Goal: Task Accomplishment & Management: Use online tool/utility

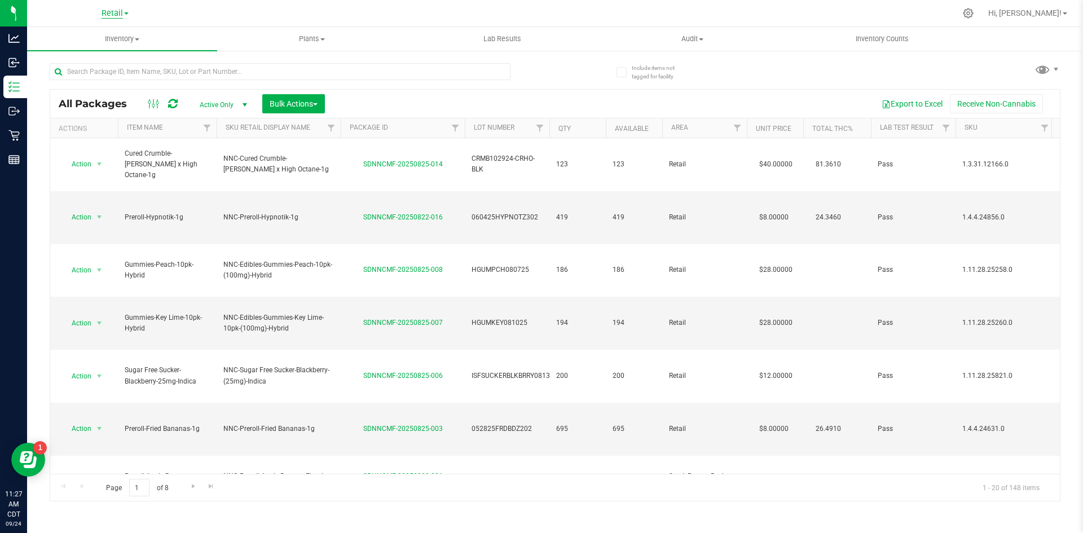
click at [117, 17] on span "Retail" at bounding box center [112, 13] width 21 height 10
click at [99, 54] on link "Manufacturing" at bounding box center [115, 54] width 165 height 15
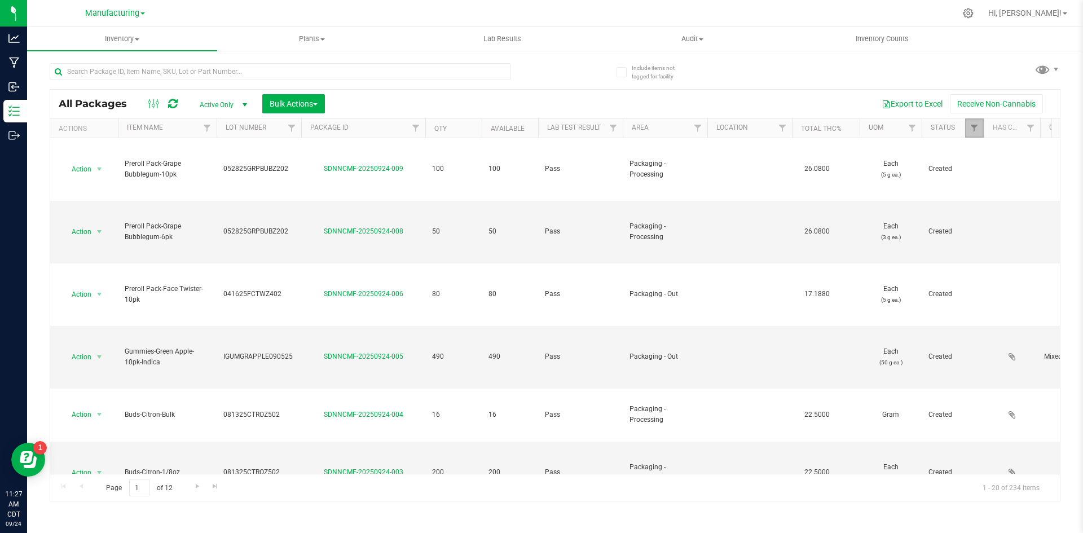
click at [968, 128] on link "Filter" at bounding box center [974, 127] width 19 height 19
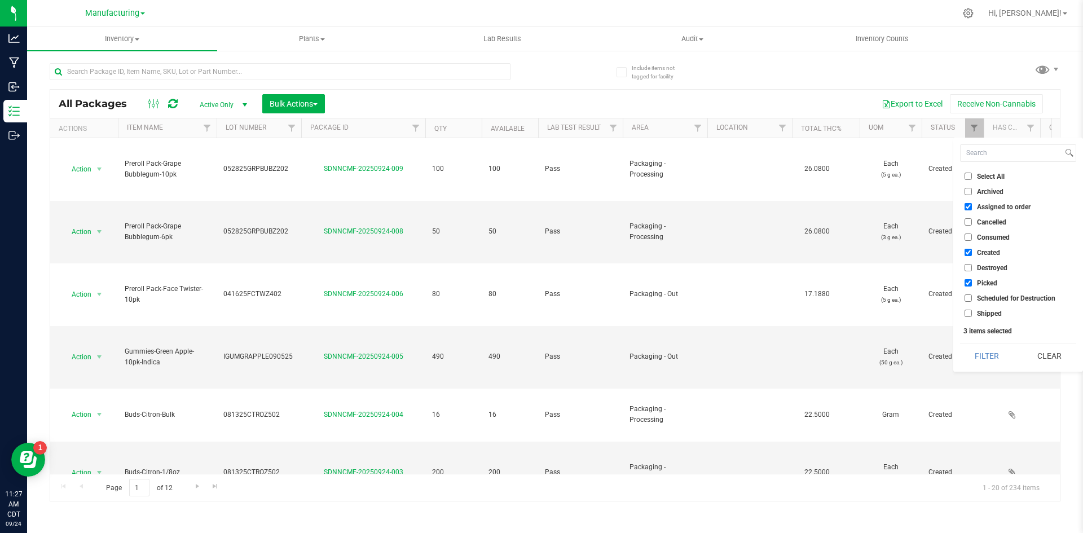
click at [976, 209] on label "Assigned to order" at bounding box center [998, 206] width 66 height 7
click at [972, 209] on input "Assigned to order" at bounding box center [968, 206] width 7 height 7
checkbox input "false"
click at [973, 254] on label "Created" at bounding box center [983, 252] width 36 height 7
click at [972, 254] on input "Created" at bounding box center [968, 252] width 7 height 7
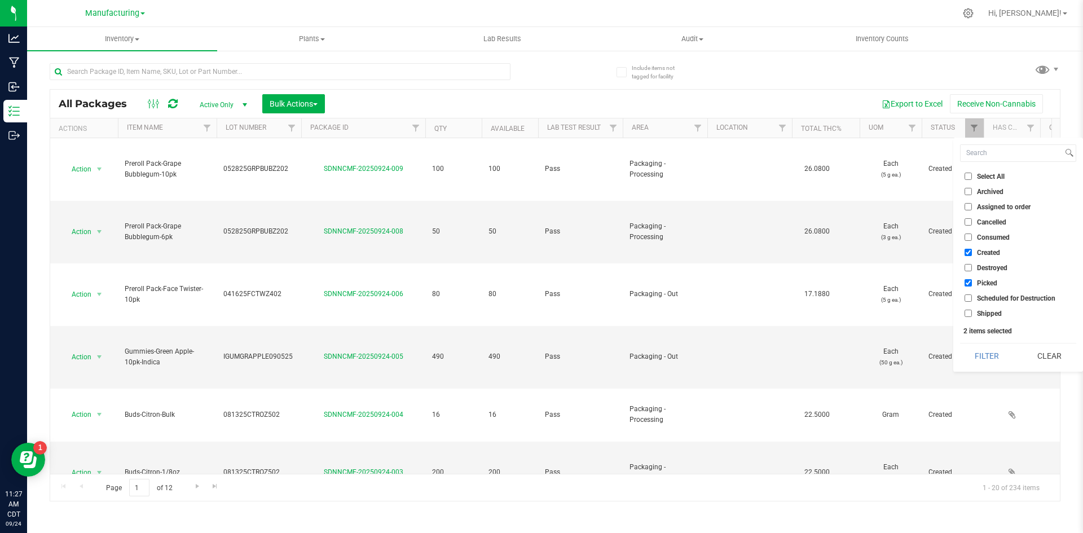
checkbox input "false"
click at [964, 281] on li "Picked" at bounding box center [1018, 283] width 116 height 12
click at [972, 282] on label "Picked" at bounding box center [981, 282] width 33 height 7
click at [972, 282] on input "Picked" at bounding box center [968, 282] width 7 height 7
checkbox input "false"
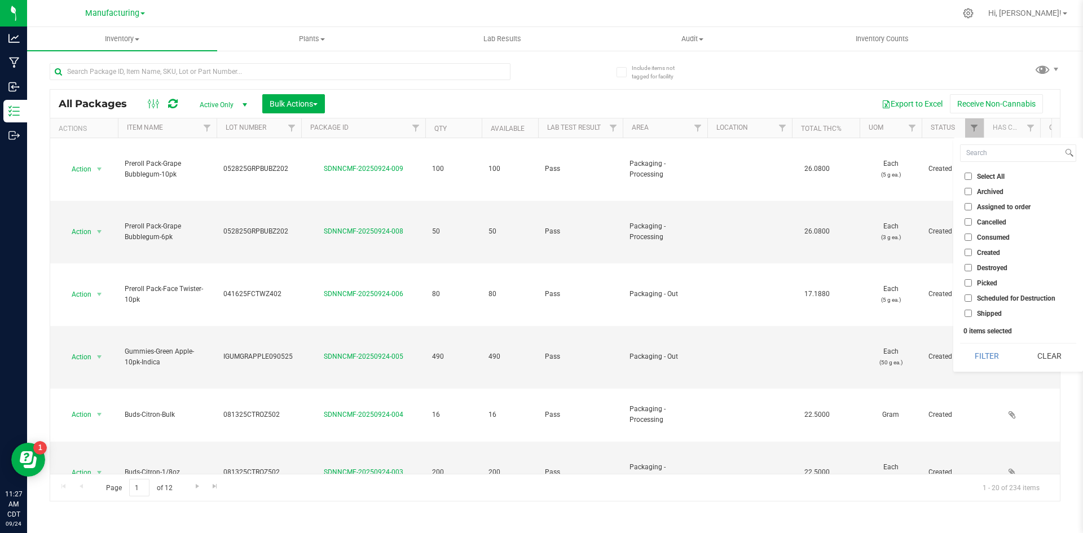
click at [968, 311] on input "Shipped" at bounding box center [968, 313] width 7 height 7
checkbox input "true"
click at [977, 351] on button "Filter" at bounding box center [987, 356] width 54 height 25
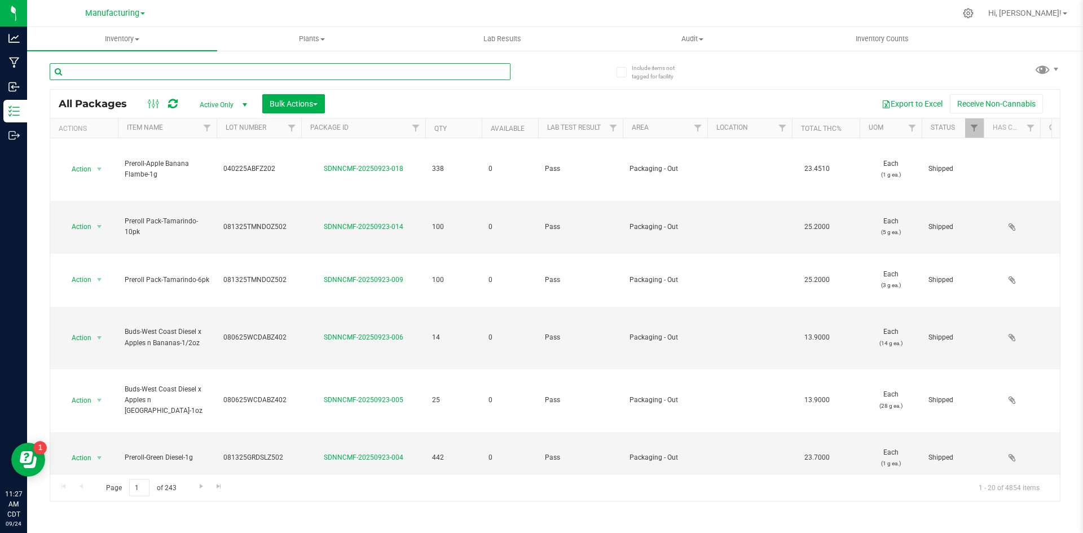
click at [215, 77] on input "text" at bounding box center [280, 71] width 461 height 17
type input "-bulk"
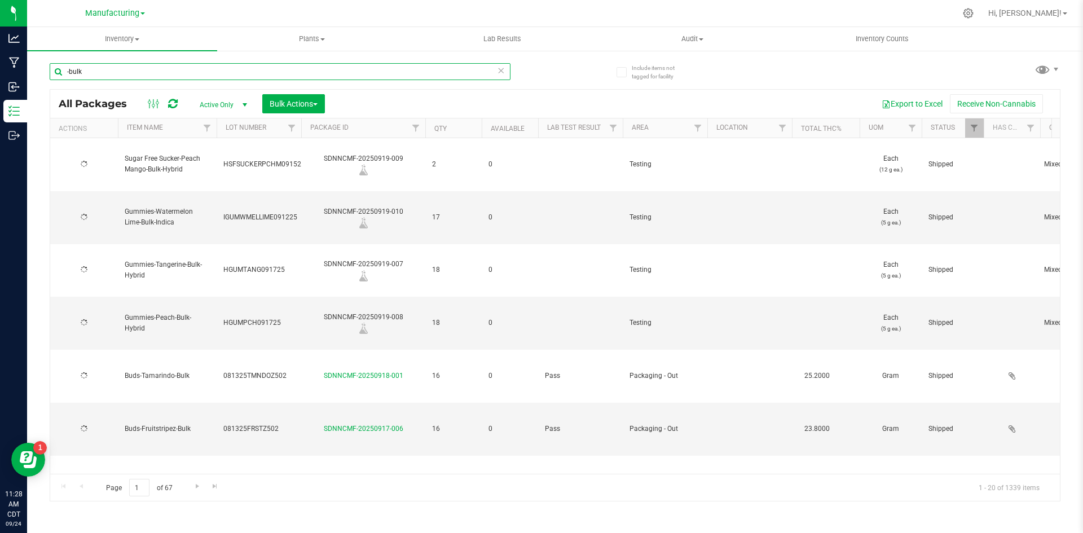
type input "2023-10-03"
type input "-bulk"
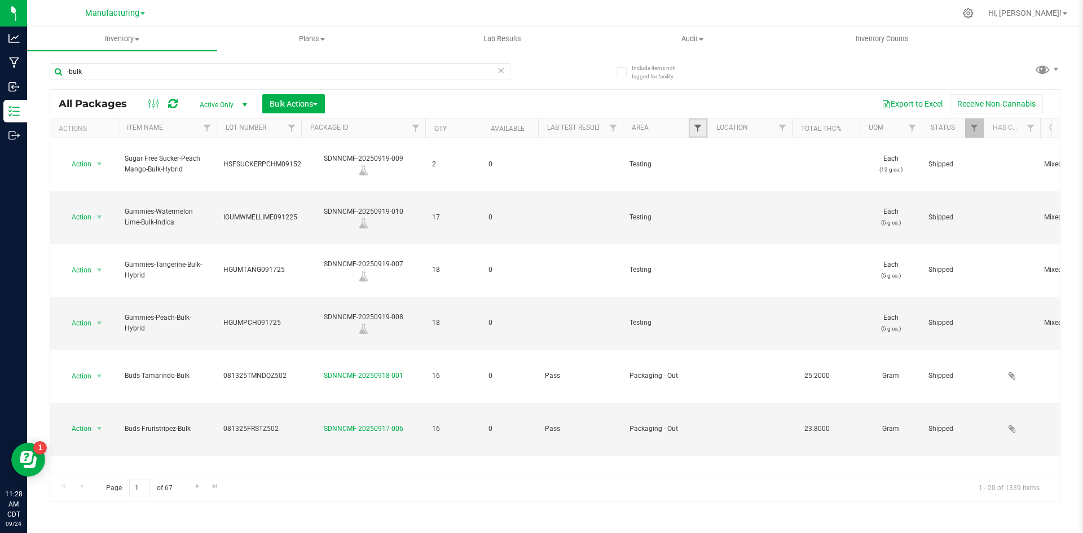
click at [699, 124] on span "Filter" at bounding box center [697, 128] width 9 height 9
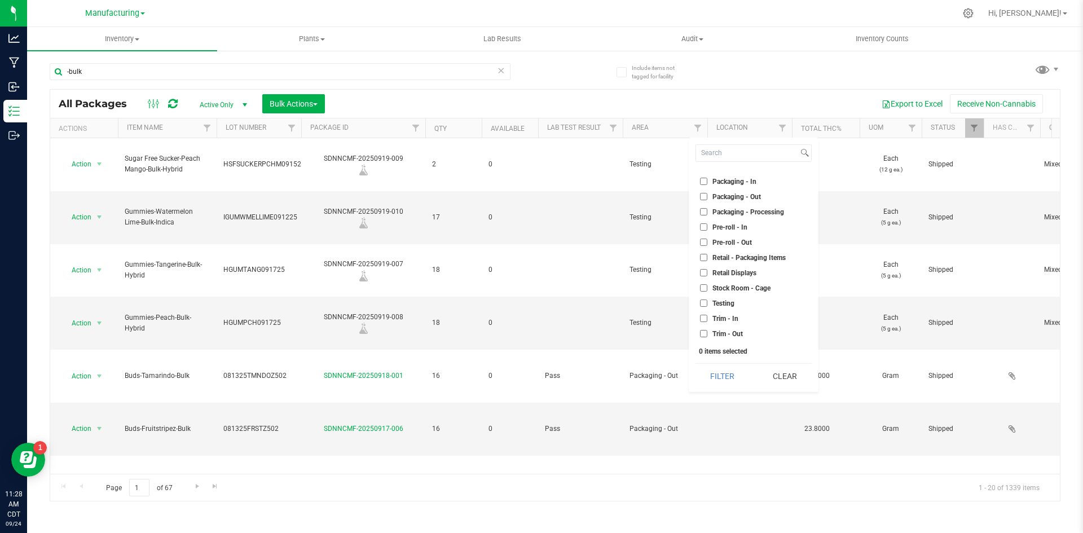
click at [716, 195] on span "Packaging - Out" at bounding box center [737, 197] width 49 height 7
click at [708, 195] on input "Packaging - Out" at bounding box center [703, 196] width 7 height 7
checkbox input "true"
click at [712, 380] on button "Filter" at bounding box center [723, 376] width 54 height 25
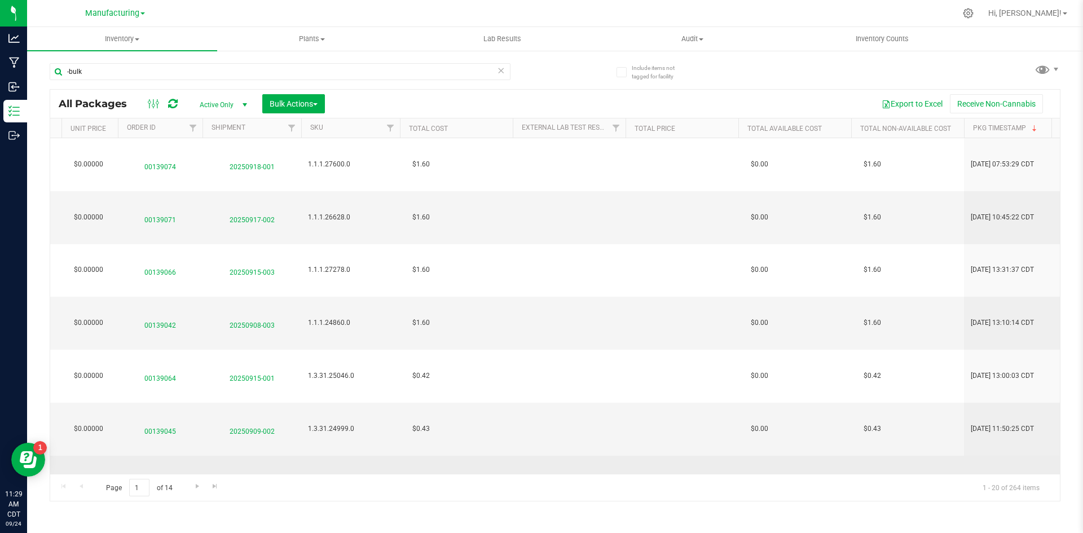
click at [262, 474] on span "20250905-002" at bounding box center [251, 482] width 85 height 16
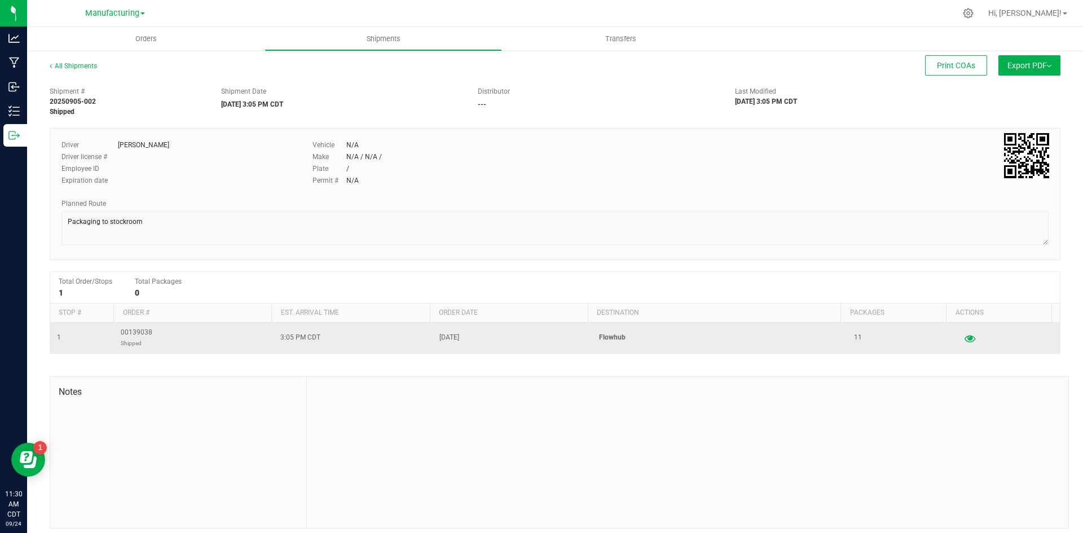
click at [965, 341] on icon "button" at bounding box center [970, 338] width 11 height 8
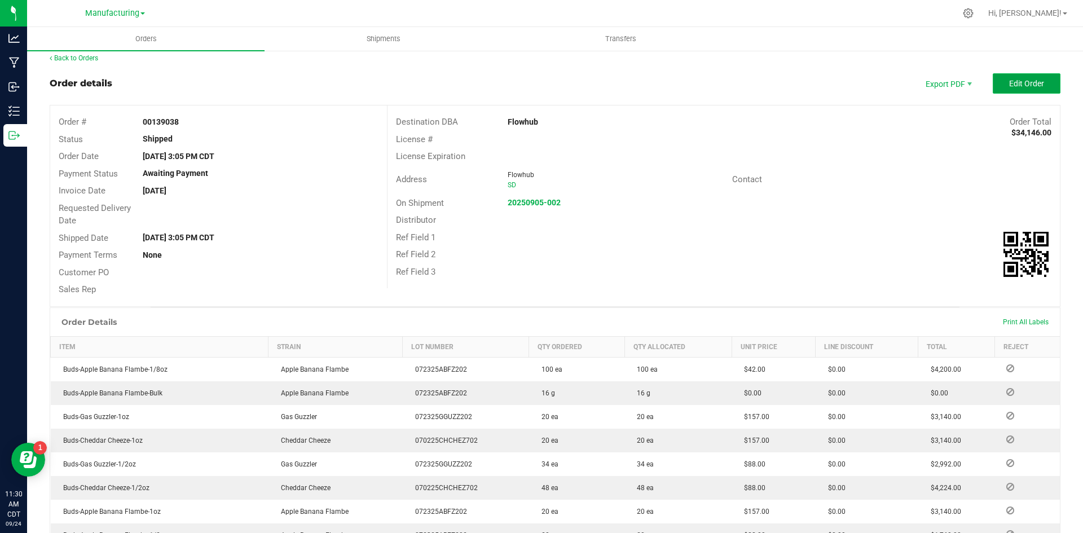
click at [1002, 77] on button "Edit Order" at bounding box center [1027, 83] width 68 height 20
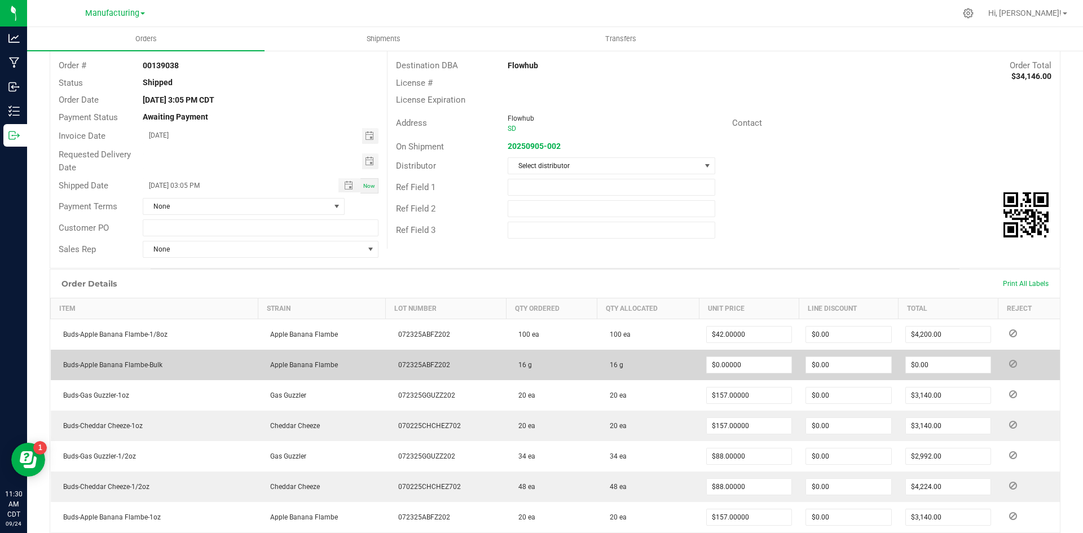
click at [1009, 364] on icon at bounding box center [1013, 364] width 8 height 7
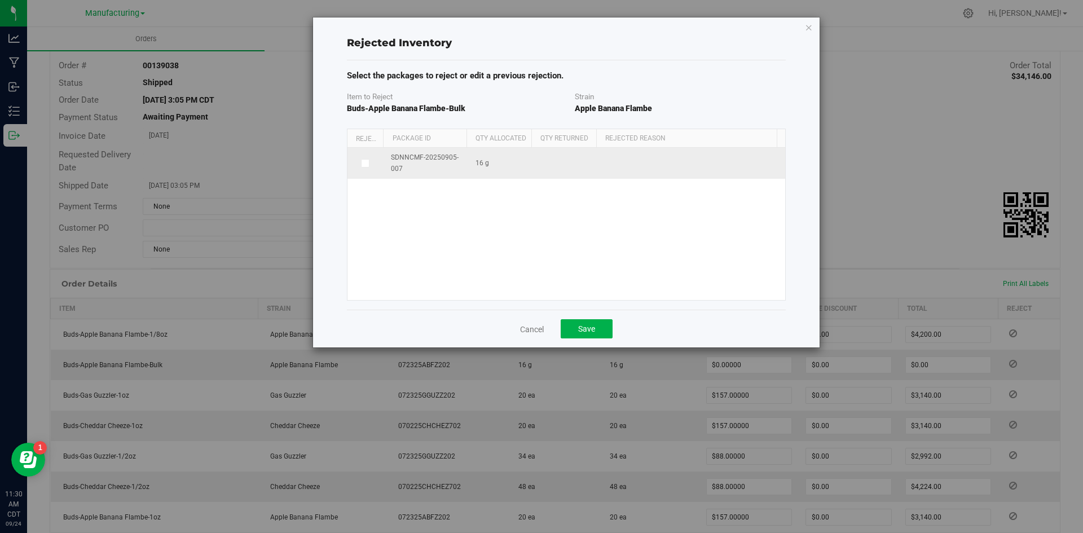
click at [368, 161] on span at bounding box center [365, 163] width 9 height 9
click at [0, 0] on input "checkbox" at bounding box center [0, 0] width 0 height 0
click at [633, 165] on span at bounding box center [685, 164] width 155 height 16
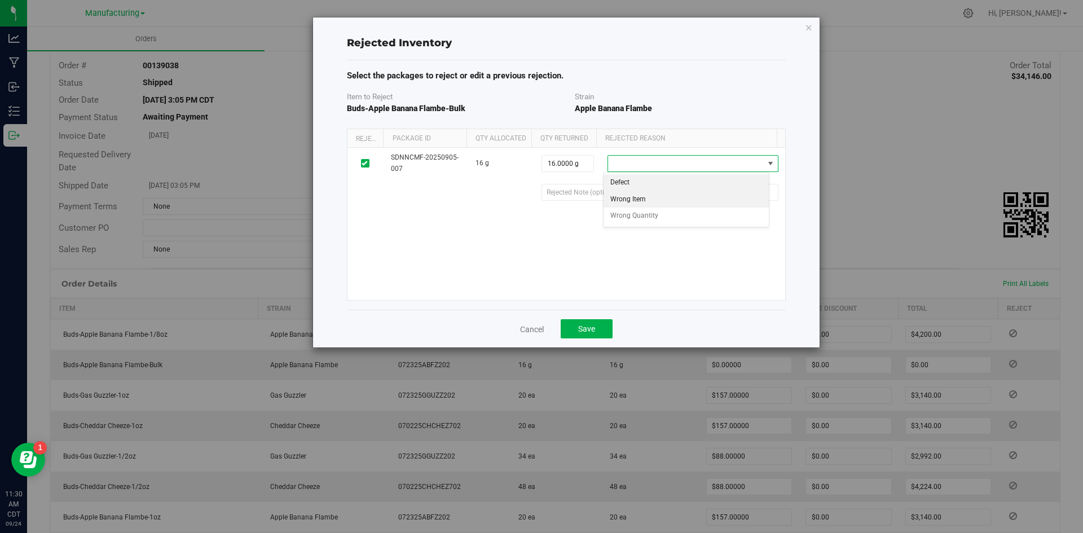
click at [649, 205] on li "Wrong Item" at bounding box center [687, 199] width 166 height 17
click at [631, 198] on be3be248-0efe-4f09-b0df-580e41cf3c0c "text" at bounding box center [660, 192] width 237 height 17
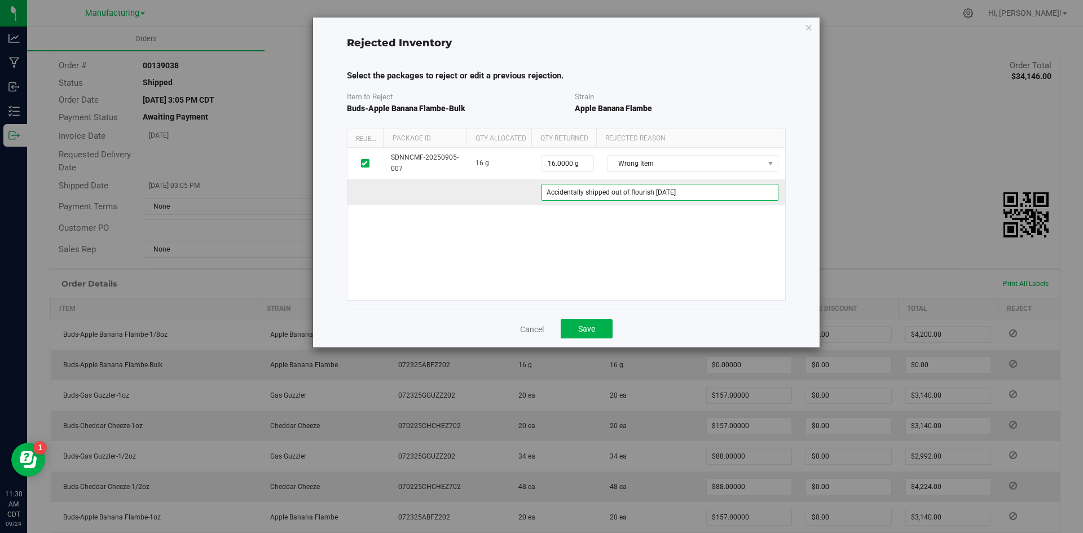
click at [685, 191] on be3be248-0efe-4f09-b0df-580e41cf3c0c "Accidentally shipped out of flourish 9/09/25" at bounding box center [660, 192] width 237 height 17
type be3be248-0efe-4f09-b0df-580e41cf3c0c "Accidentally shipped out of flourish to flowhub 9/5/25"
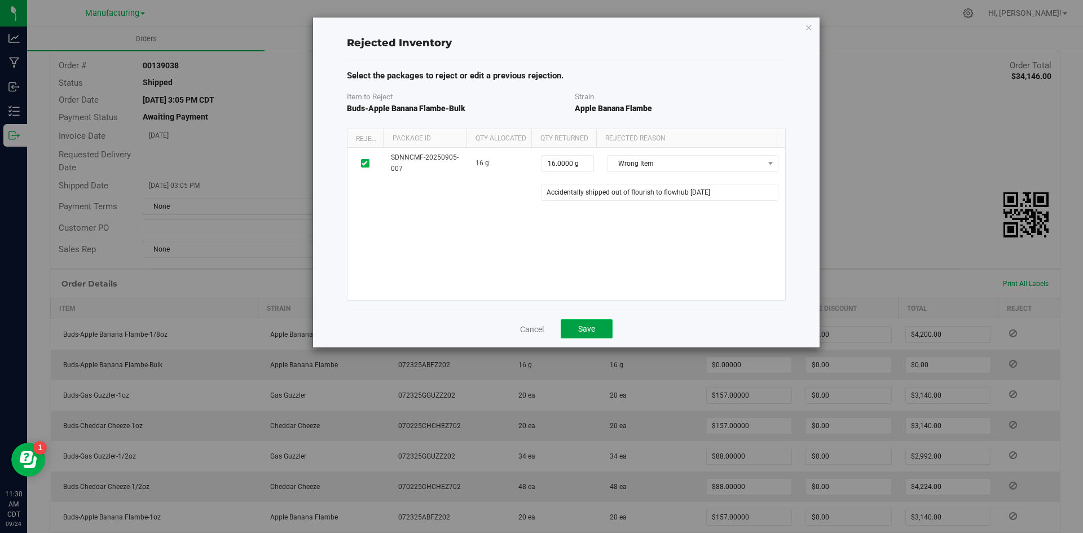
click at [600, 323] on button "Save" at bounding box center [587, 328] width 52 height 19
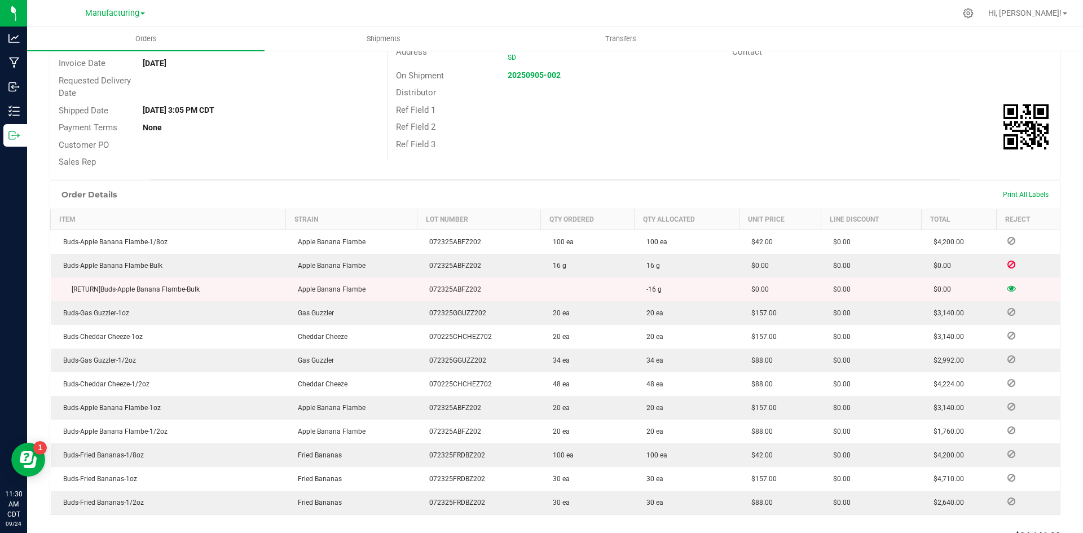
scroll to position [8, 0]
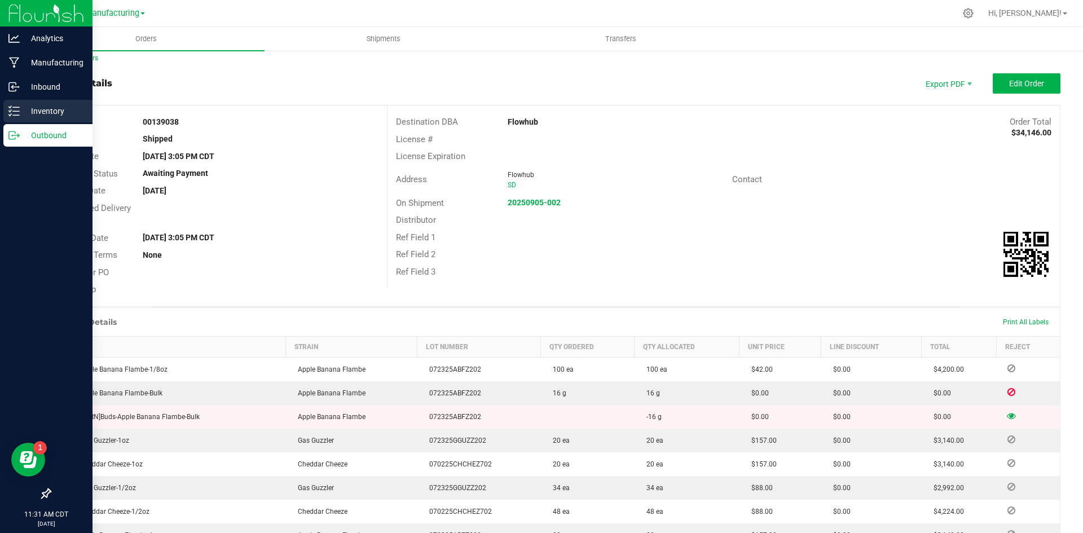
click at [46, 115] on p "Inventory" at bounding box center [54, 111] width 68 height 14
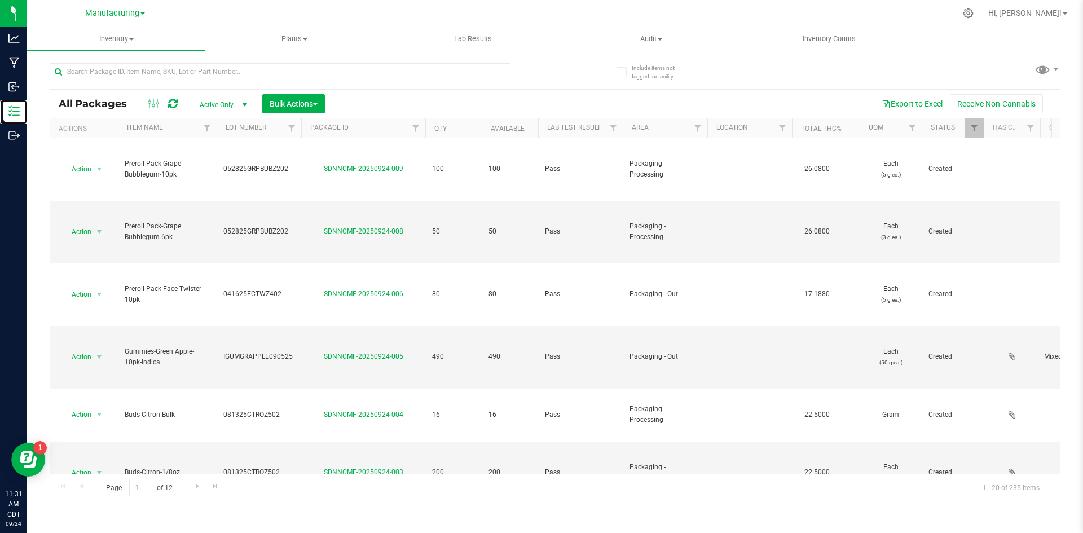
click at [985, 126] on div at bounding box center [984, 128] width 5 height 20
click at [978, 128] on span "Filter" at bounding box center [974, 128] width 9 height 9
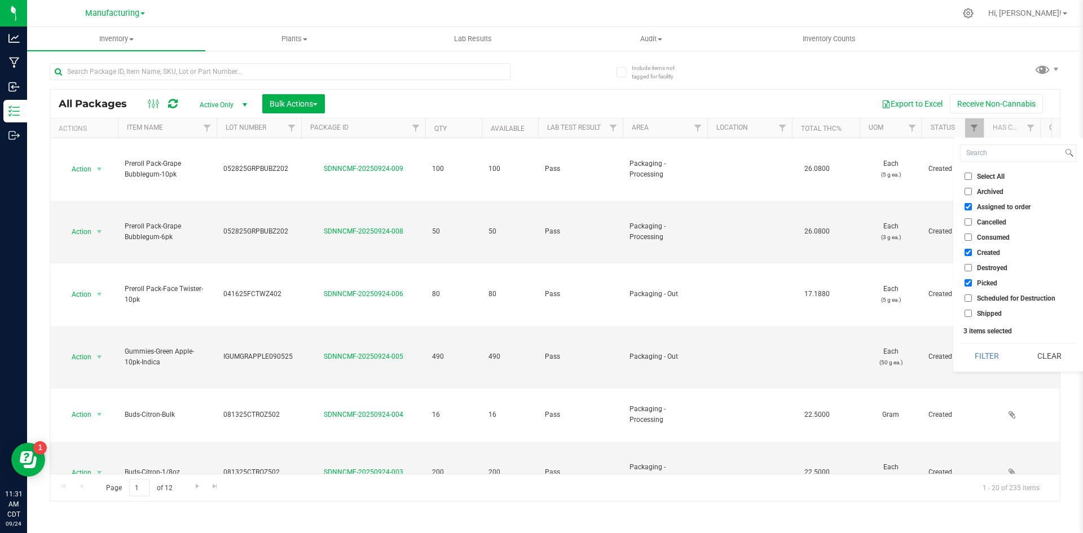
click at [972, 212] on li "Assigned to order" at bounding box center [1018, 207] width 116 height 12
click at [964, 281] on li "Picked" at bounding box center [1018, 283] width 116 height 12
click at [968, 206] on input "Assigned to order" at bounding box center [968, 206] width 7 height 7
checkbox input "false"
click at [965, 282] on input "Picked" at bounding box center [968, 282] width 7 height 7
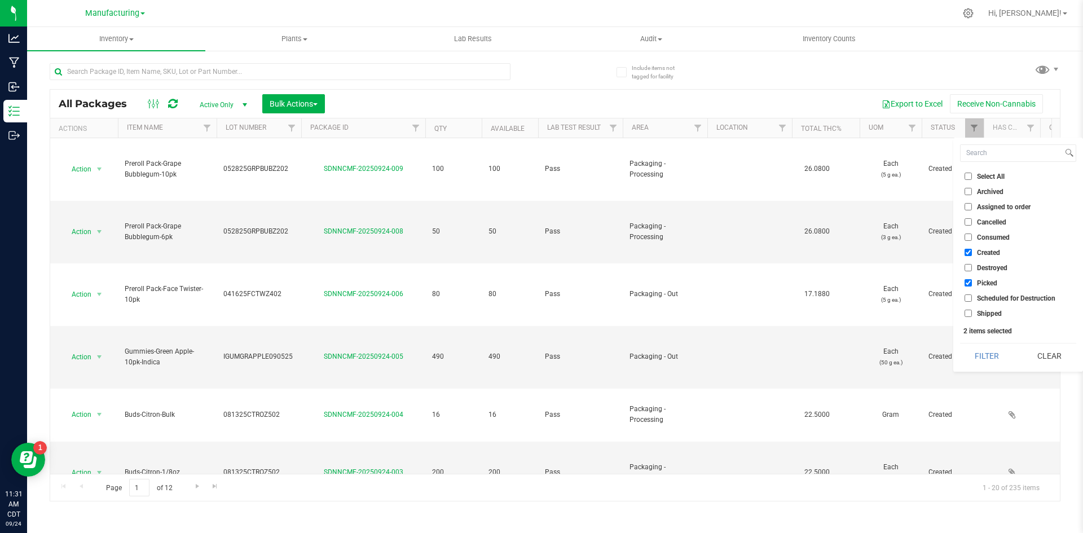
checkbox input "false"
click at [968, 313] on input "Shipped" at bounding box center [968, 313] width 7 height 7
checkbox input "true"
click at [982, 346] on button "Filter" at bounding box center [987, 356] width 54 height 25
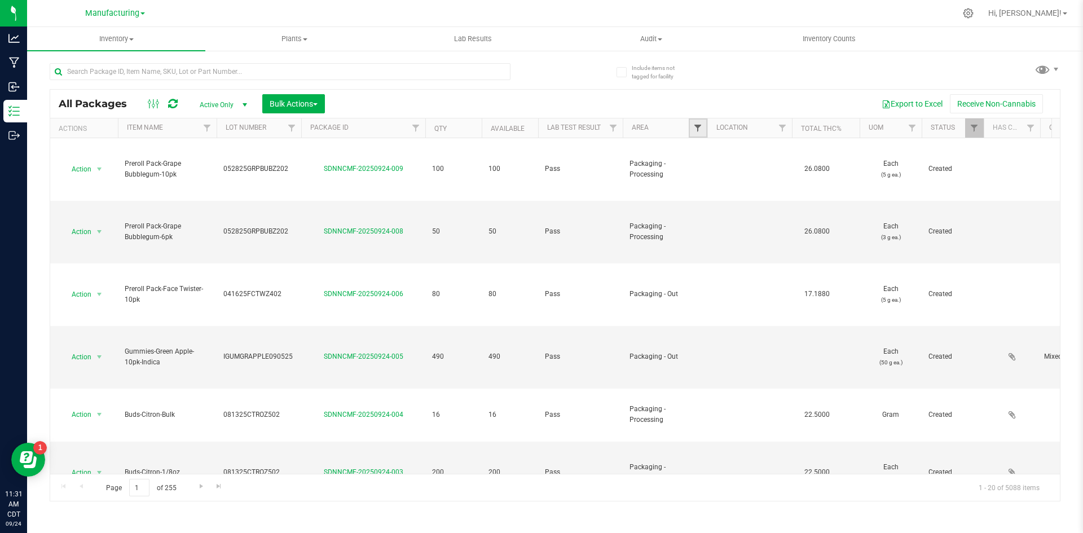
click at [700, 125] on span "Filter" at bounding box center [697, 128] width 9 height 9
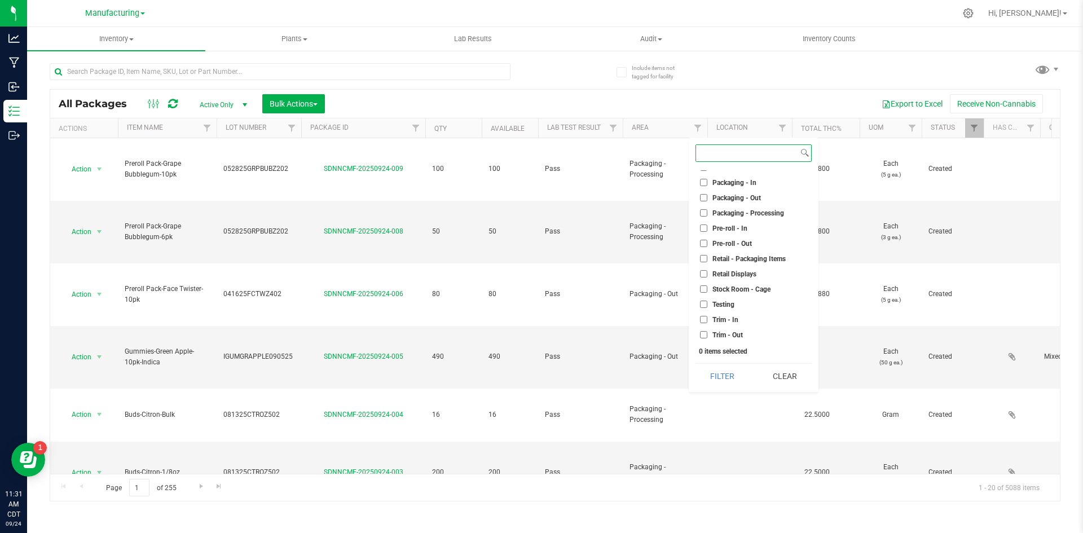
scroll to position [315, 0]
click at [719, 191] on li "Packaging - Out" at bounding box center [754, 197] width 116 height 12
click at [719, 194] on span "Packaging - Out" at bounding box center [737, 197] width 49 height 7
click at [708, 194] on input "Packaging - Out" at bounding box center [703, 196] width 7 height 7
checkbox input "true"
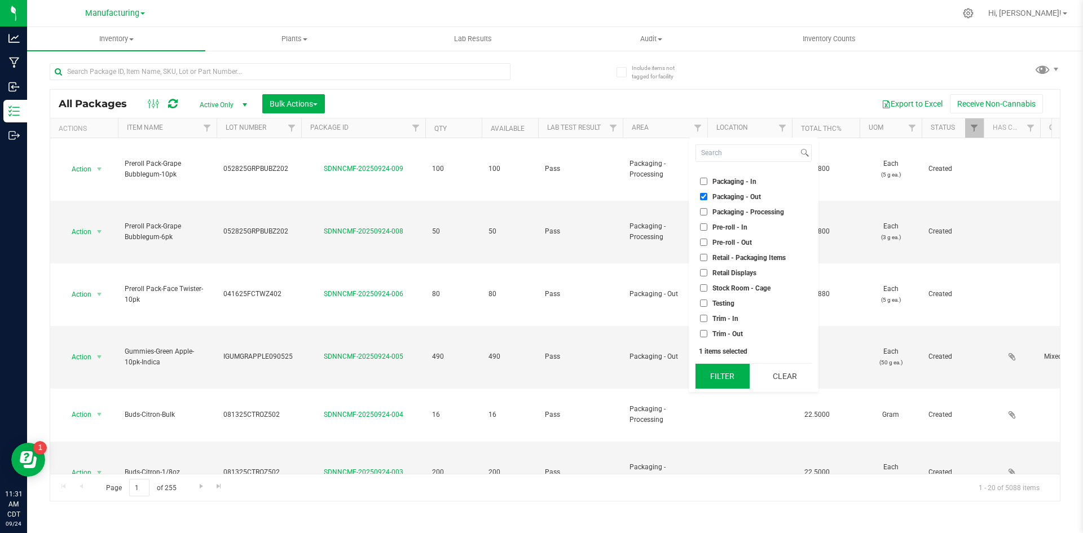
click at [722, 370] on button "Filter" at bounding box center [723, 376] width 54 height 25
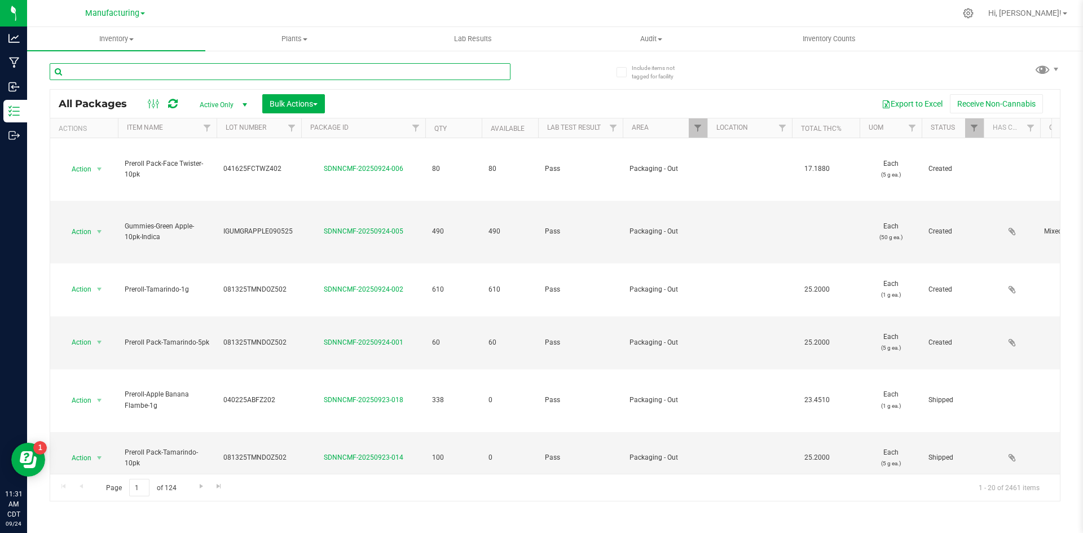
click at [251, 72] on input "text" at bounding box center [280, 71] width 461 height 17
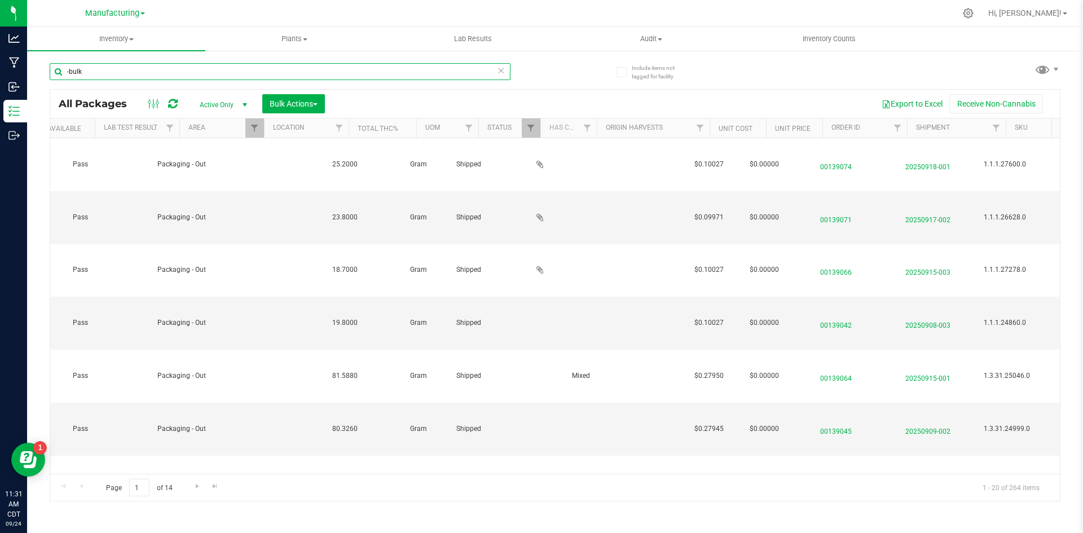
scroll to position [0, 472]
type input "-bulk"
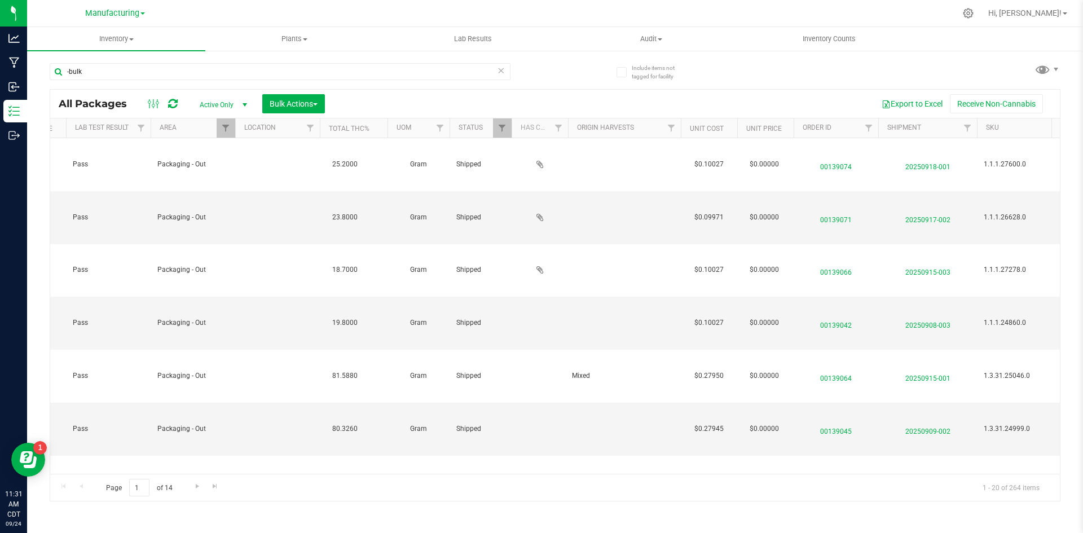
click at [941, 527] on span "20250729-002" at bounding box center [927, 535] width 85 height 16
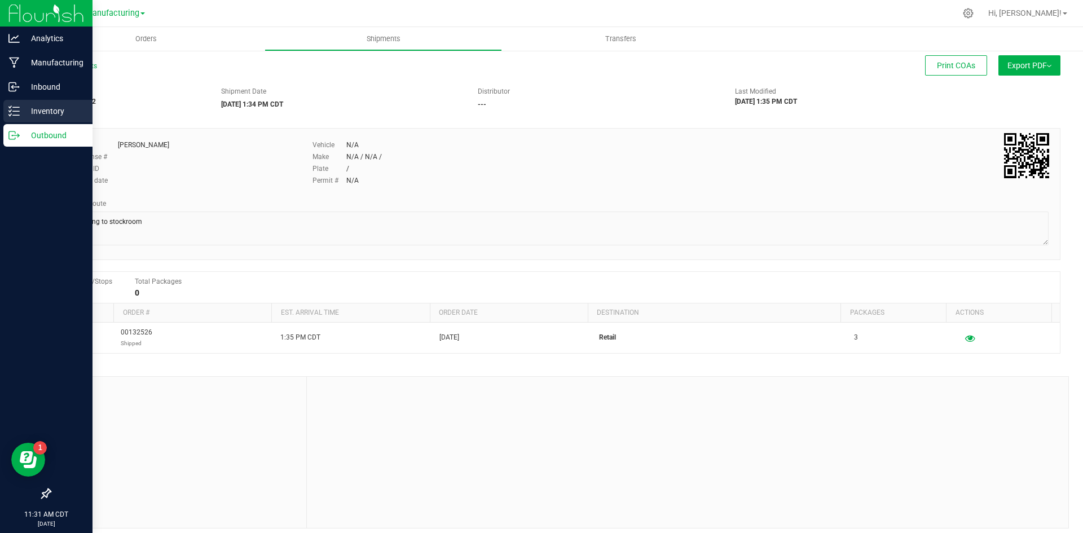
click at [17, 113] on icon at bounding box center [13, 111] width 11 height 11
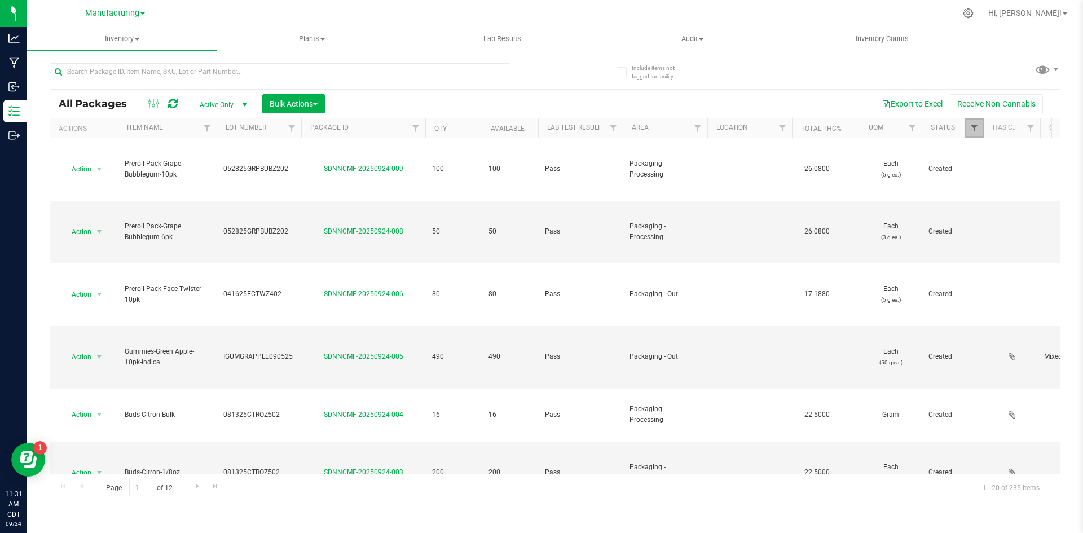
click at [974, 128] on span "Filter" at bounding box center [974, 128] width 9 height 9
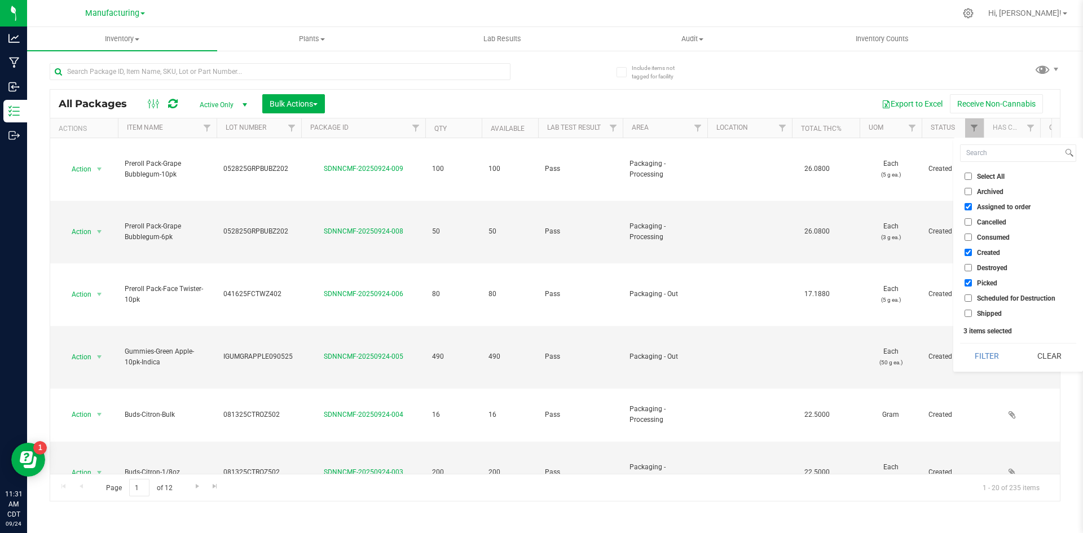
click at [971, 208] on input "Assigned to order" at bounding box center [968, 206] width 7 height 7
checkbox input "false"
click at [968, 282] on input "Picked" at bounding box center [968, 282] width 7 height 7
checkbox input "false"
click at [969, 313] on input "Shipped" at bounding box center [968, 313] width 7 height 7
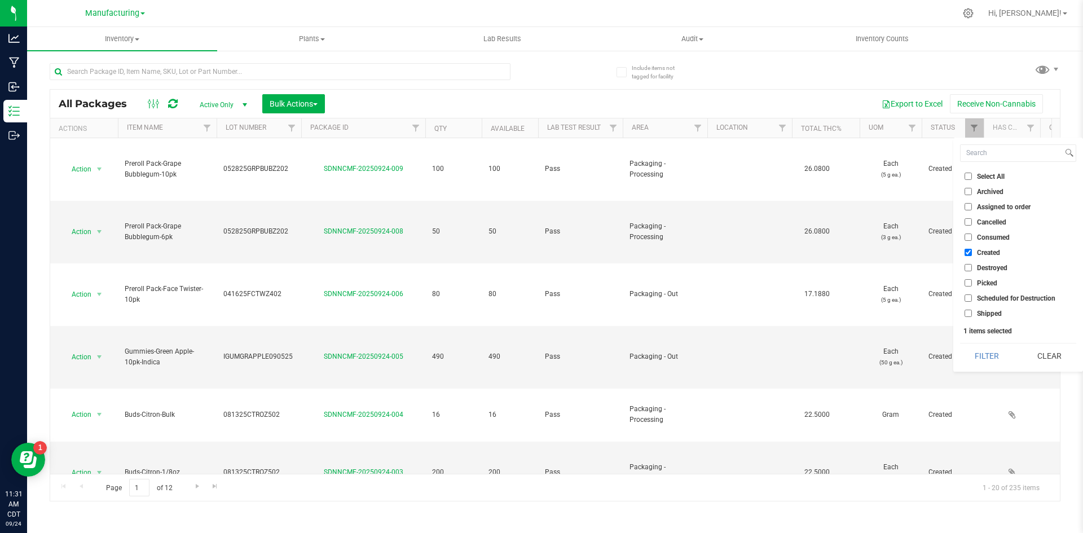
checkbox input "true"
click at [969, 254] on input "Created" at bounding box center [968, 252] width 7 height 7
checkbox input "false"
click at [979, 354] on button "Filter" at bounding box center [987, 356] width 54 height 25
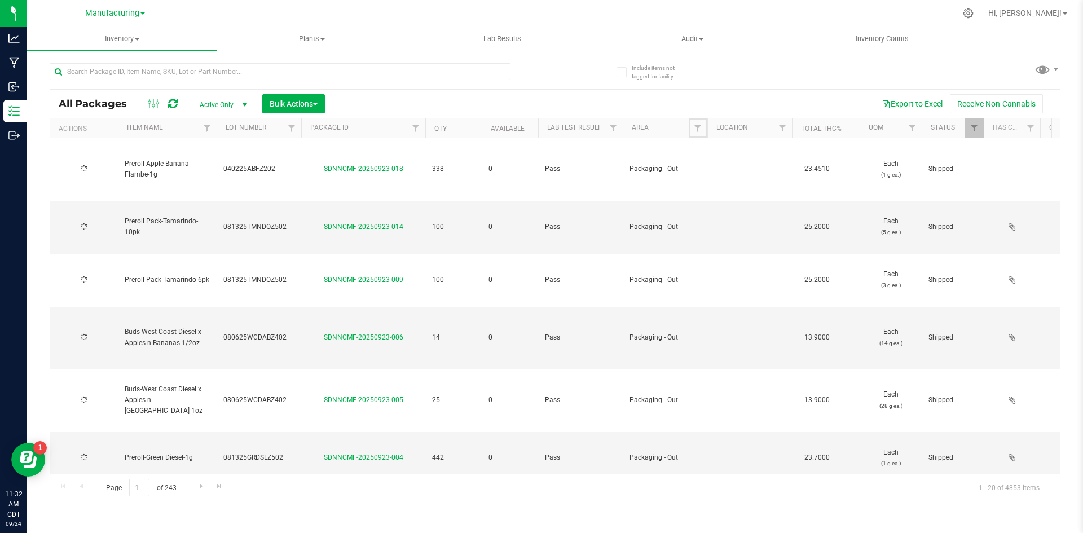
click at [697, 126] on span "Filter" at bounding box center [697, 128] width 9 height 9
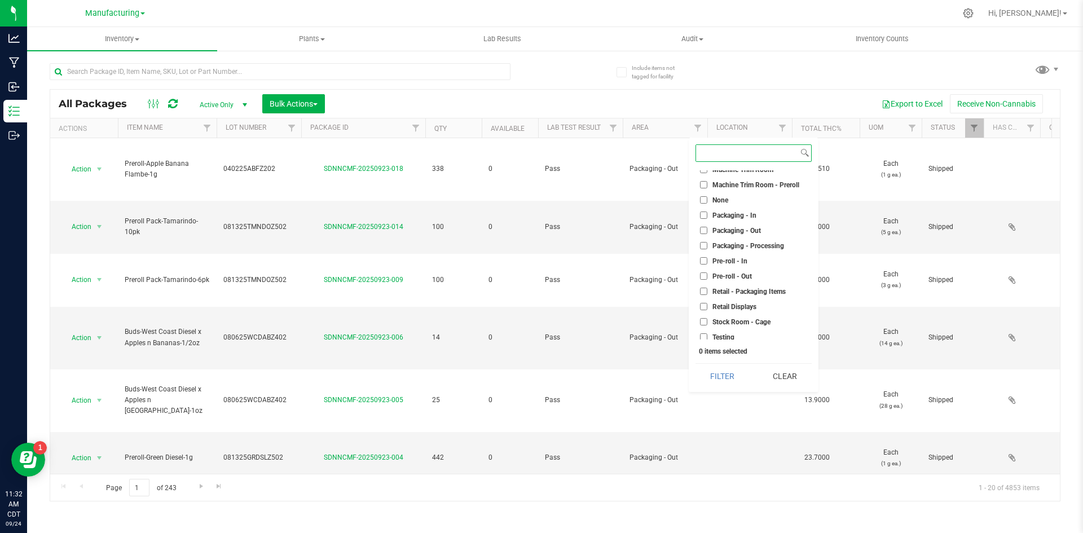
scroll to position [282, 0]
click at [711, 231] on label "Packaging - Out" at bounding box center [730, 229] width 61 height 7
click at [708, 231] on input "Packaging - Out" at bounding box center [703, 229] width 7 height 7
checkbox input "true"
click at [709, 381] on button "Filter" at bounding box center [723, 376] width 54 height 25
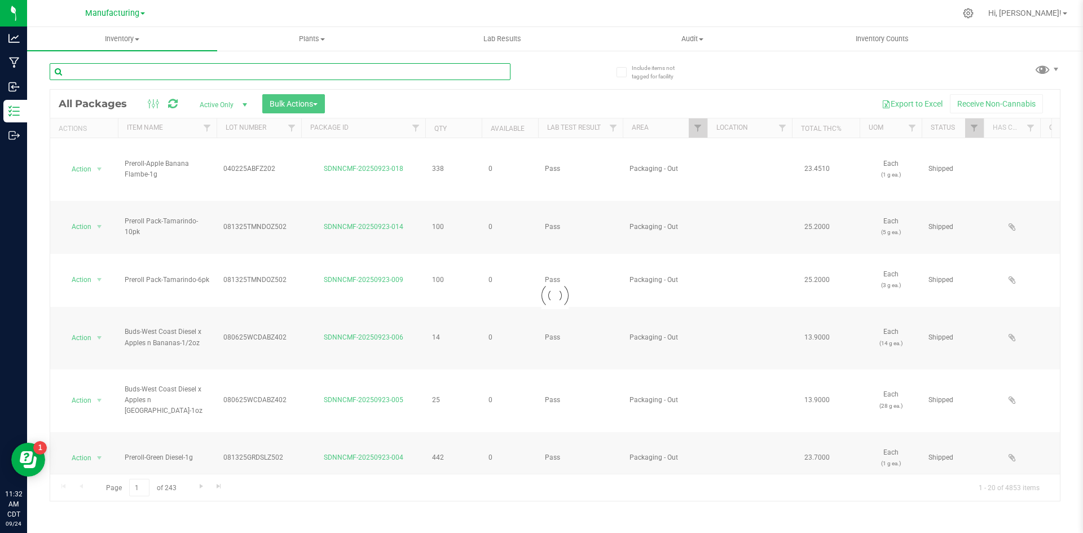
click at [295, 69] on input "text" at bounding box center [280, 71] width 461 height 17
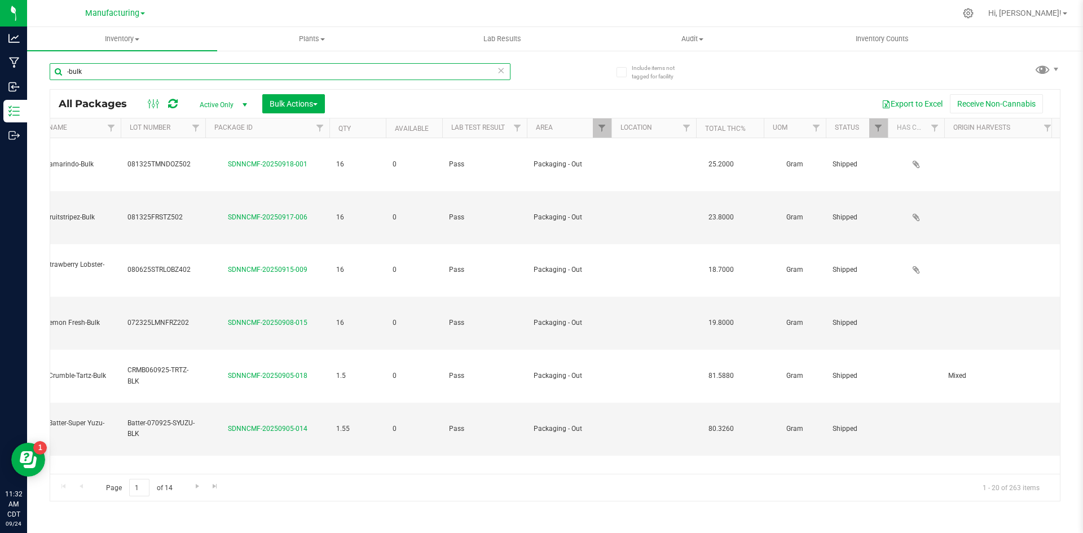
scroll to position [0, 137]
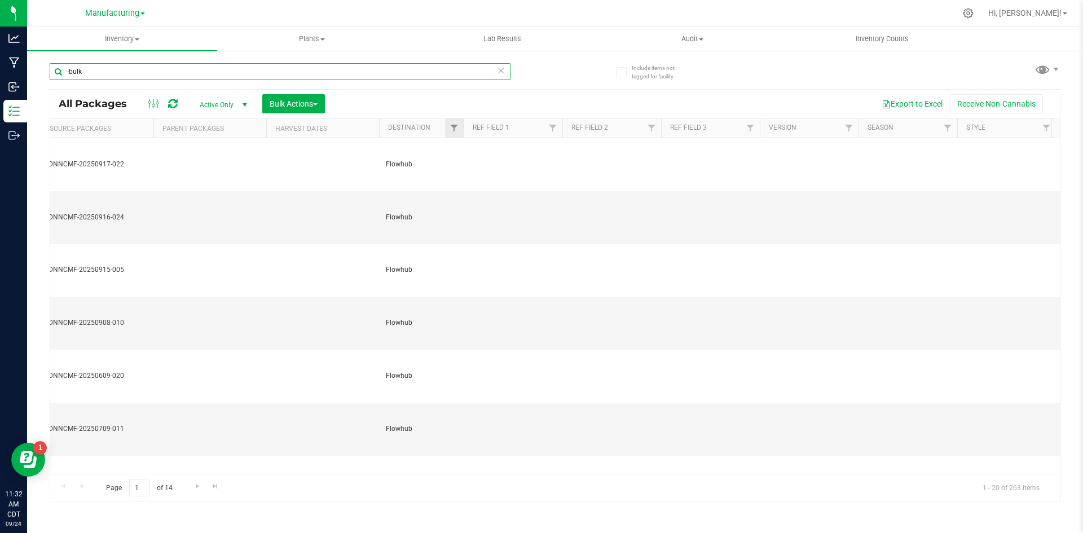
type input "-bulk"
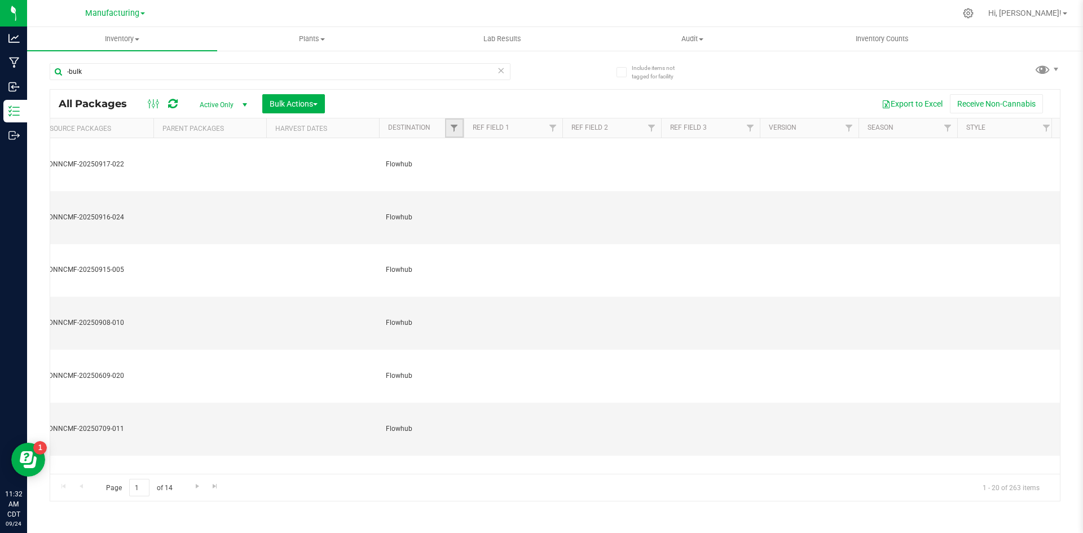
click at [450, 122] on link "Filter" at bounding box center [454, 127] width 19 height 19
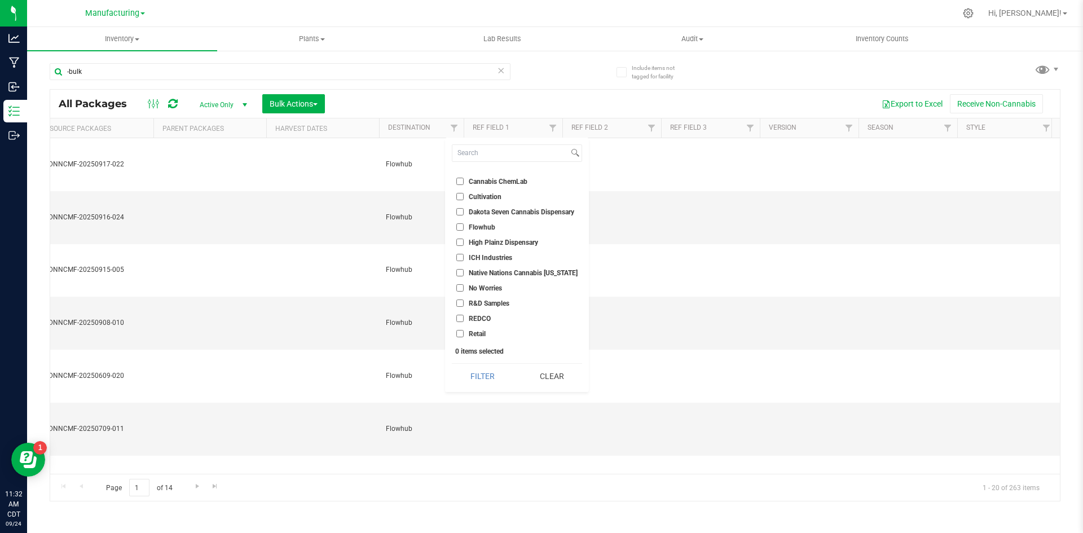
click at [478, 224] on span "Flowhub" at bounding box center [482, 227] width 27 height 7
click at [464, 223] on input "Flowhub" at bounding box center [459, 226] width 7 height 7
checkbox input "true"
click at [481, 377] on button "Filter" at bounding box center [482, 376] width 61 height 25
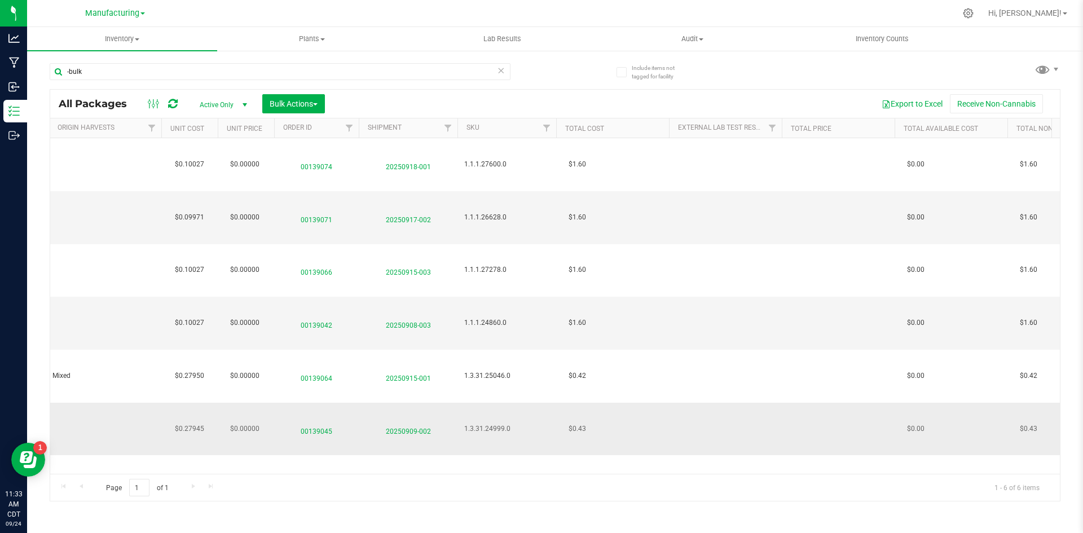
click at [406, 421] on span "20250909-002" at bounding box center [408, 429] width 85 height 16
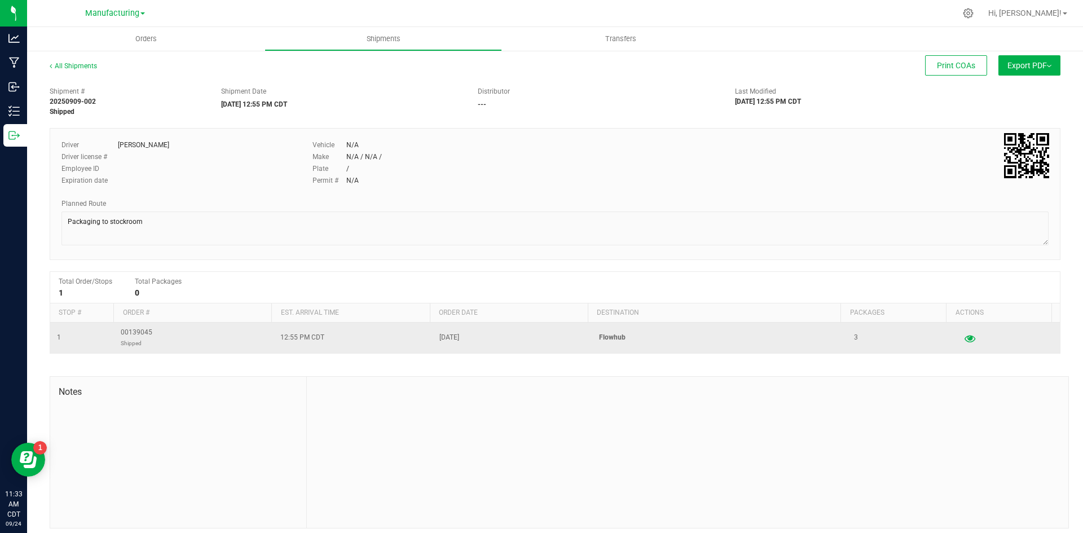
click at [965, 336] on icon "button" at bounding box center [970, 338] width 11 height 8
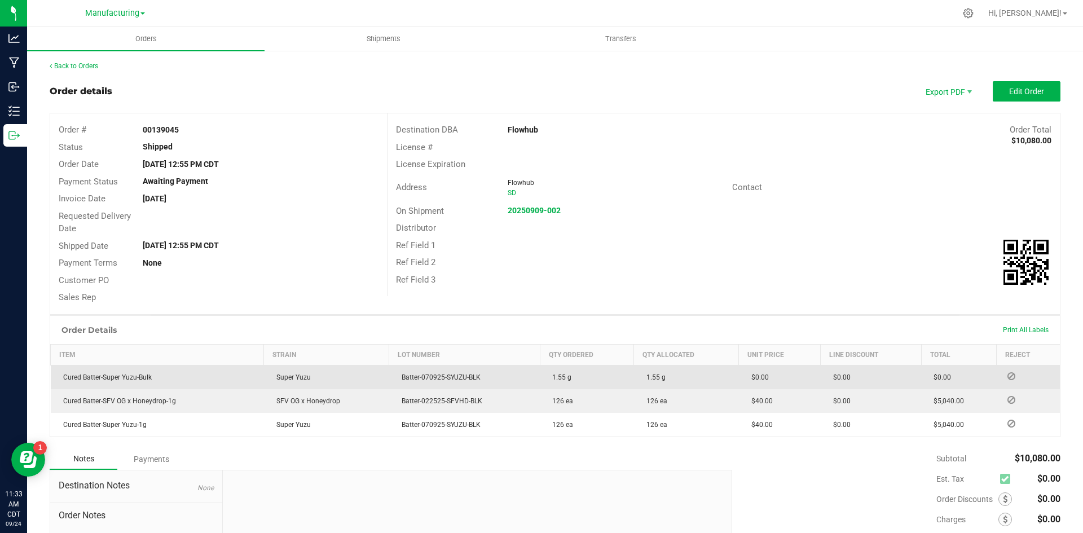
click at [1008, 377] on icon at bounding box center [1012, 376] width 8 height 7
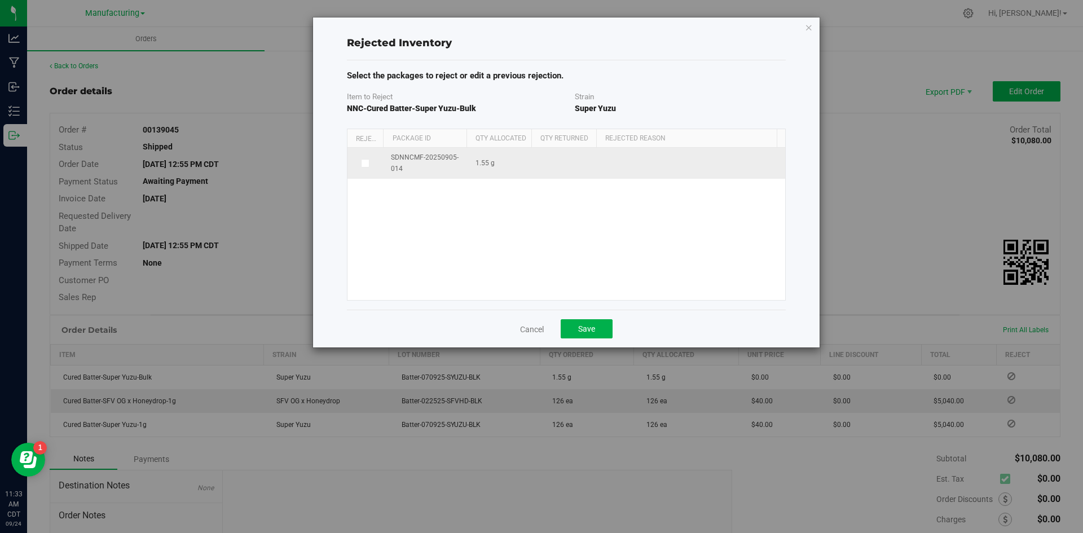
click at [372, 162] on label at bounding box center [365, 163] width 23 height 9
click at [0, 0] on input "checkbox" at bounding box center [0, 0] width 0 height 0
click at [619, 170] on span at bounding box center [685, 164] width 155 height 16
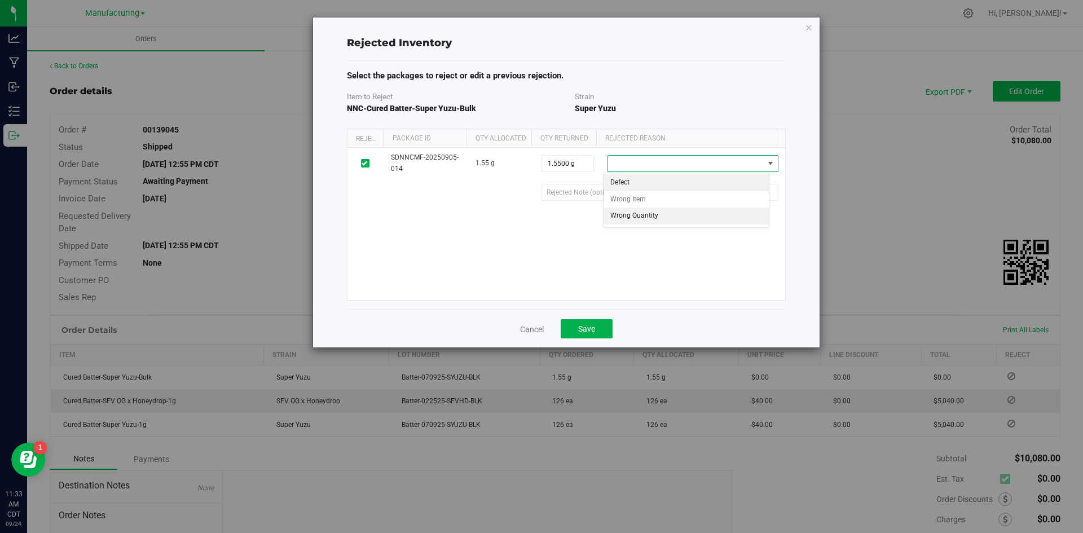
click at [627, 214] on li "Wrong Quantity" at bounding box center [687, 216] width 166 height 17
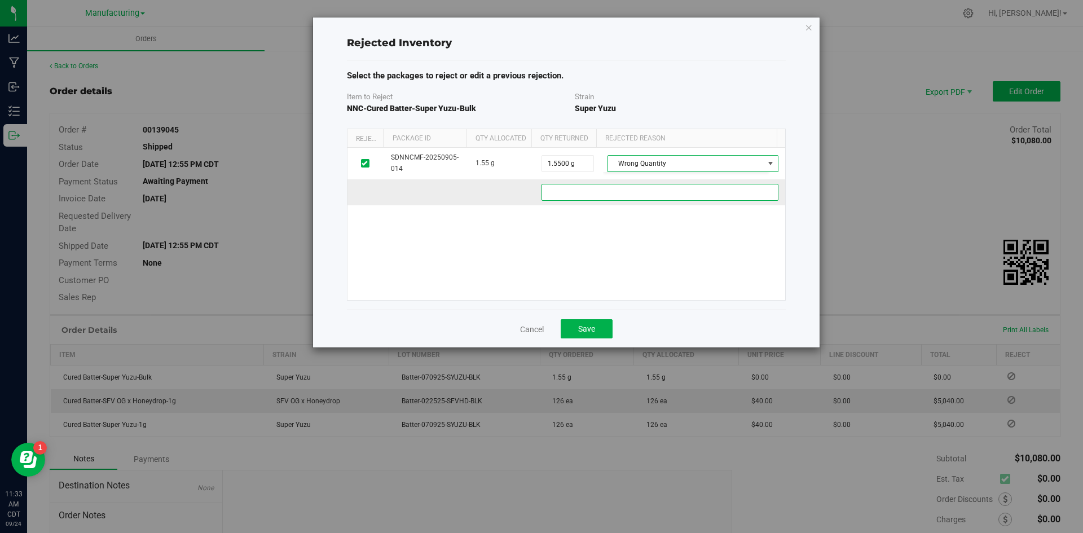
click at [613, 197] on 0484d55b-7e53-436e-88e3-f2752999cd0a "text" at bounding box center [660, 192] width 237 height 17
type 0484d55b-7e53-436e-88e3-f2752999cd0a "Accidentally shipped out of flourish 9/09/25"
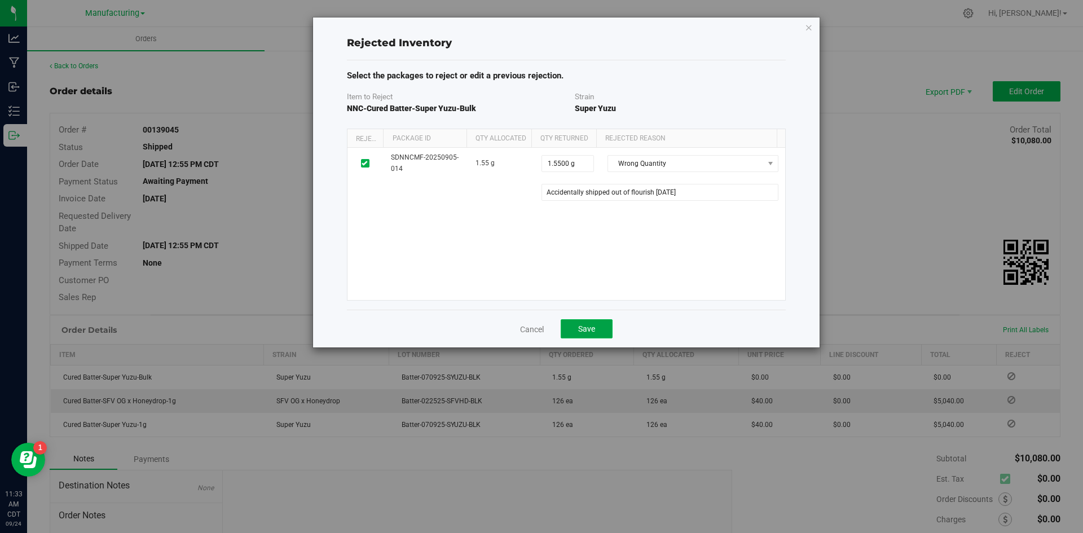
click at [582, 330] on span "Save" at bounding box center [586, 328] width 17 height 9
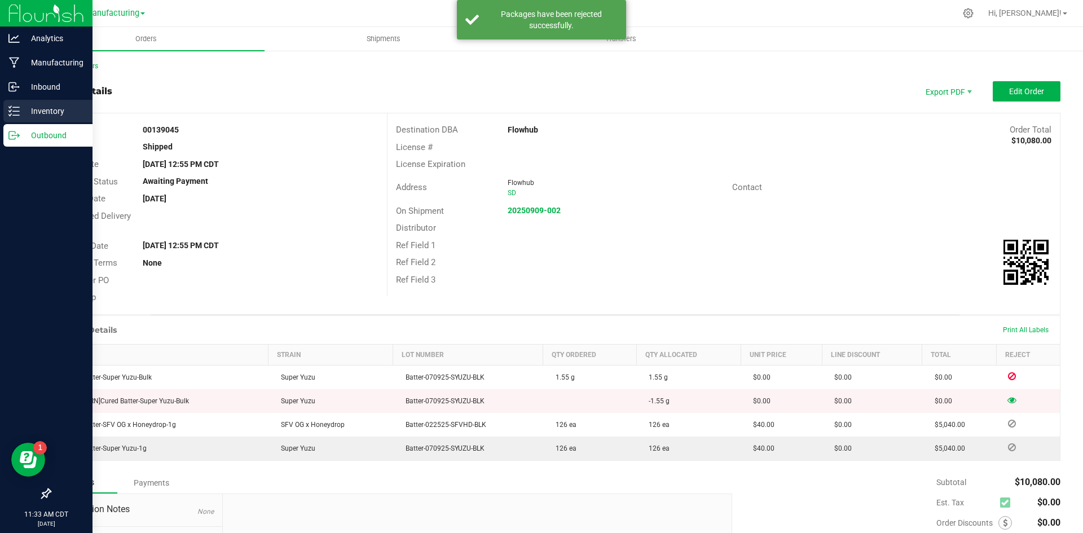
click at [9, 109] on icon at bounding box center [13, 111] width 11 height 11
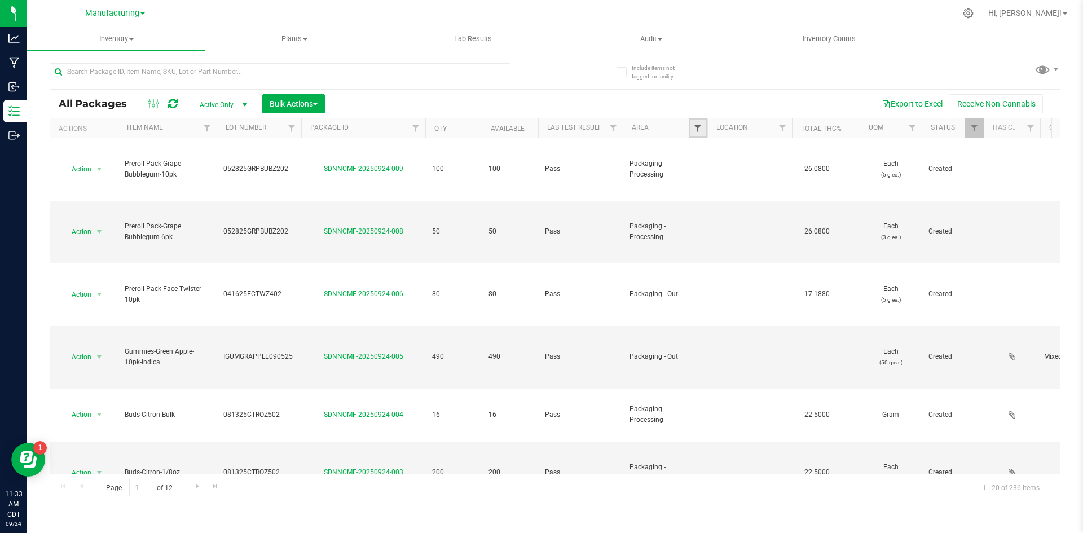
click at [697, 130] on span "Filter" at bounding box center [697, 128] width 9 height 9
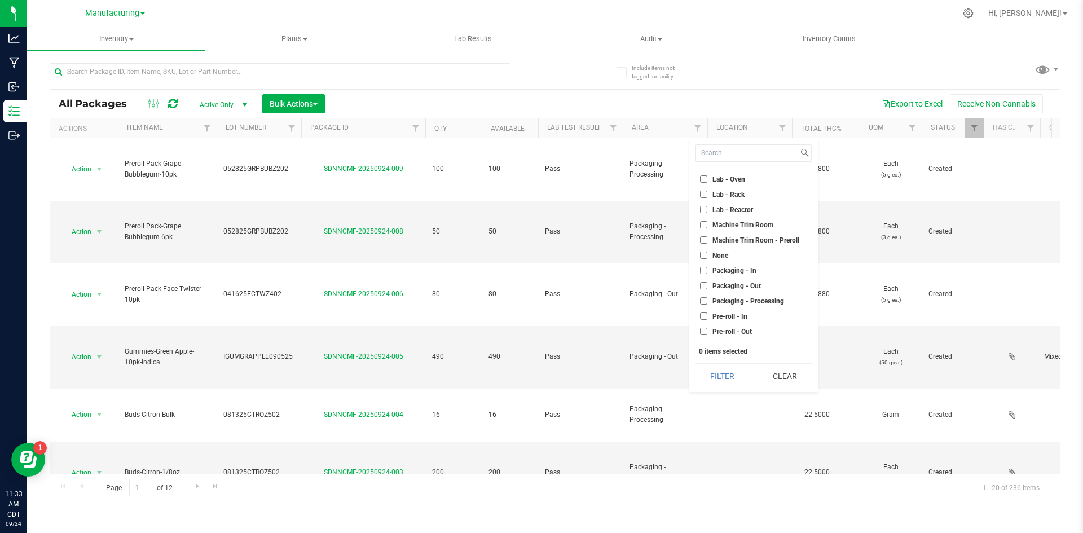
click at [718, 284] on span "Packaging - Out" at bounding box center [737, 286] width 49 height 7
click at [708, 284] on input "Packaging - Out" at bounding box center [703, 285] width 7 height 7
checkbox input "true"
click at [721, 379] on button "Filter" at bounding box center [723, 376] width 54 height 25
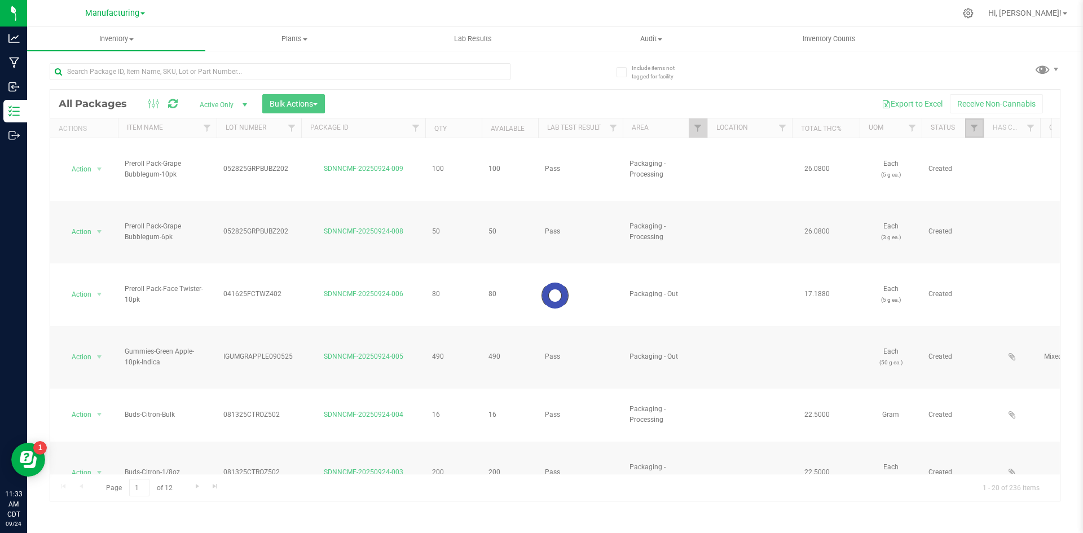
click at [975, 130] on span "Filter" at bounding box center [974, 128] width 9 height 9
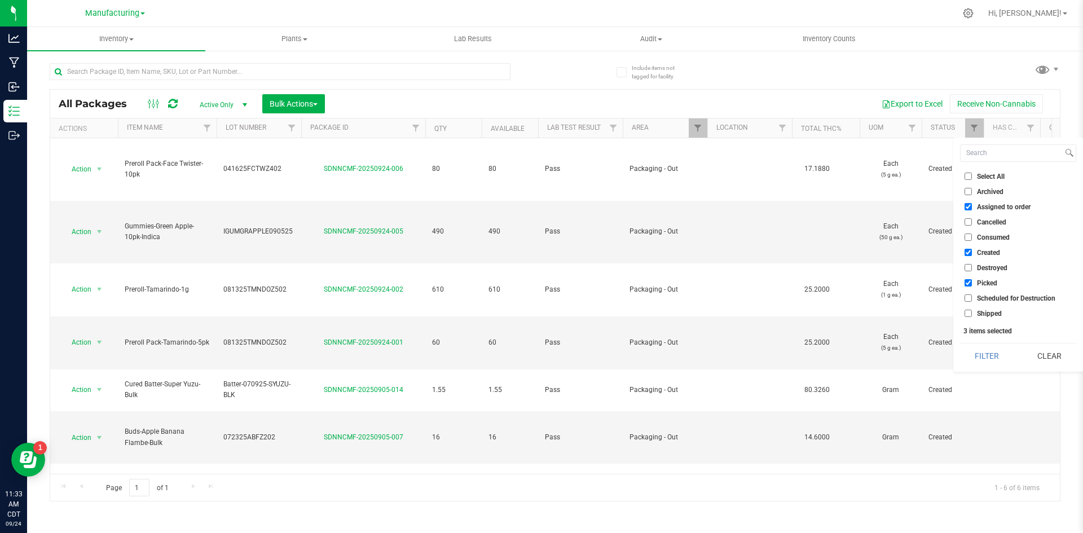
click at [970, 207] on input "Assigned to order" at bounding box center [968, 206] width 7 height 7
checkbox input "false"
click at [967, 249] on input "Created" at bounding box center [968, 252] width 7 height 7
checkbox input "false"
click at [965, 283] on input "Picked" at bounding box center [968, 282] width 7 height 7
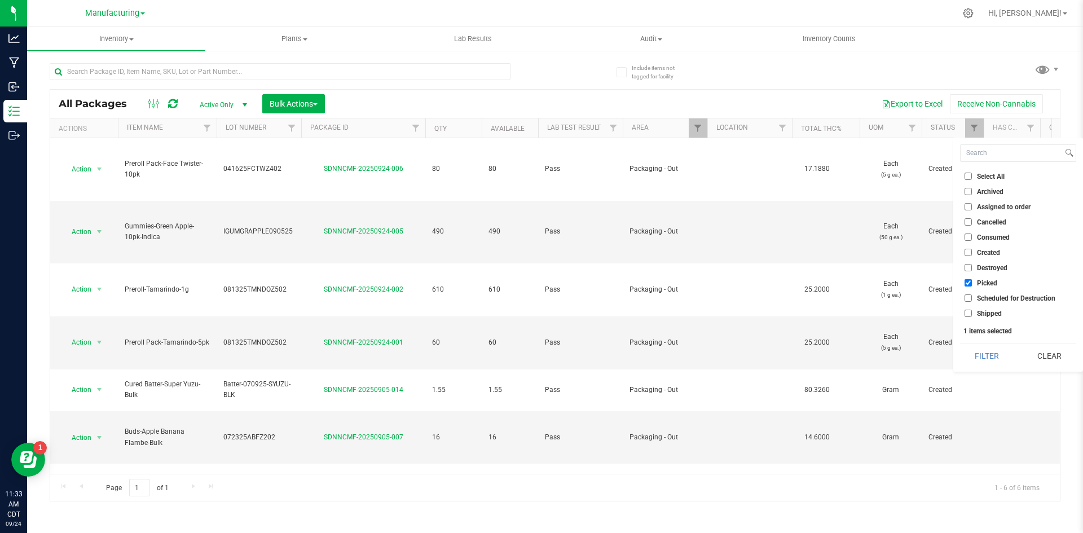
checkbox input "false"
click at [970, 314] on input "Shipped" at bounding box center [968, 313] width 7 height 7
checkbox input "true"
click at [991, 365] on button "Filter" at bounding box center [987, 356] width 54 height 25
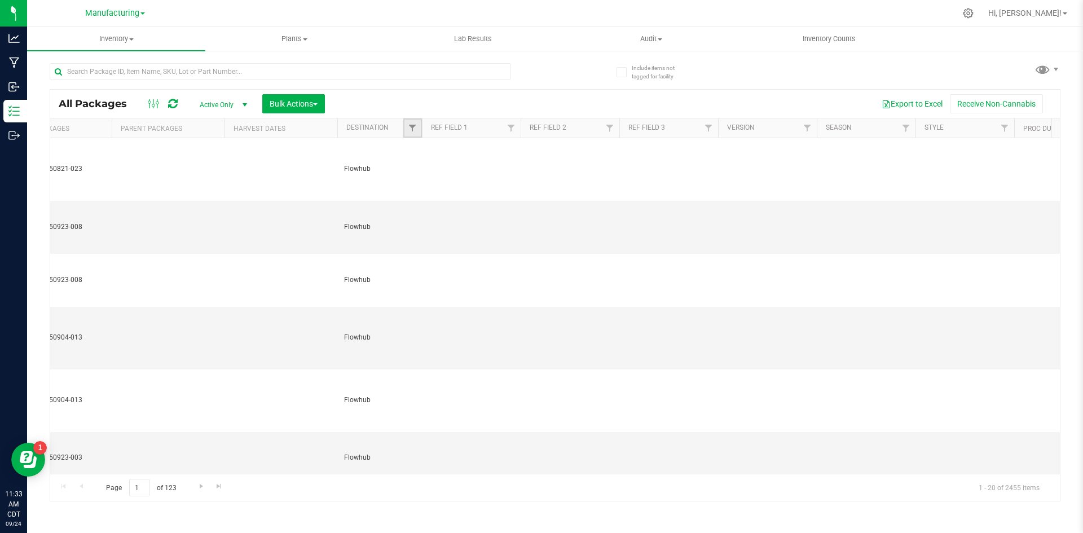
click at [414, 122] on link "Filter" at bounding box center [412, 127] width 19 height 19
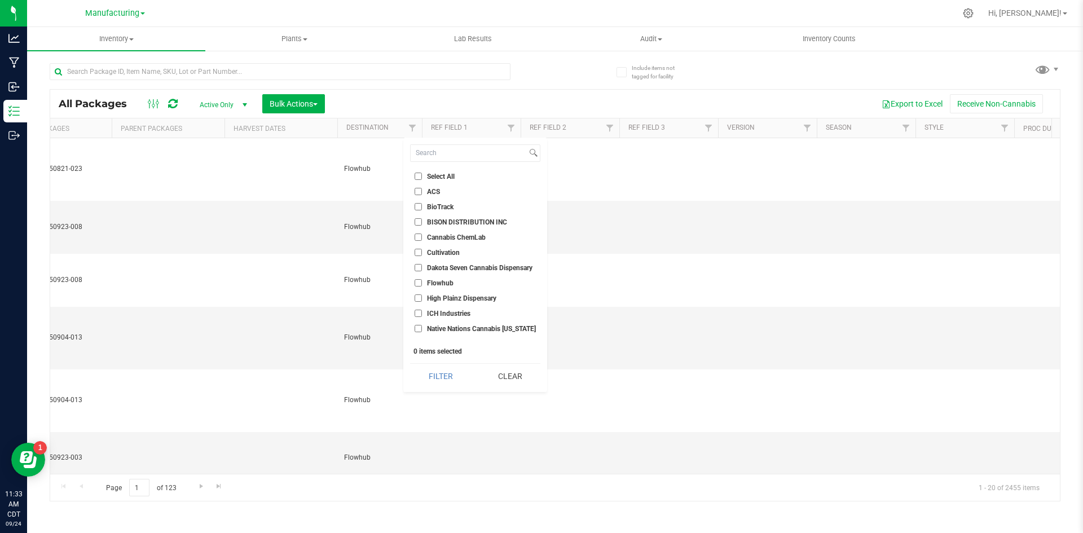
click at [425, 286] on label "Flowhub" at bounding box center [434, 282] width 39 height 7
click at [422, 286] on input "Flowhub" at bounding box center [418, 282] width 7 height 7
checkbox input "true"
click at [431, 370] on button "Filter" at bounding box center [440, 376] width 61 height 25
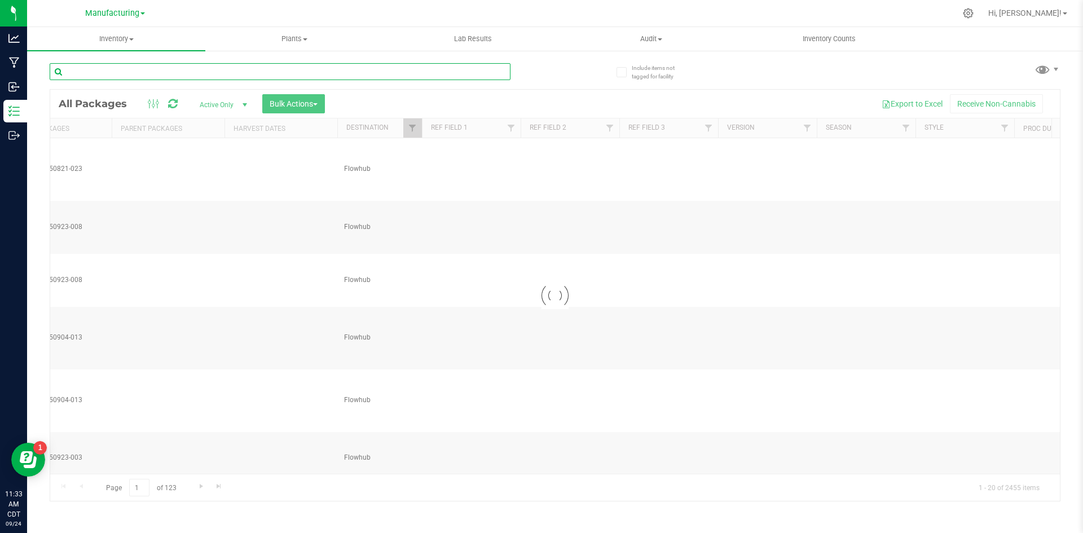
click at [208, 74] on input "text" at bounding box center [280, 71] width 461 height 17
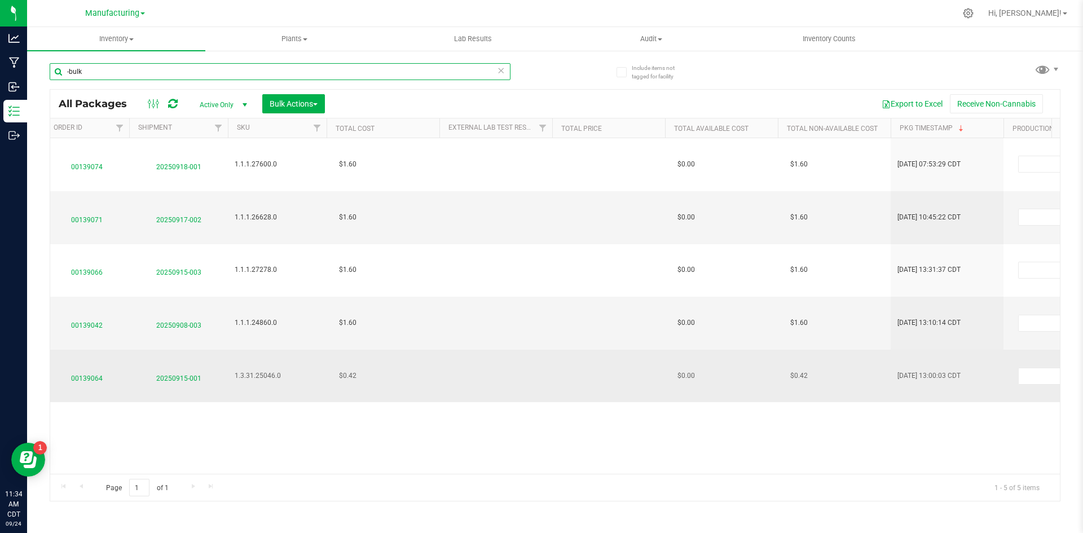
type input "-bulk"
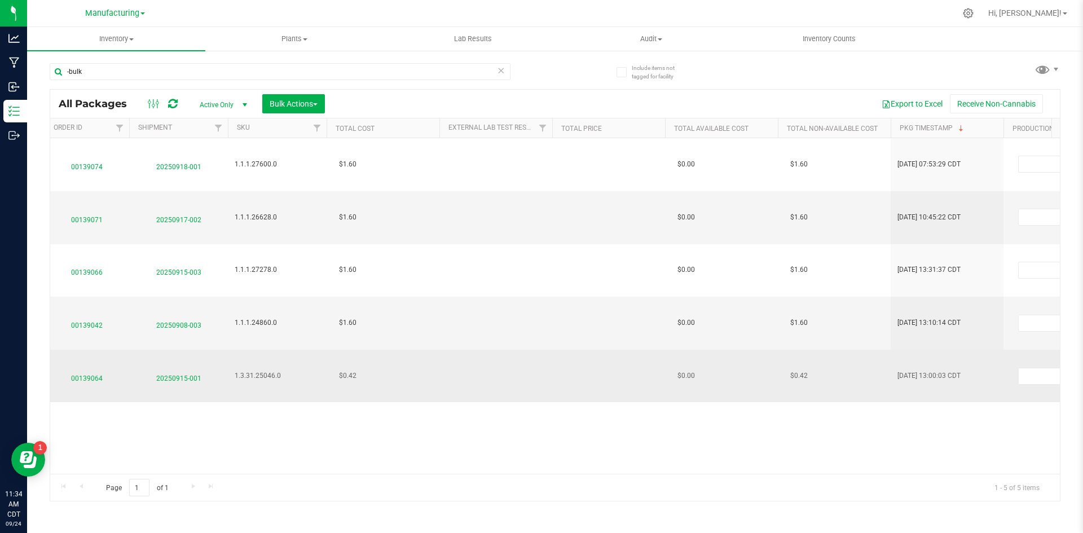
click at [187, 368] on span "20250915-001" at bounding box center [178, 376] width 85 height 16
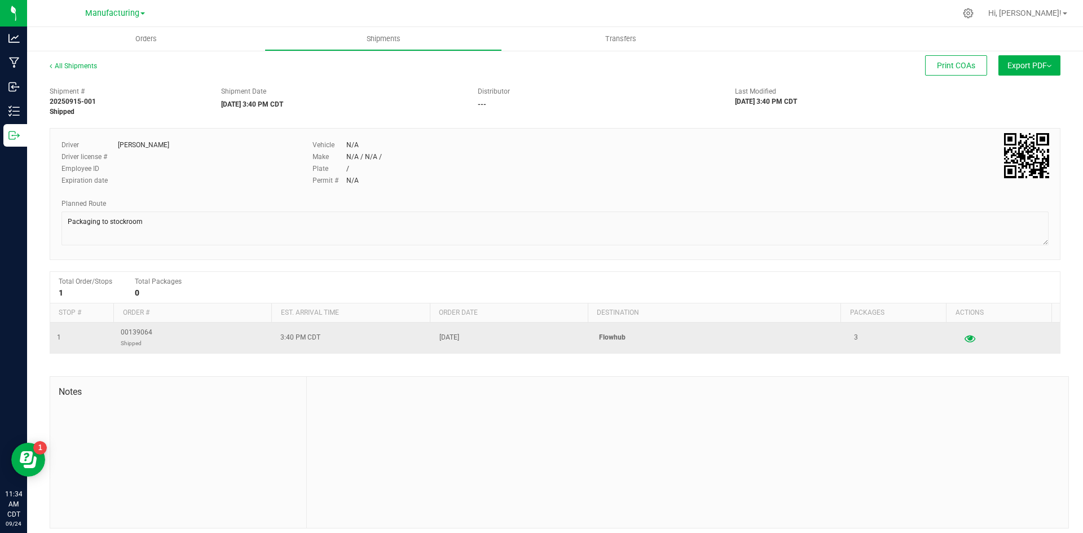
click at [960, 341] on button "button" at bounding box center [970, 338] width 20 height 18
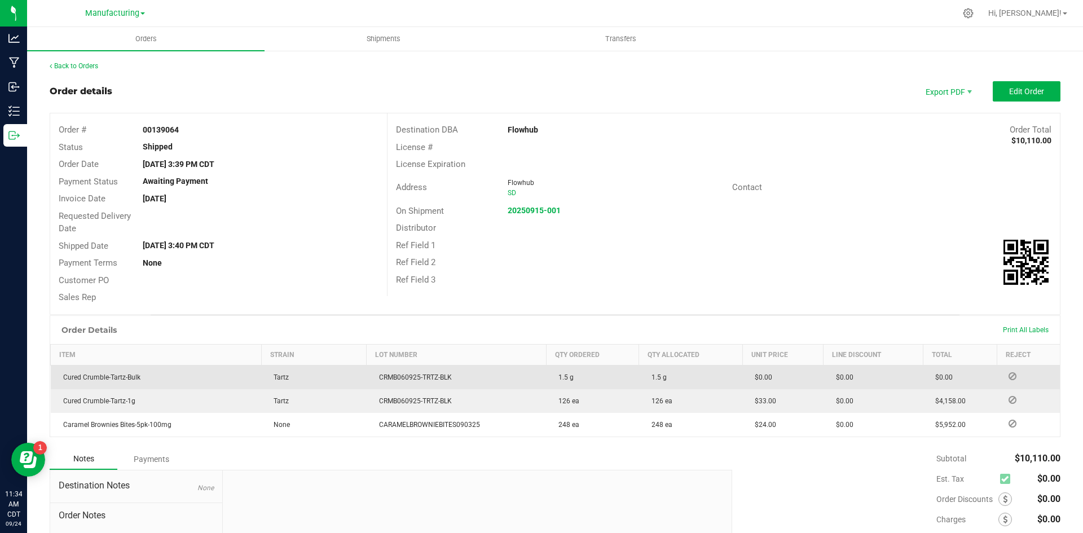
click at [1009, 375] on icon at bounding box center [1013, 376] width 8 height 7
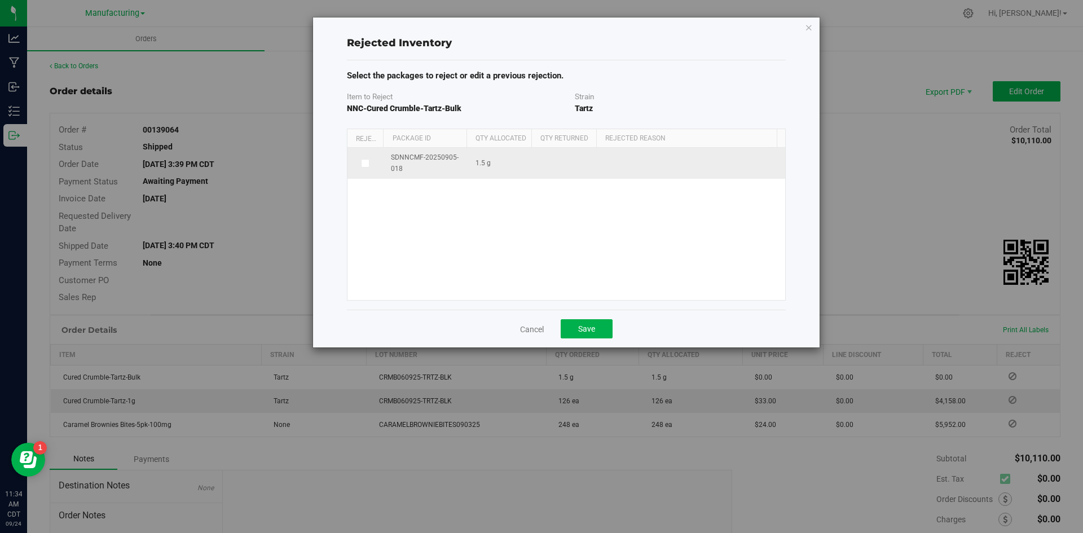
click at [365, 168] on td at bounding box center [366, 163] width 37 height 30
click at [365, 163] on icon at bounding box center [365, 163] width 6 height 0
click at [0, 0] on input "checkbox" at bounding box center [0, 0] width 0 height 0
click at [644, 167] on span at bounding box center [685, 164] width 155 height 16
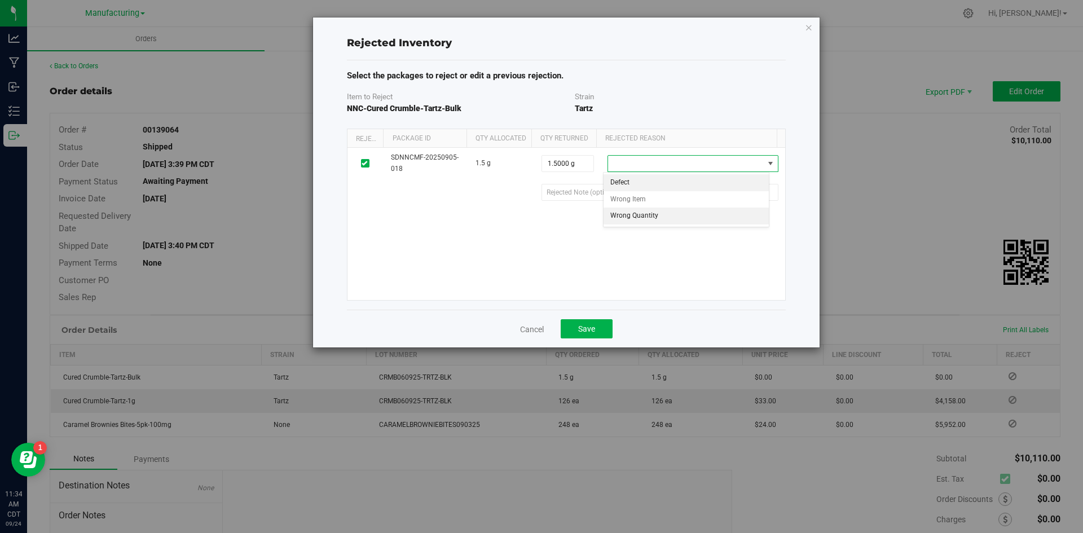
click at [649, 216] on li "Wrong Quantity" at bounding box center [687, 216] width 166 height 17
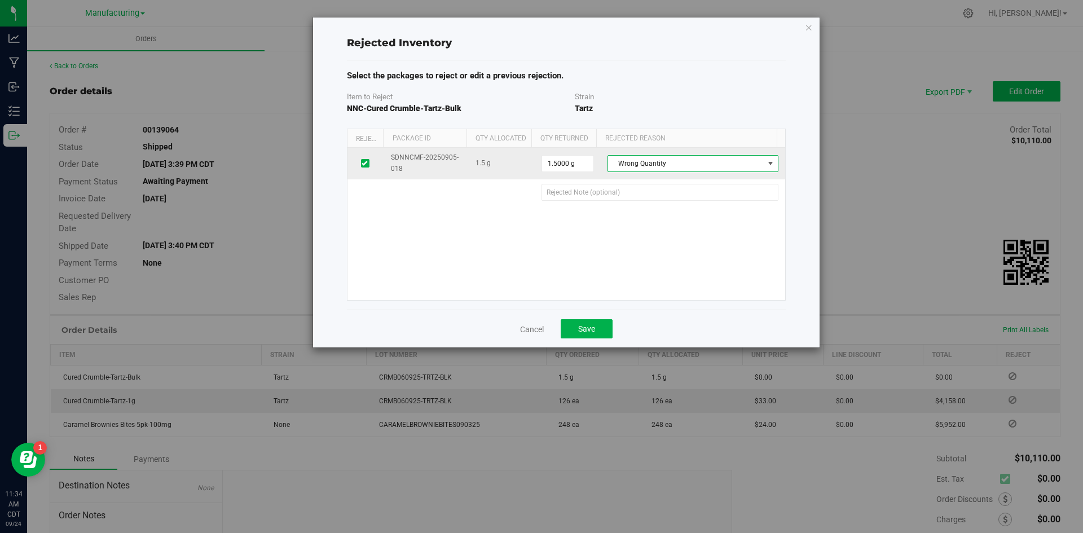
click at [644, 164] on span "Wrong Quantity" at bounding box center [685, 164] width 155 height 16
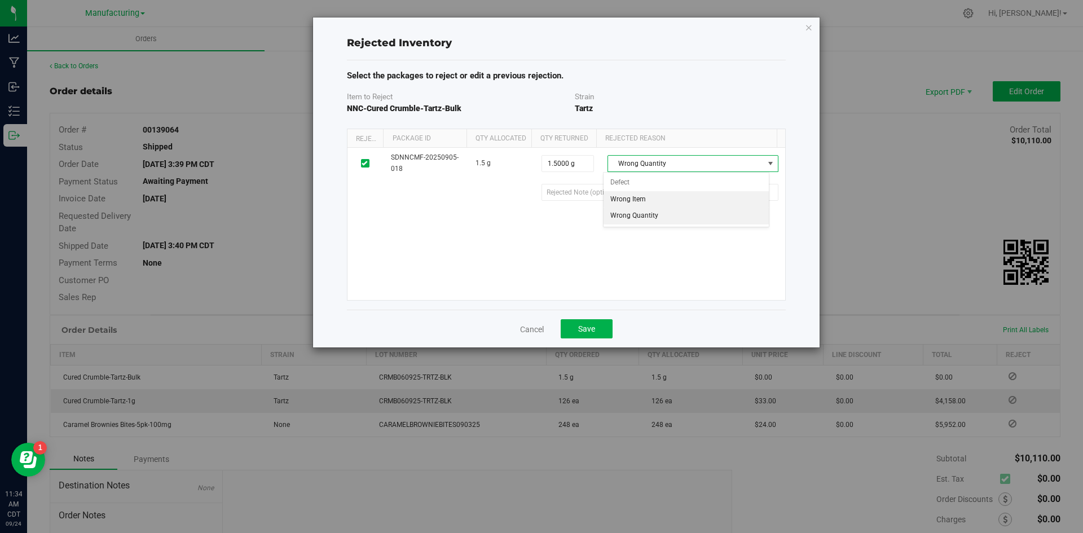
click at [642, 199] on li "Wrong Item" at bounding box center [687, 199] width 166 height 17
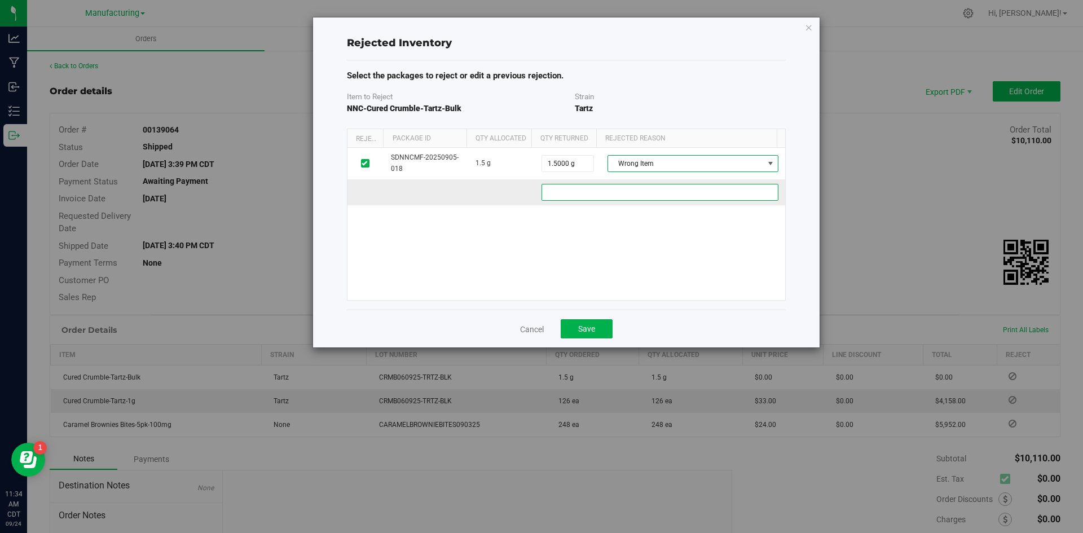
click at [625, 194] on fb40e292-b60e-4450-862e-230fdd14f9ac "text" at bounding box center [660, 192] width 237 height 17
click at [664, 194] on fb40e292-b60e-4450-862e-230fdd14f9ac "Accidentally shipped out of flourish 9/09/25" at bounding box center [660, 192] width 237 height 17
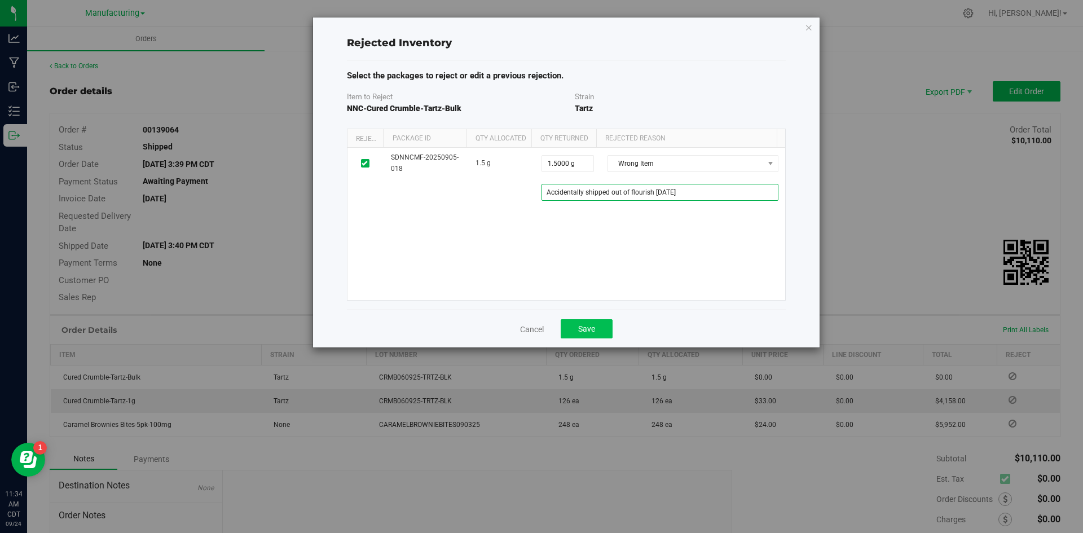
type fb40e292-b60e-4450-862e-230fdd14f9ac "Accidentally shipped out of flourish 9/15/25"
click at [594, 332] on span "Save" at bounding box center [586, 328] width 17 height 9
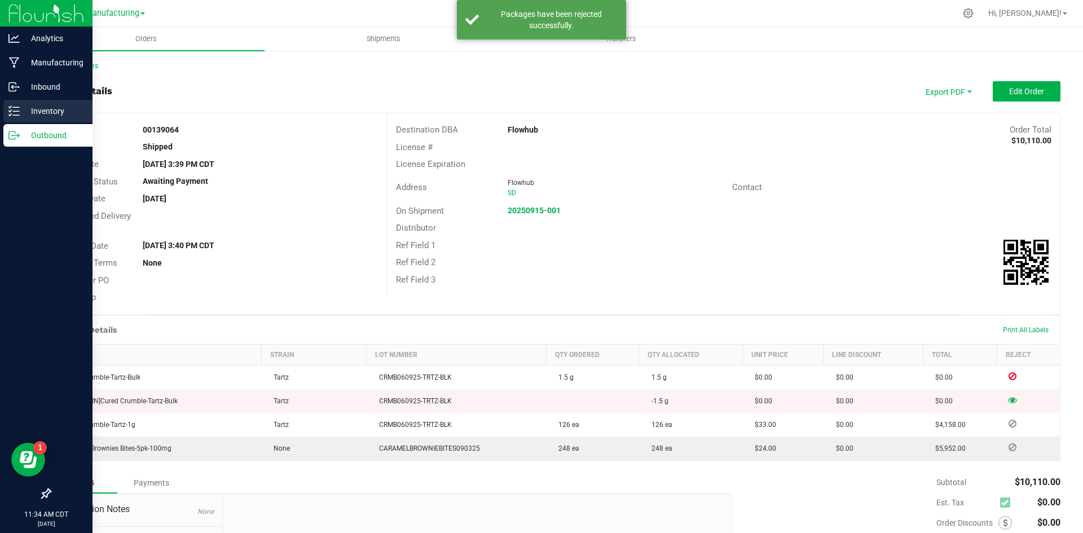
click at [22, 110] on p "Inventory" at bounding box center [54, 111] width 68 height 14
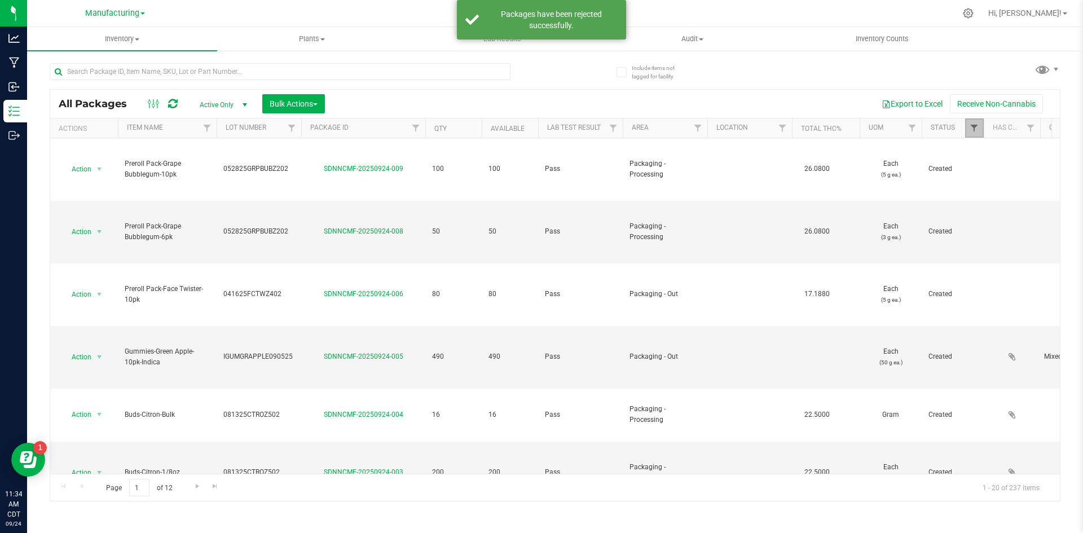
click at [971, 127] on span "Filter" at bounding box center [974, 128] width 9 height 9
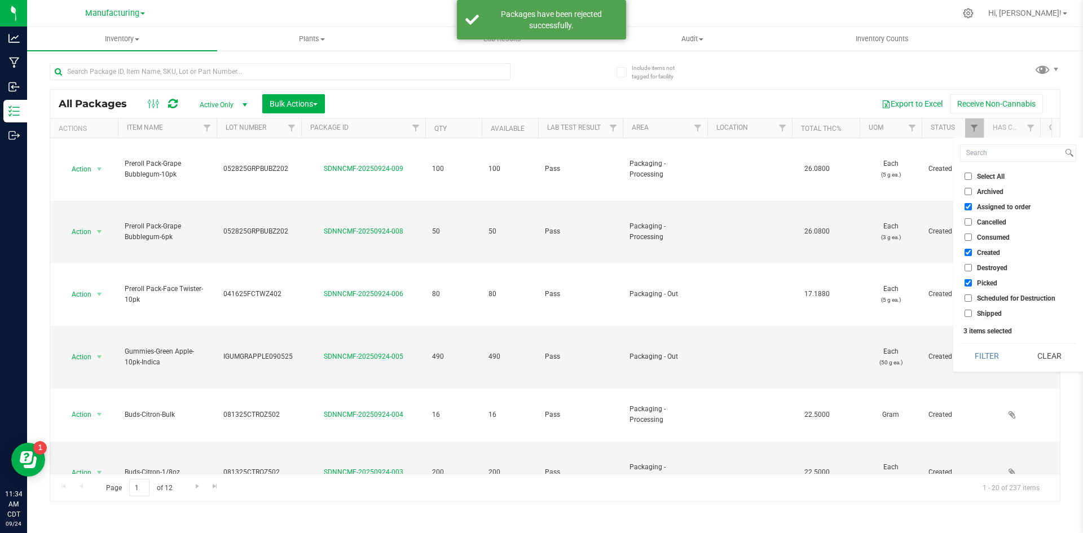
click at [978, 207] on span "Assigned to order" at bounding box center [1004, 207] width 54 height 7
click at [972, 207] on input "Assigned to order" at bounding box center [968, 206] width 7 height 7
checkbox input "false"
click at [982, 280] on span "Picked" at bounding box center [987, 283] width 20 height 7
click at [972, 280] on input "Picked" at bounding box center [968, 282] width 7 height 7
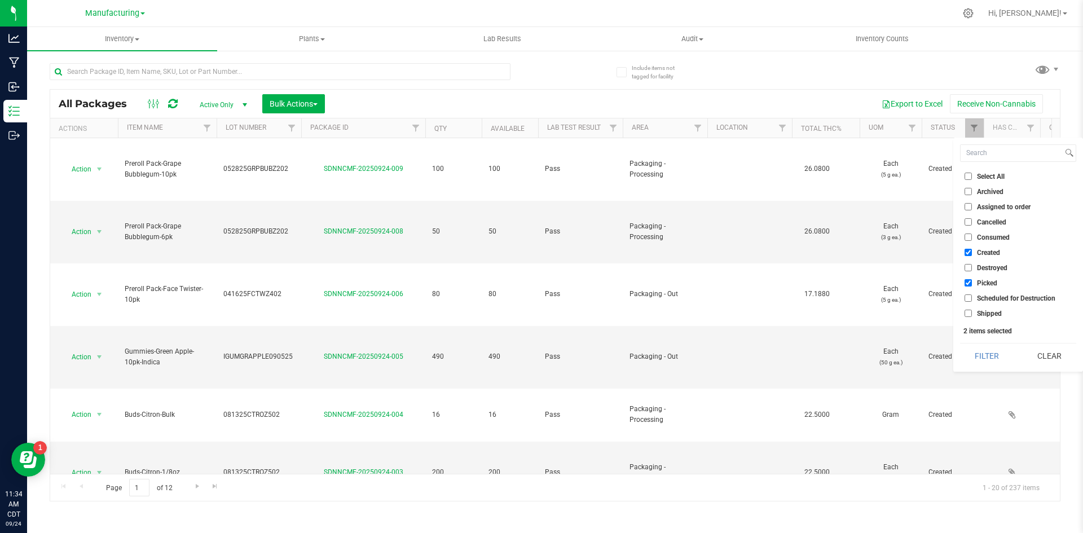
checkbox input "false"
click at [981, 254] on span "Created" at bounding box center [988, 252] width 23 height 7
click at [972, 254] on input "Created" at bounding box center [968, 252] width 7 height 7
checkbox input "false"
click at [982, 312] on span "Shipped" at bounding box center [989, 313] width 25 height 7
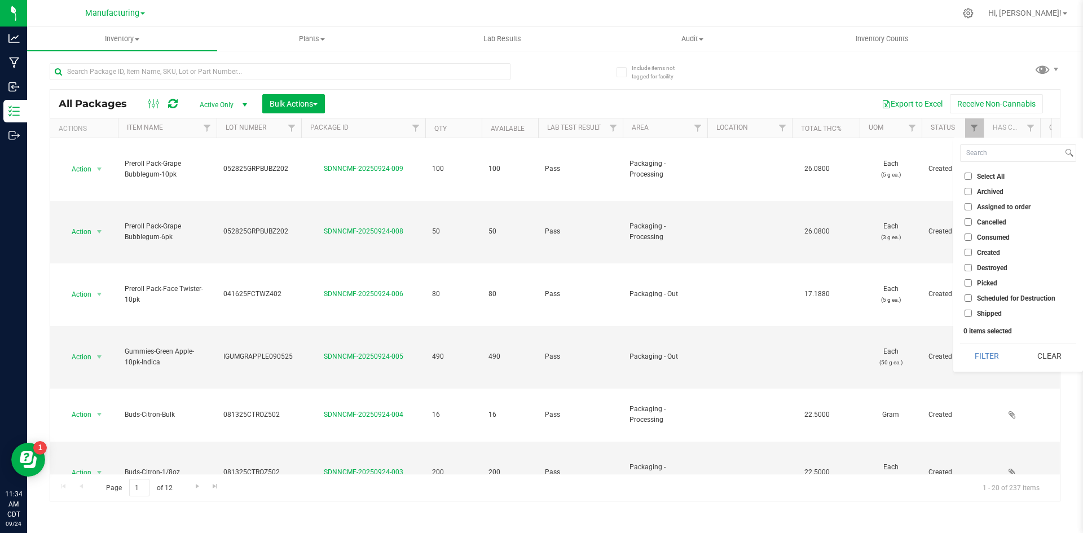
click at [972, 312] on input "Shipped" at bounding box center [968, 313] width 7 height 7
checkbox input "true"
click at [977, 355] on button "Filter" at bounding box center [987, 356] width 54 height 25
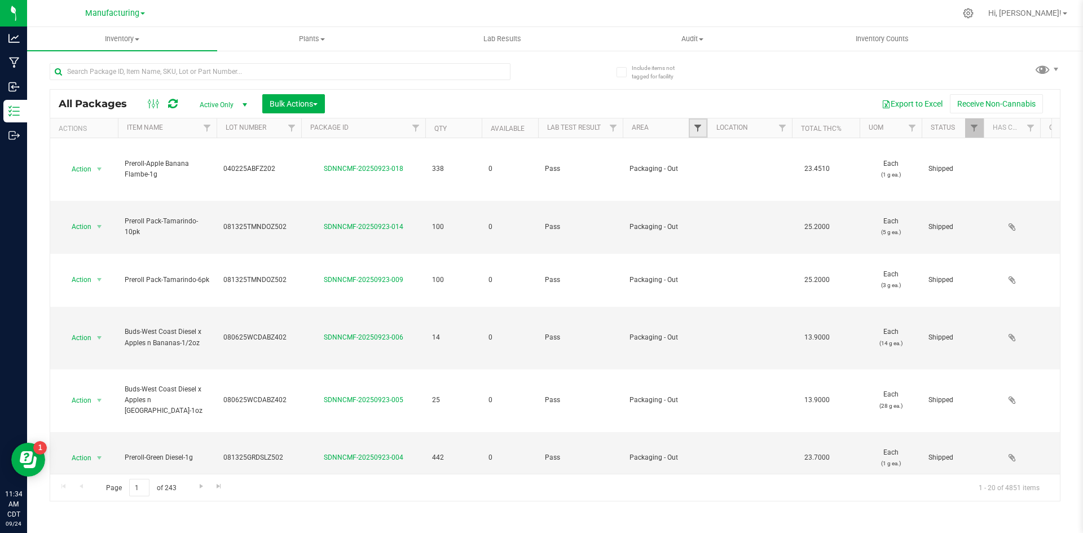
click at [698, 129] on span "Filter" at bounding box center [697, 128] width 9 height 9
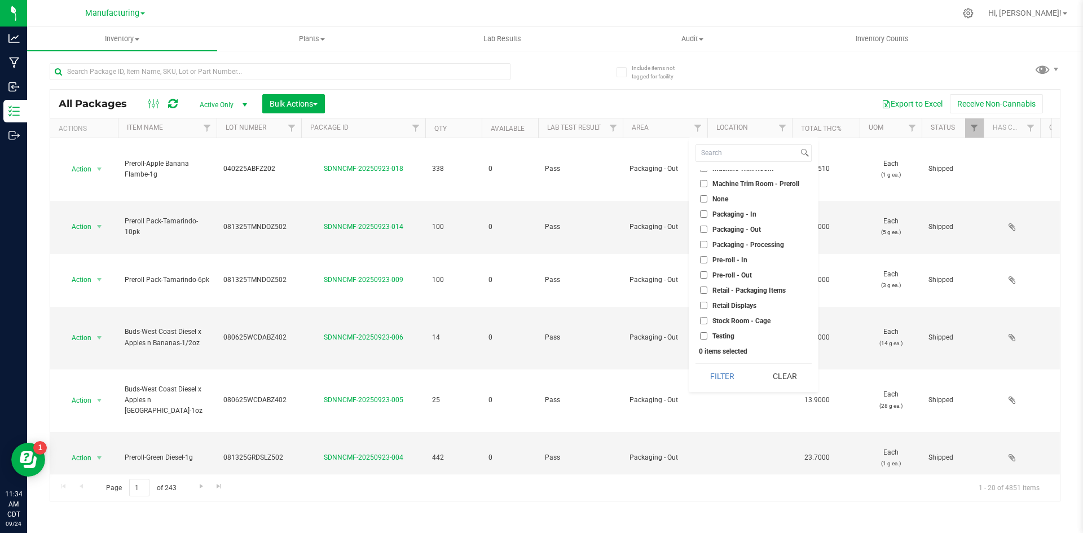
click at [722, 228] on span "Packaging - Out" at bounding box center [737, 229] width 49 height 7
click at [708, 228] on input "Packaging - Out" at bounding box center [703, 229] width 7 height 7
checkbox input "true"
click at [728, 379] on button "Filter" at bounding box center [723, 376] width 54 height 25
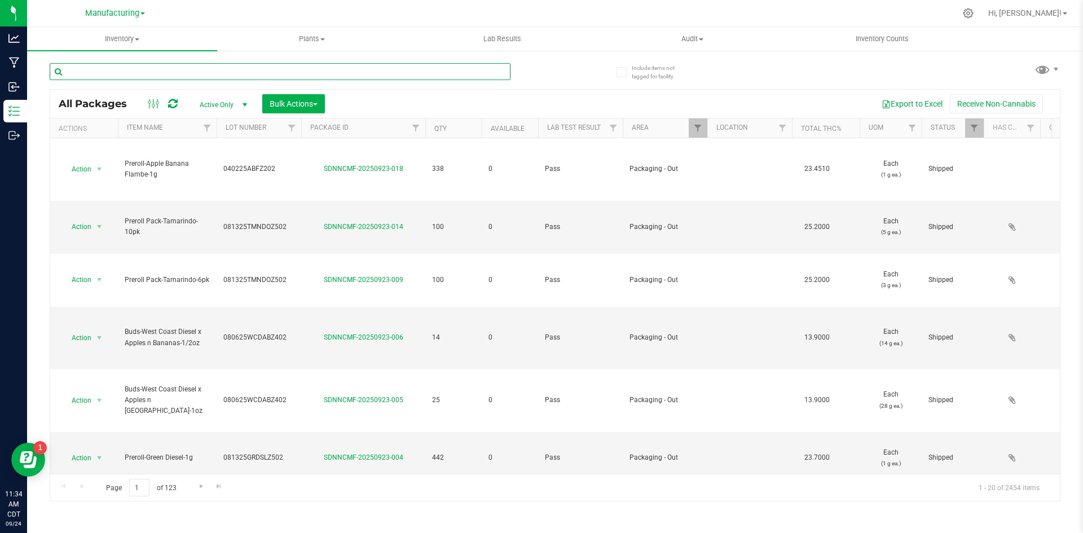
click at [202, 74] on input "text" at bounding box center [280, 71] width 461 height 17
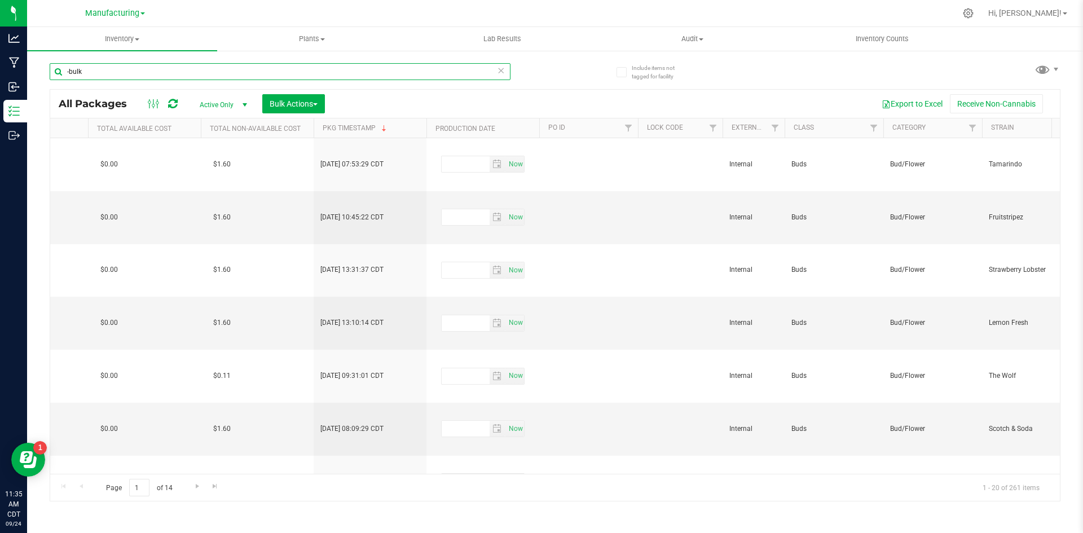
scroll to position [0, 2016]
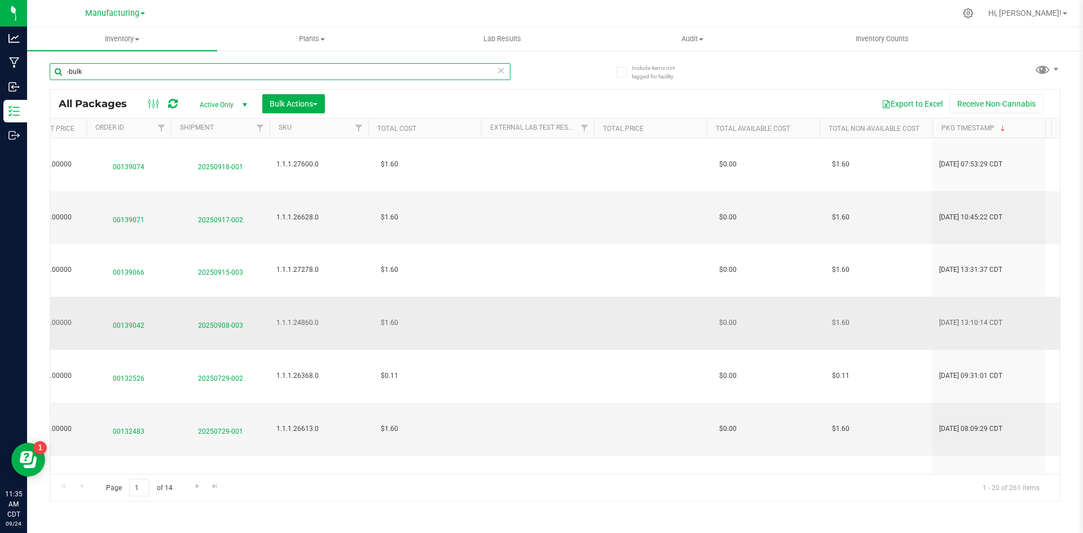
type input "-bulk"
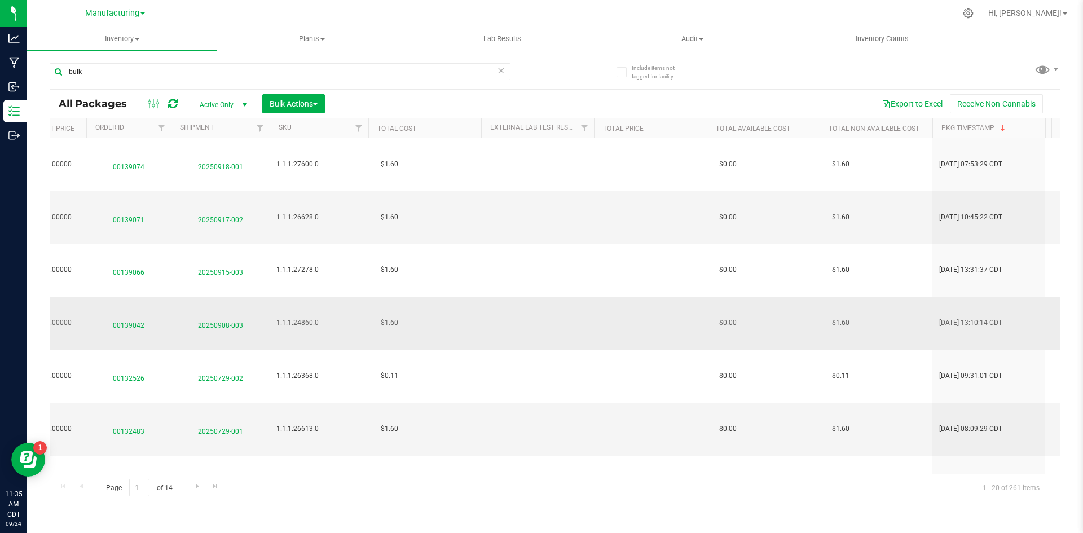
click at [233, 315] on span "20250908-003" at bounding box center [220, 323] width 85 height 16
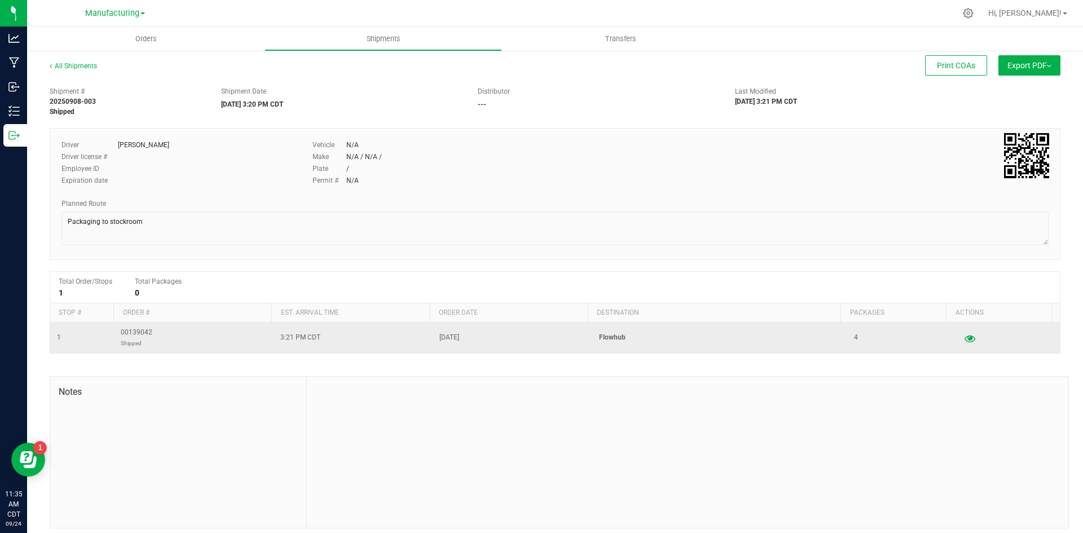
click at [965, 338] on icon "button" at bounding box center [970, 338] width 11 height 8
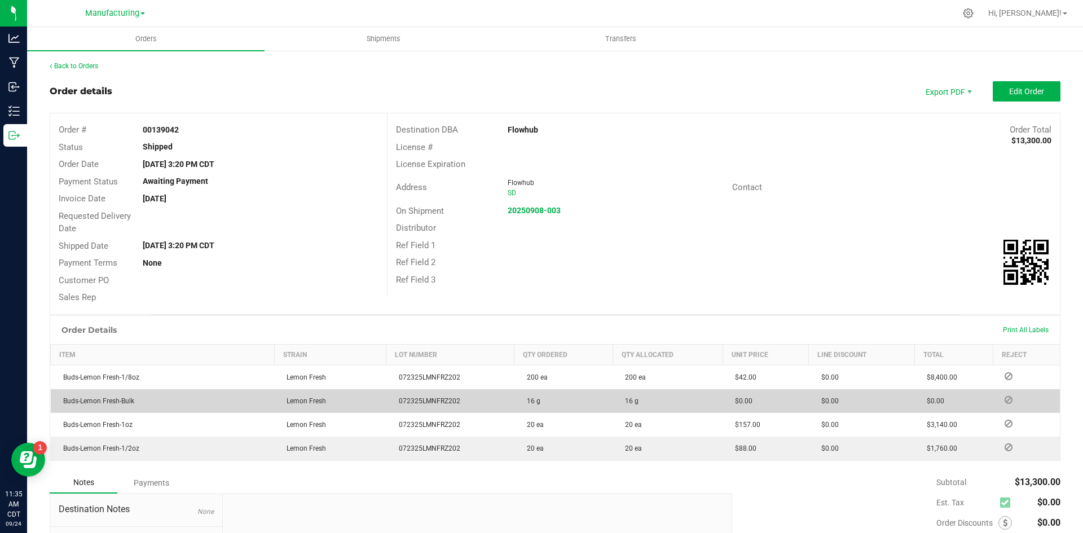
click at [1005, 398] on icon at bounding box center [1009, 400] width 8 height 7
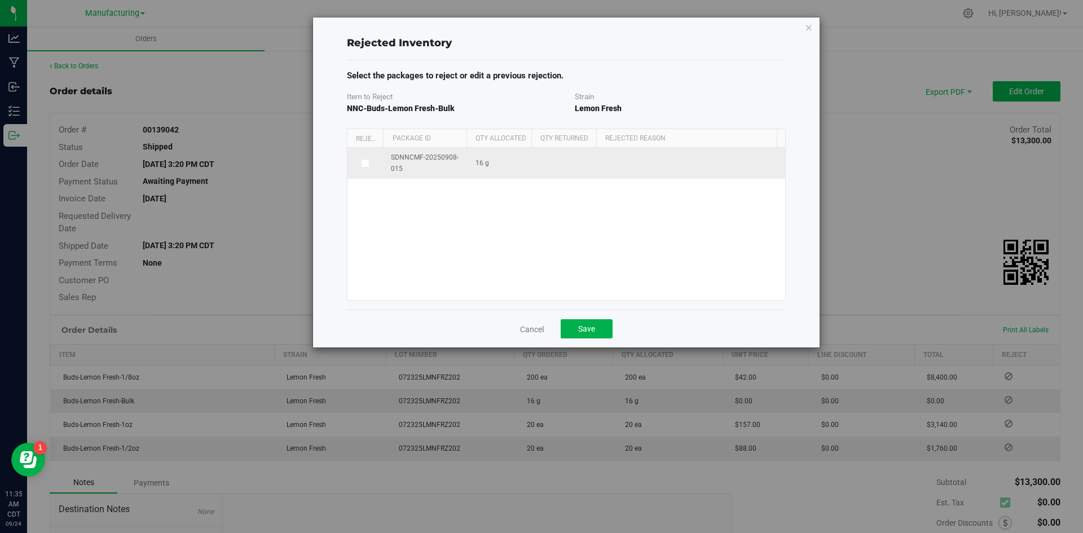
click at [464, 152] on td "SDNNCMF-20250908-015" at bounding box center [426, 163] width 85 height 30
click at [362, 159] on span at bounding box center [365, 163] width 9 height 9
click at [0, 0] on input "checkbox" at bounding box center [0, 0] width 0 height 0
click at [613, 169] on span at bounding box center [685, 164] width 155 height 16
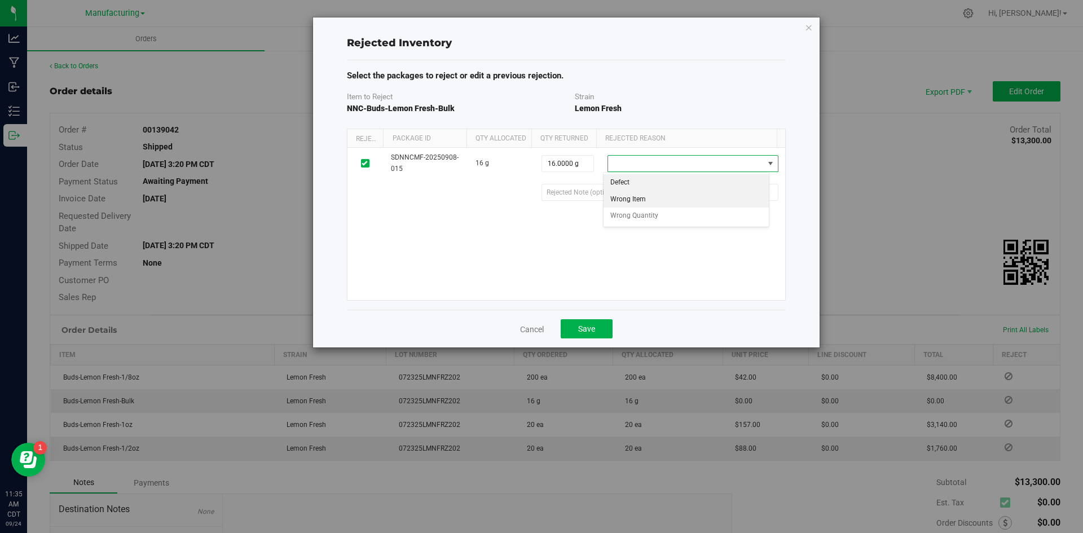
click at [621, 204] on li "Wrong Item" at bounding box center [687, 199] width 166 height 17
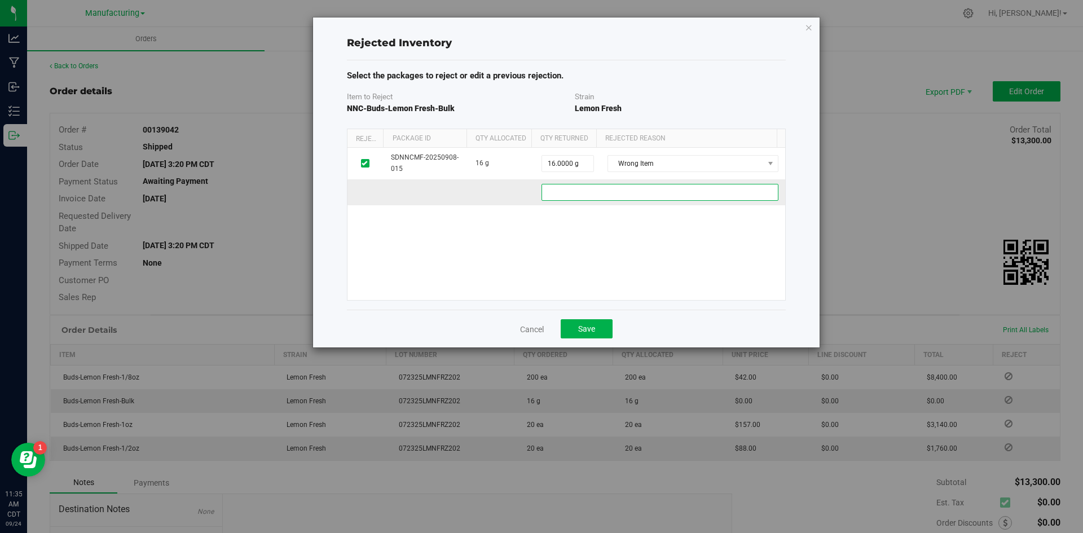
click at [604, 194] on 1579c57a-71a5-4c1d-bde7-20a47f9ad37f "text" at bounding box center [660, 192] width 237 height 17
click at [664, 194] on 1579c57a-71a5-4c1d-bde7-20a47f9ad37f "Accidentally shipped out of flourish 9/09/25" at bounding box center [660, 192] width 237 height 17
type 1579c57a-71a5-4c1d-bde7-20a47f9ad37f "Accidentally shipped out of flourish 9/08/25"
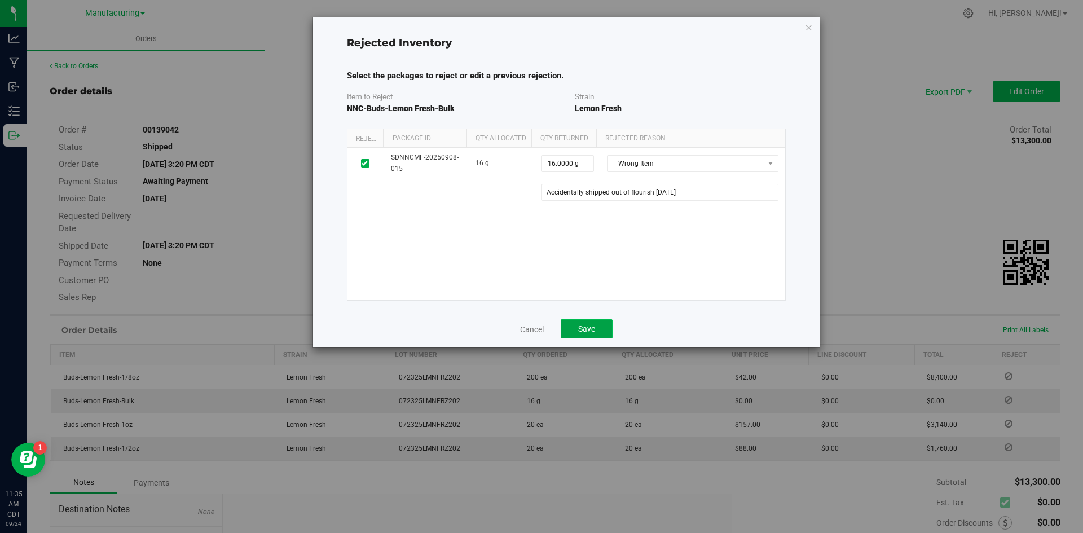
click at [596, 330] on button "Save" at bounding box center [587, 328] width 52 height 19
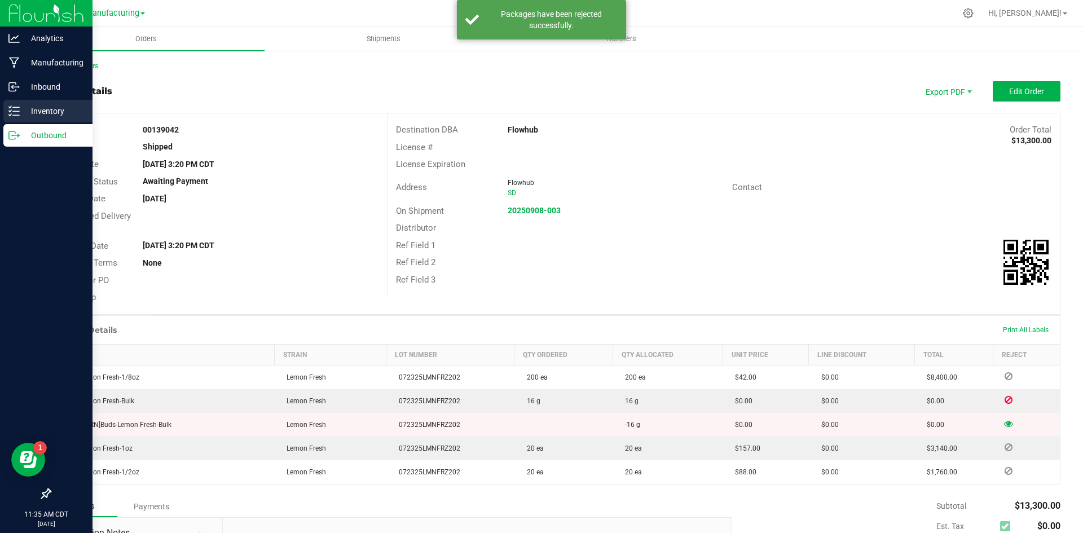
click at [14, 106] on icon at bounding box center [13, 111] width 11 height 11
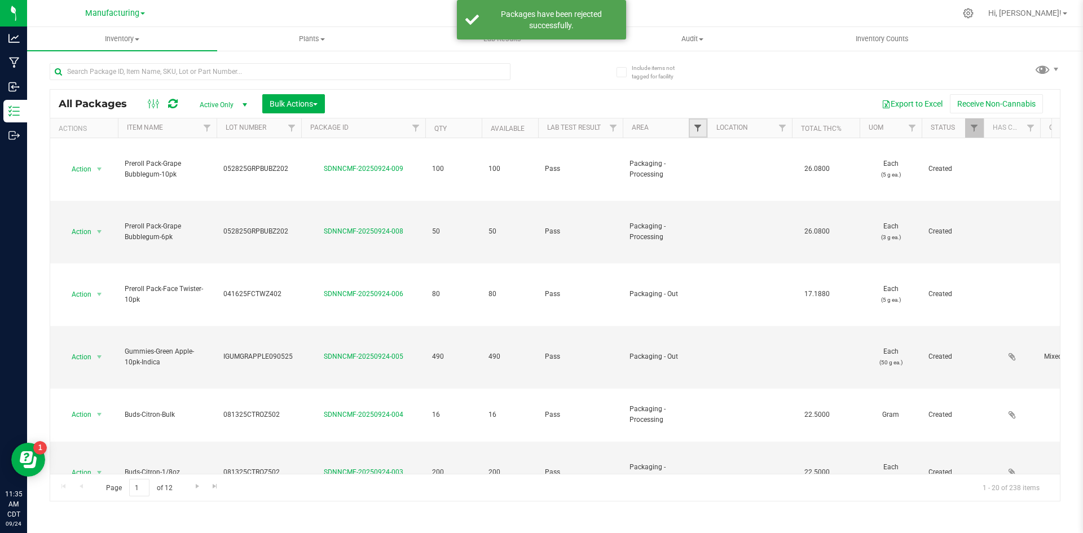
click at [700, 126] on span "Filter" at bounding box center [697, 128] width 9 height 9
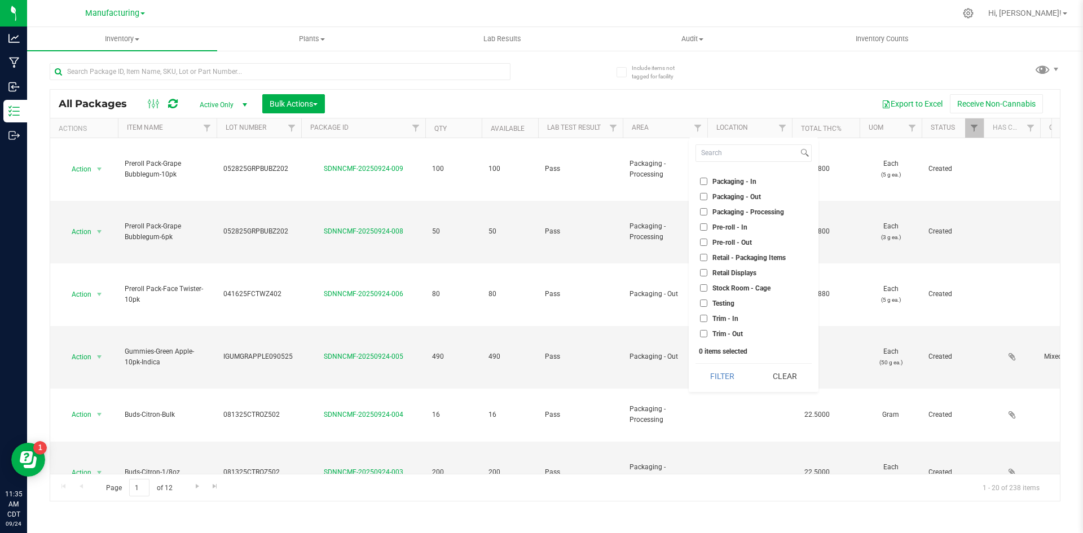
click at [726, 195] on span "Packaging - Out" at bounding box center [737, 197] width 49 height 7
click at [708, 195] on input "Packaging - Out" at bounding box center [703, 196] width 7 height 7
checkbox input "true"
click at [723, 378] on button "Filter" at bounding box center [723, 376] width 54 height 25
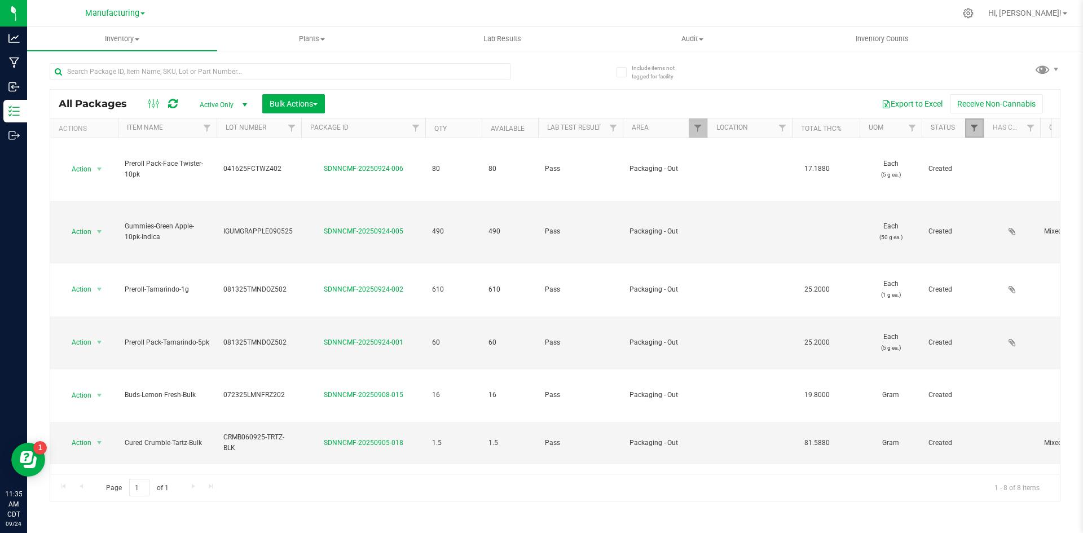
click at [973, 129] on span "Filter" at bounding box center [974, 128] width 9 height 9
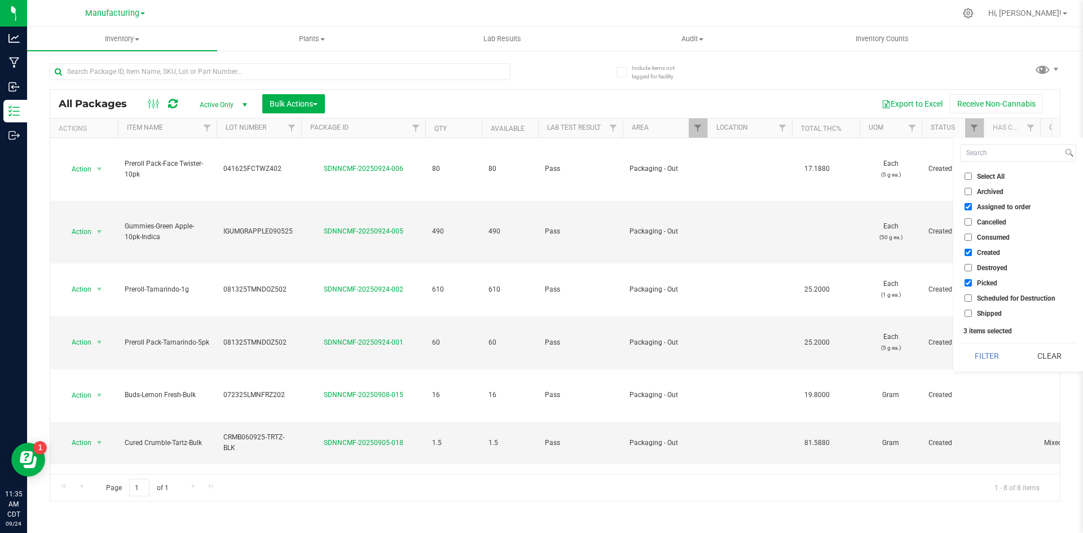
click at [969, 280] on input "Picked" at bounding box center [968, 282] width 7 height 7
checkbox input "false"
click at [971, 207] on input "Assigned to order" at bounding box center [968, 206] width 7 height 7
checkbox input "false"
click at [970, 253] on input "Created" at bounding box center [968, 252] width 7 height 7
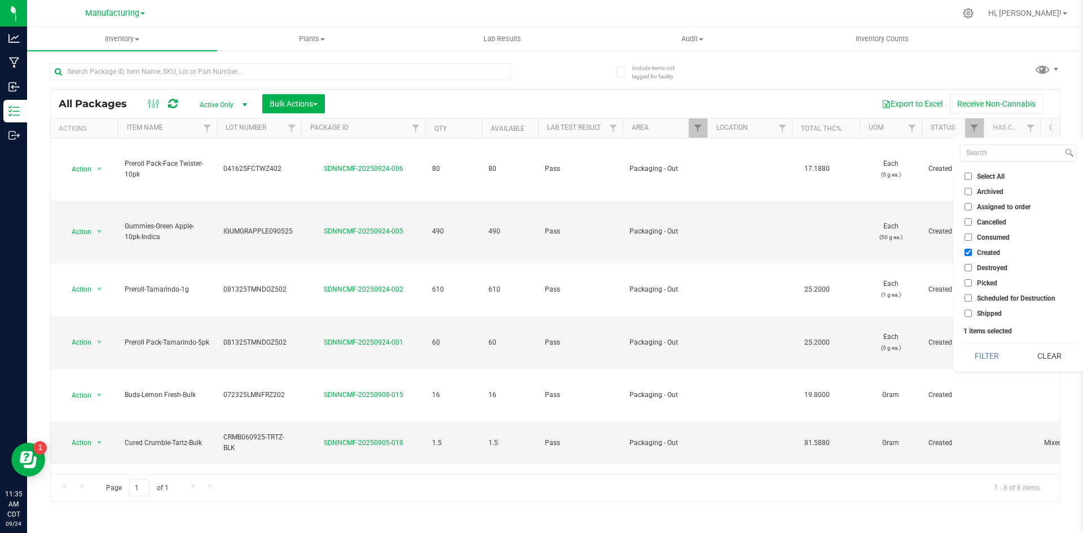
checkbox input "false"
click at [968, 314] on input "Shipped" at bounding box center [968, 313] width 7 height 7
checkbox input "true"
click at [974, 351] on button "Filter" at bounding box center [987, 356] width 54 height 25
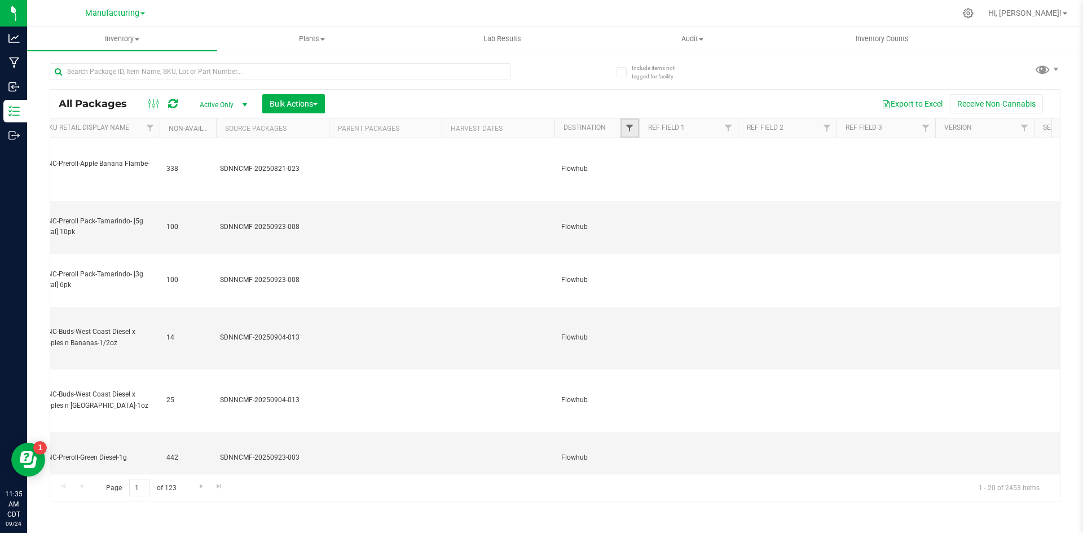
click at [633, 125] on span "Filter" at bounding box center [629, 128] width 9 height 9
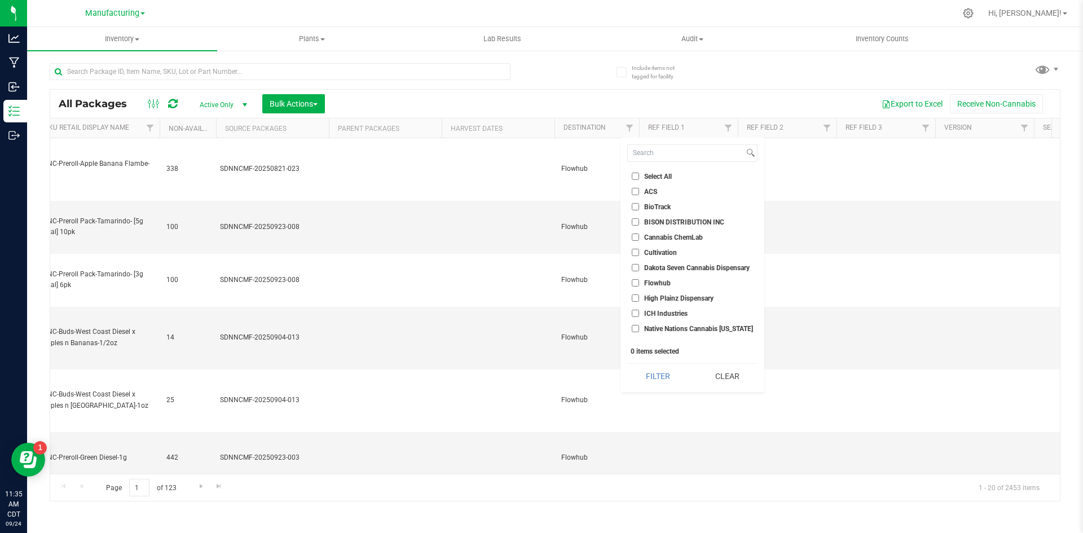
click at [653, 280] on span "Flowhub" at bounding box center [657, 283] width 27 height 7
click at [639, 279] on input "Flowhub" at bounding box center [635, 282] width 7 height 7
checkbox input "true"
click at [646, 371] on button "Filter" at bounding box center [657, 376] width 61 height 25
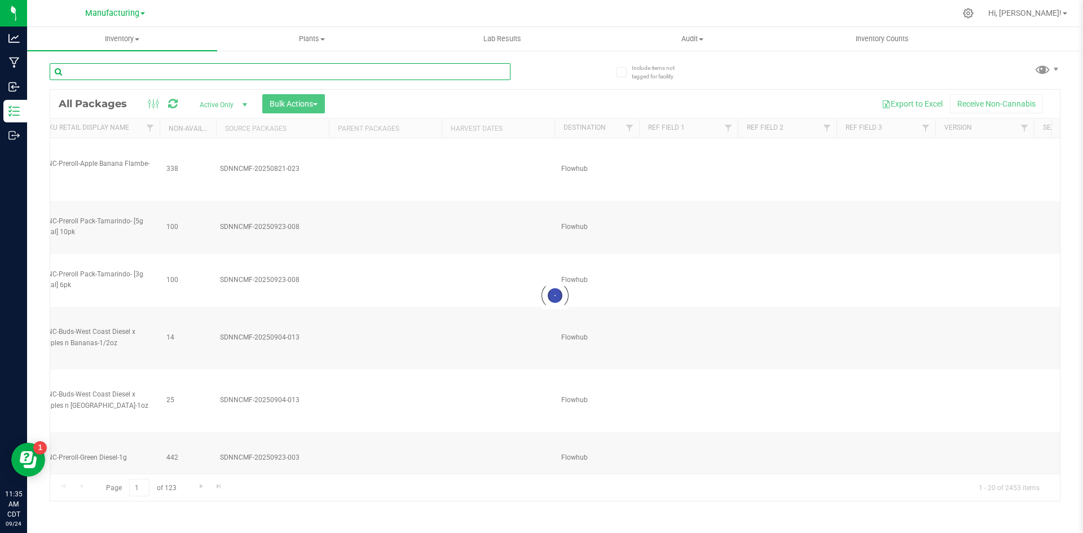
click at [226, 73] on div "Inventory All packages All inventory Waste log Create inventory Plants All plan…" at bounding box center [555, 280] width 1056 height 506
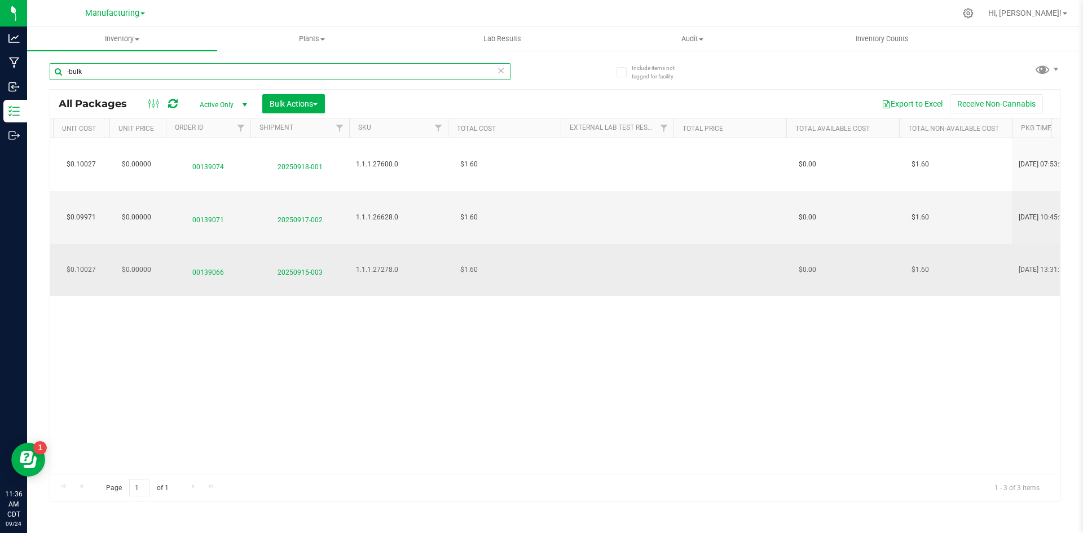
type input "-bulk"
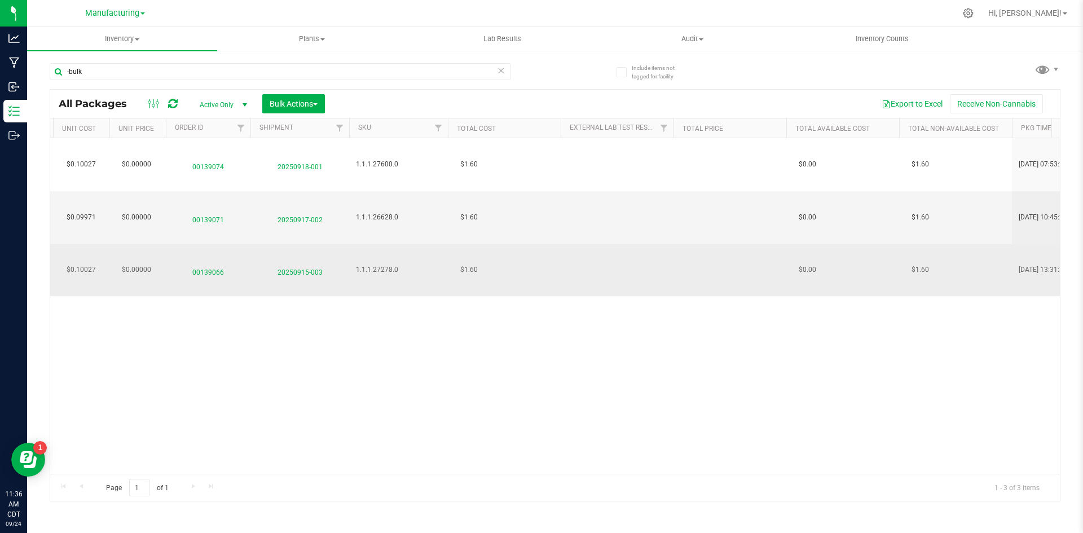
click at [294, 262] on span "20250915-003" at bounding box center [299, 270] width 85 height 16
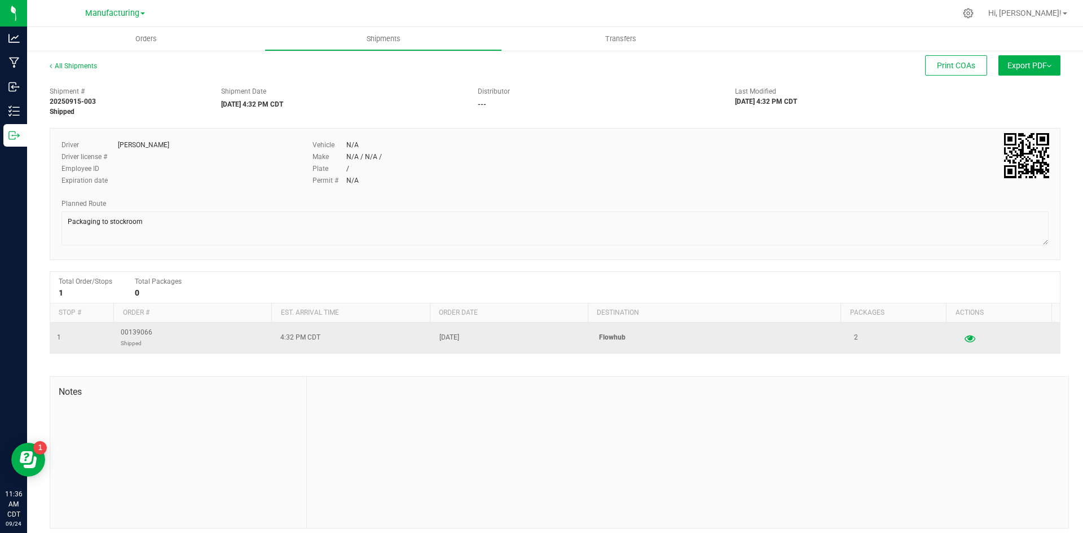
click at [960, 345] on button "button" at bounding box center [970, 338] width 20 height 18
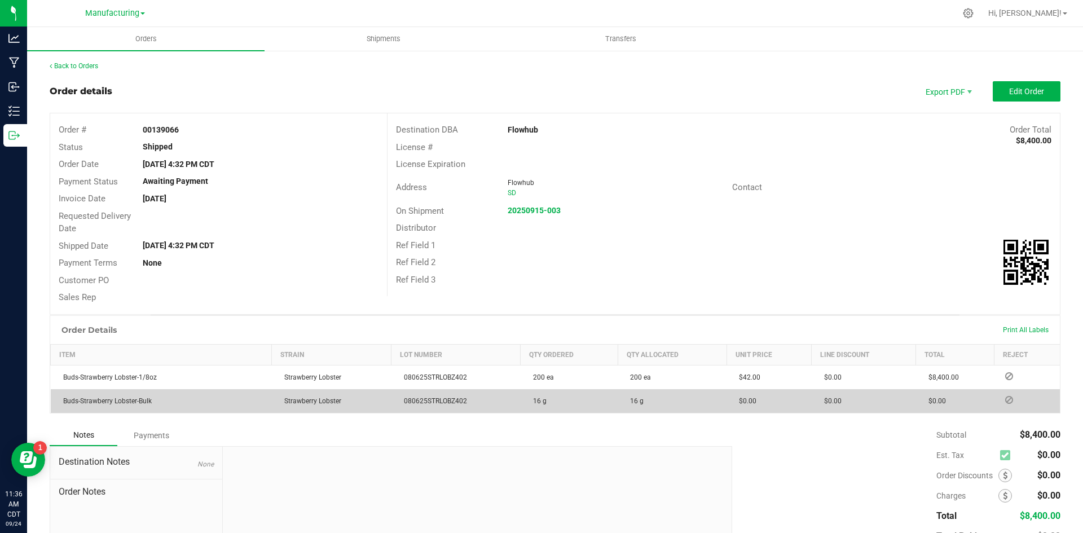
click at [1006, 398] on icon at bounding box center [1010, 400] width 8 height 7
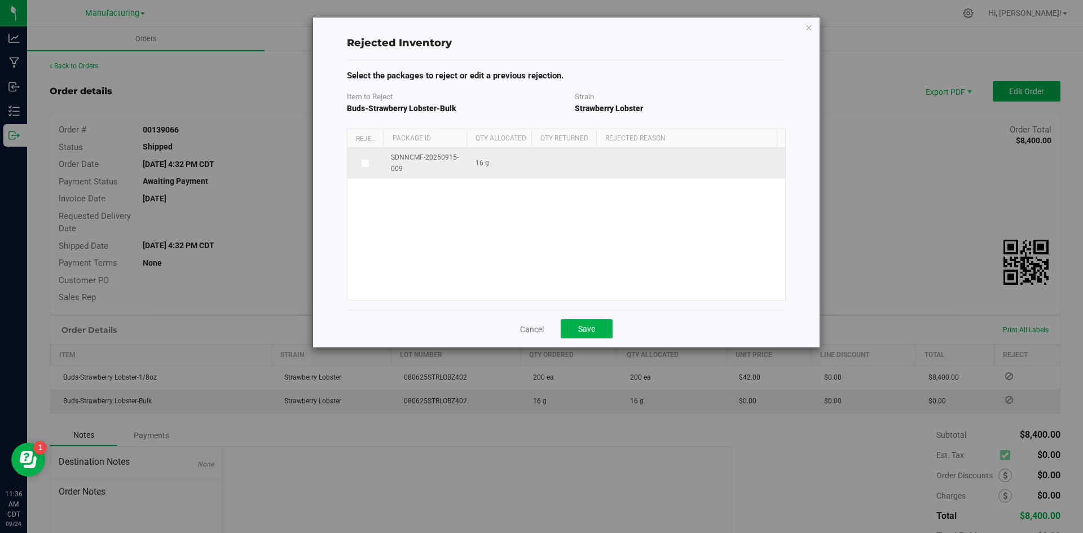
click at [366, 159] on span at bounding box center [365, 163] width 9 height 9
click at [0, 0] on input "checkbox" at bounding box center [0, 0] width 0 height 0
click at [638, 168] on span at bounding box center [685, 164] width 155 height 16
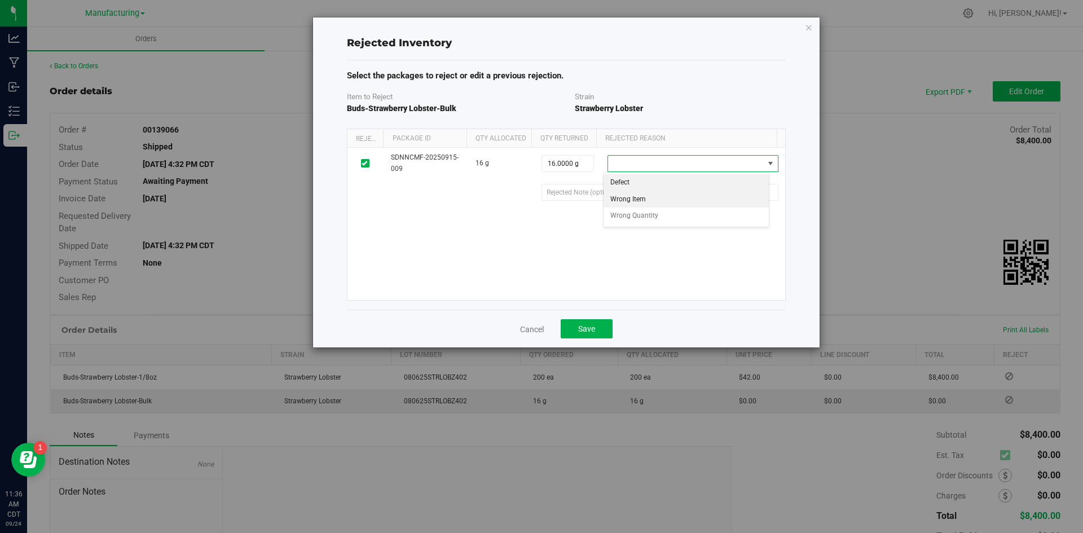
click at [636, 201] on li "Wrong Item" at bounding box center [687, 199] width 166 height 17
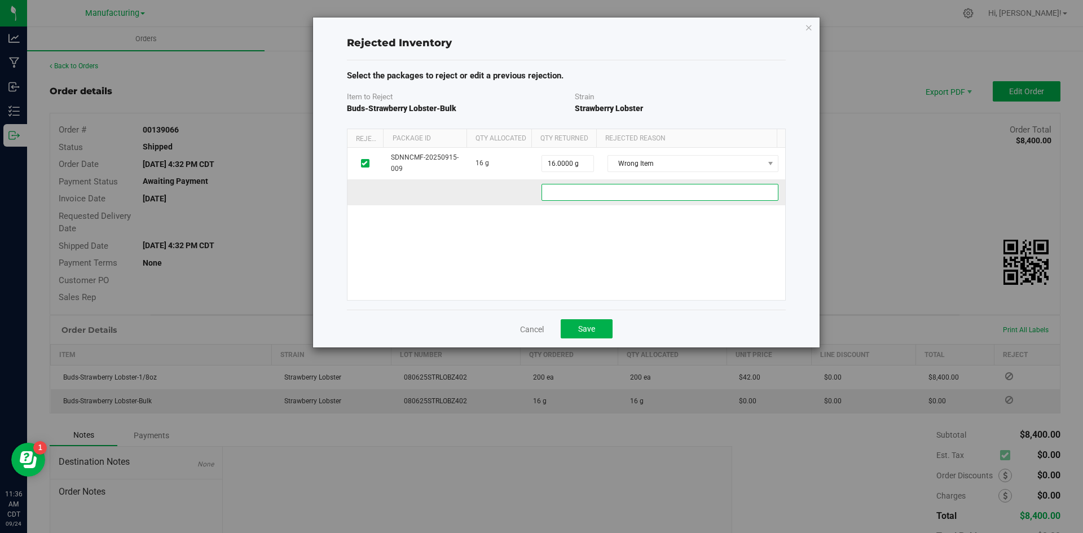
click at [609, 194] on 81f32133-2788-4896-8fac-e68081155ff3 "text" at bounding box center [660, 192] width 237 height 17
click at [663, 194] on 81f32133-2788-4896-8fac-e68081155ff3 "Accidentally shipped out of flourish 9/09/25" at bounding box center [660, 192] width 237 height 17
type 81f32133-2788-4896-8fac-e68081155ff3 "Accidentally shipped out of flourish 9/15/25"
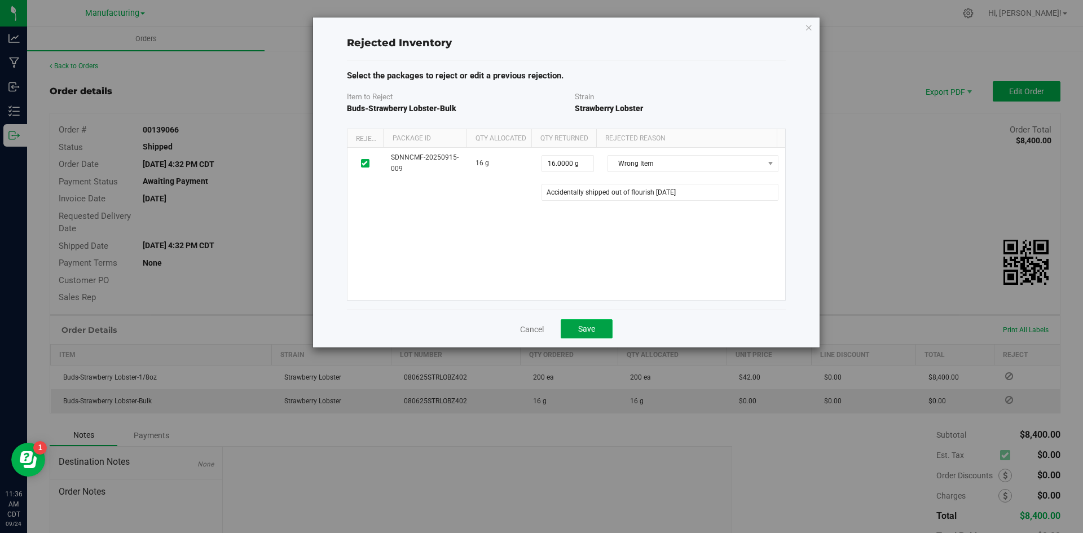
click at [602, 330] on button "Save" at bounding box center [587, 328] width 52 height 19
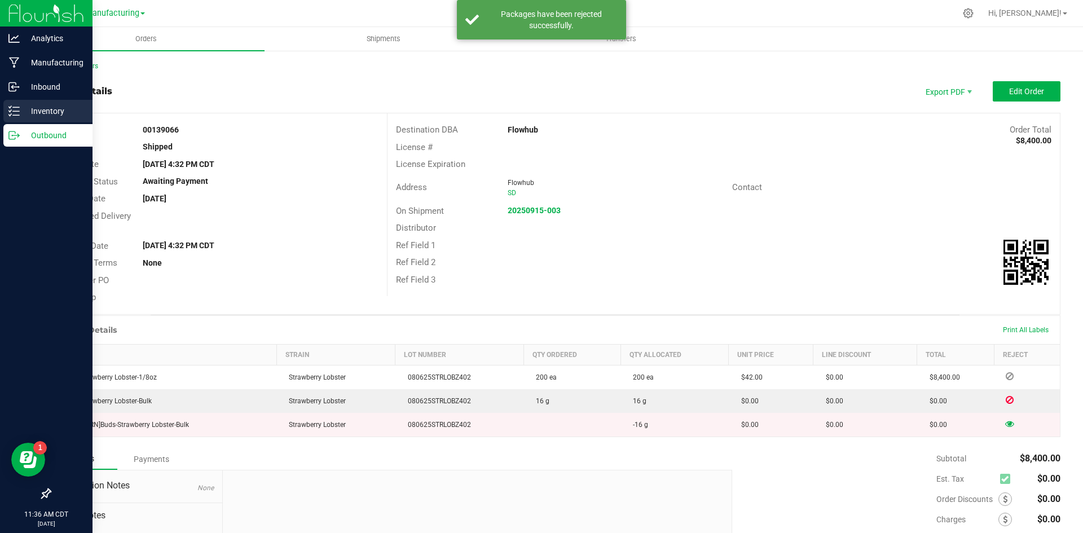
click at [28, 113] on p "Inventory" at bounding box center [54, 111] width 68 height 14
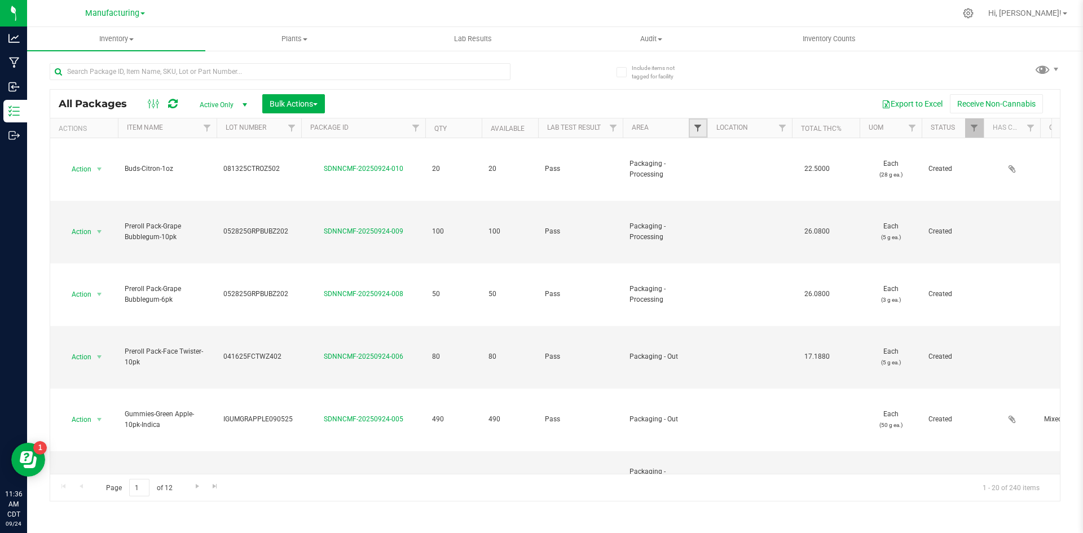
click at [693, 129] on span "Filter" at bounding box center [697, 128] width 9 height 9
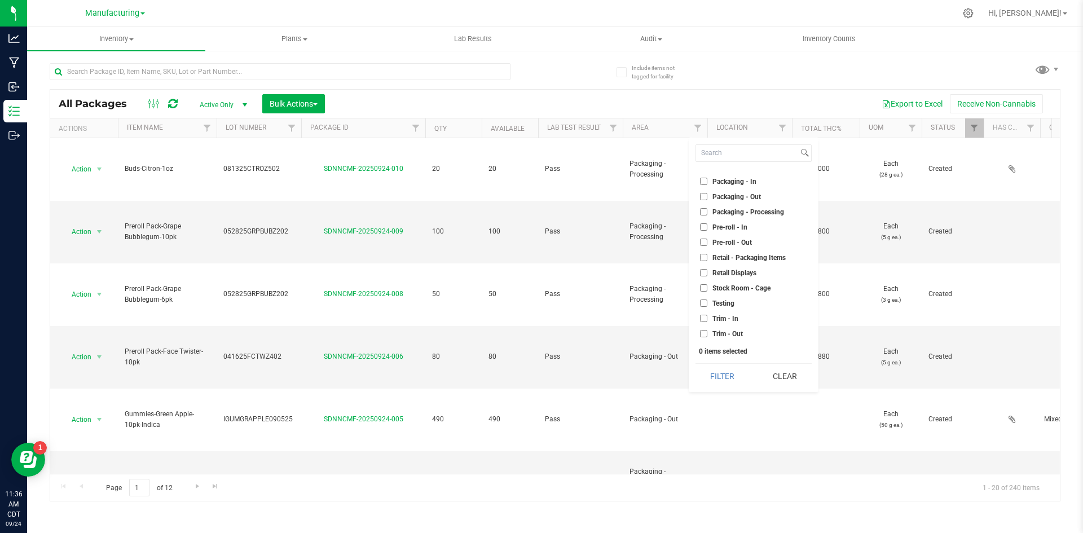
click at [721, 197] on span "Packaging - Out" at bounding box center [737, 197] width 49 height 7
click at [708, 197] on input "Packaging - Out" at bounding box center [703, 196] width 7 height 7
checkbox input "true"
click at [723, 379] on button "Filter" at bounding box center [723, 376] width 54 height 25
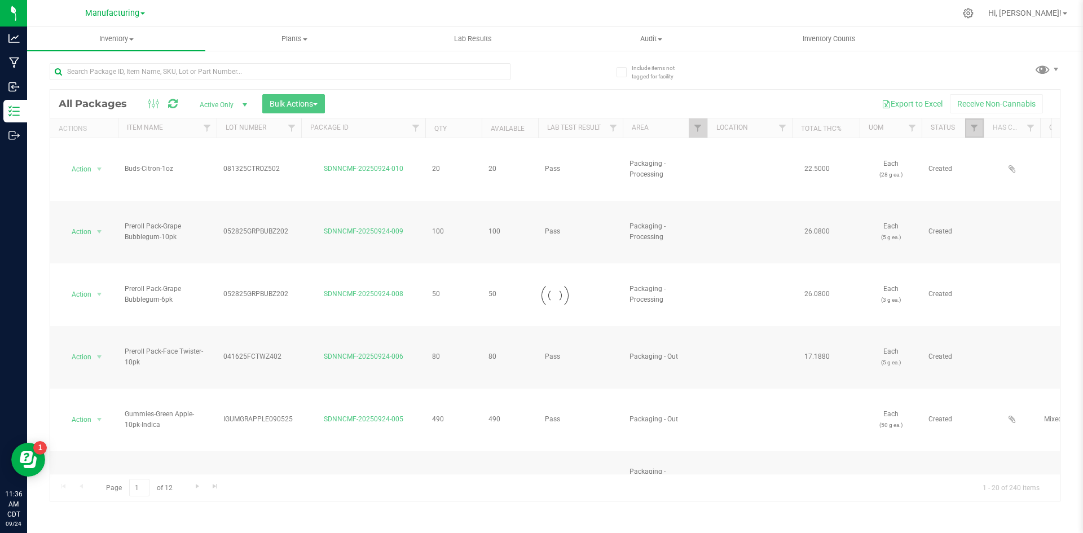
click at [975, 131] on span "Filter" at bounding box center [974, 128] width 9 height 9
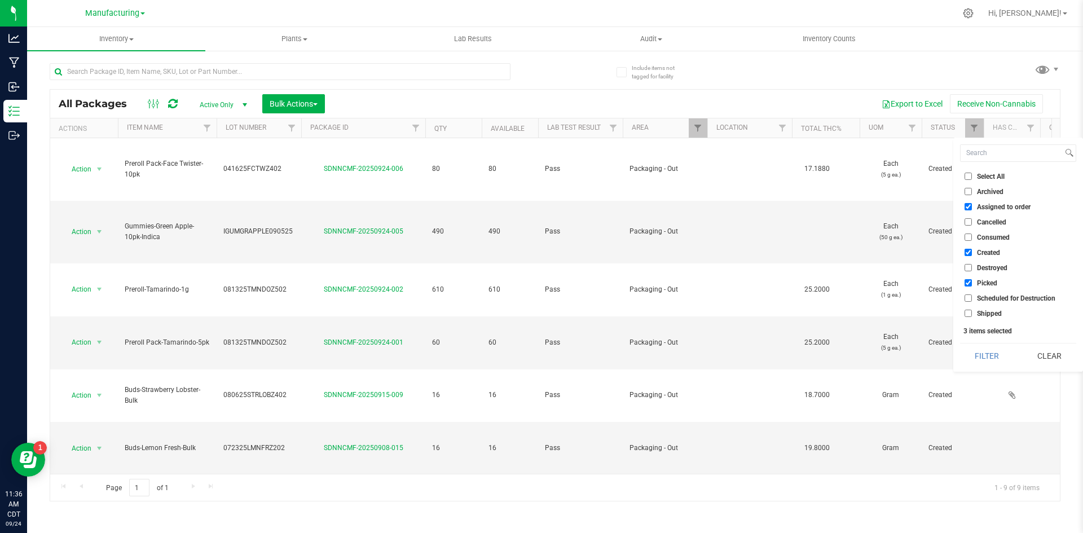
click at [971, 206] on input "Assigned to order" at bounding box center [968, 206] width 7 height 7
checkbox input "false"
click at [967, 250] on input "Created" at bounding box center [968, 252] width 7 height 7
checkbox input "false"
click at [966, 283] on input "Picked" at bounding box center [968, 282] width 7 height 7
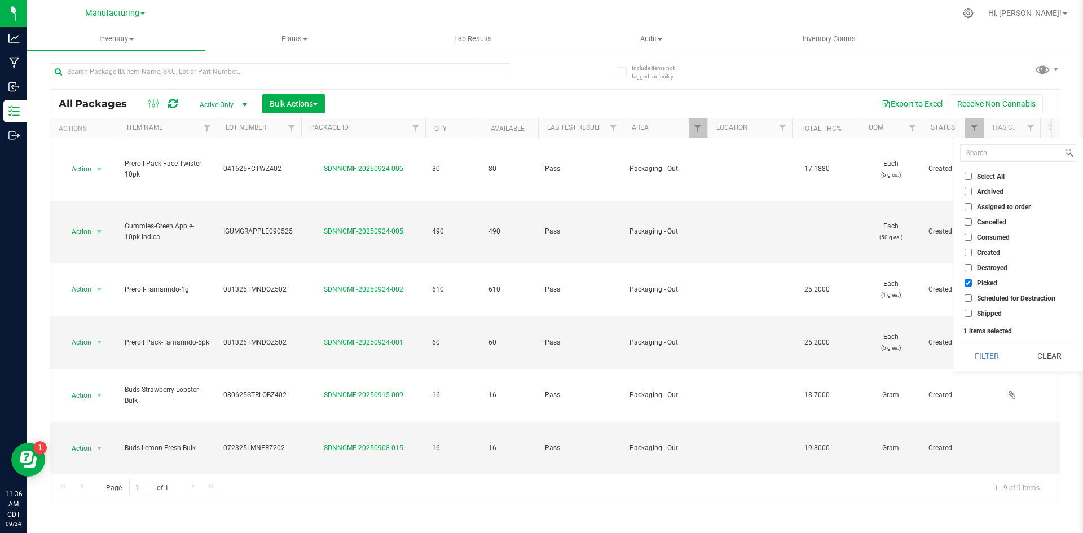
checkbox input "false"
click at [968, 316] on input "Shipped" at bounding box center [968, 313] width 7 height 7
checkbox input "true"
click at [978, 354] on button "Filter" at bounding box center [987, 356] width 54 height 25
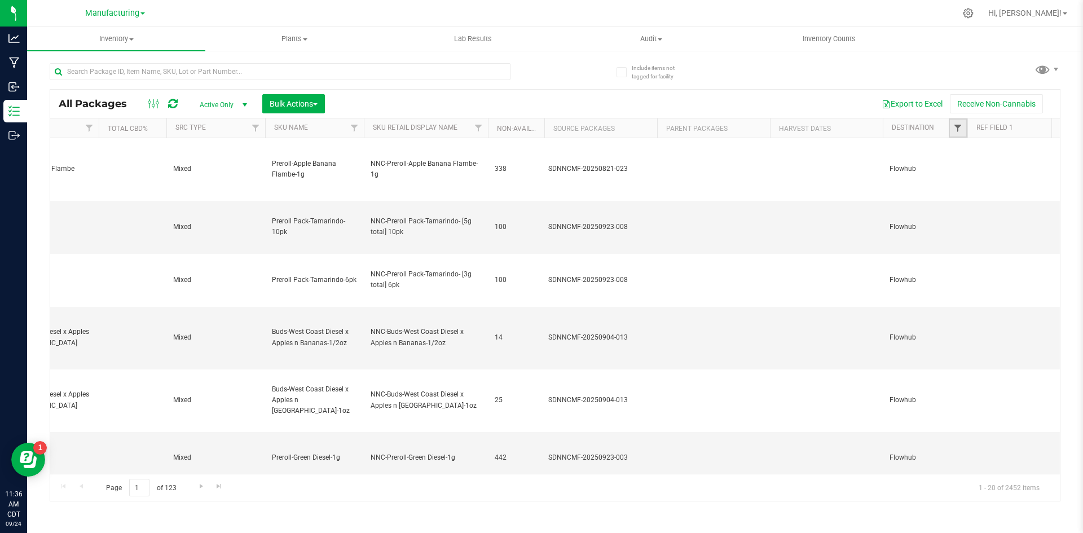
click at [963, 129] on span "Filter" at bounding box center [958, 128] width 9 height 9
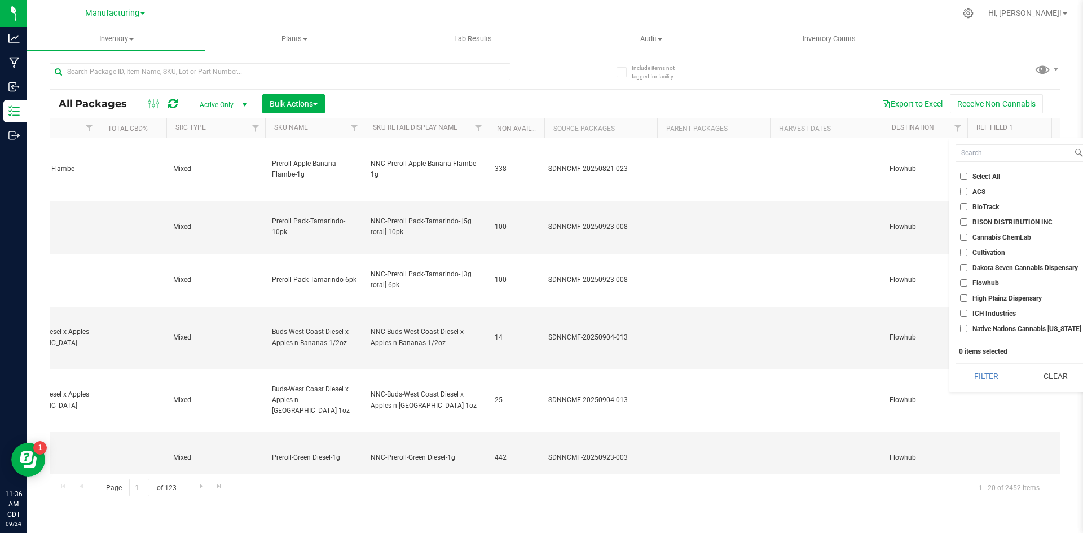
click at [964, 286] on input "Flowhub" at bounding box center [963, 282] width 7 height 7
checkbox input "true"
click at [967, 371] on button "Filter" at bounding box center [986, 376] width 61 height 25
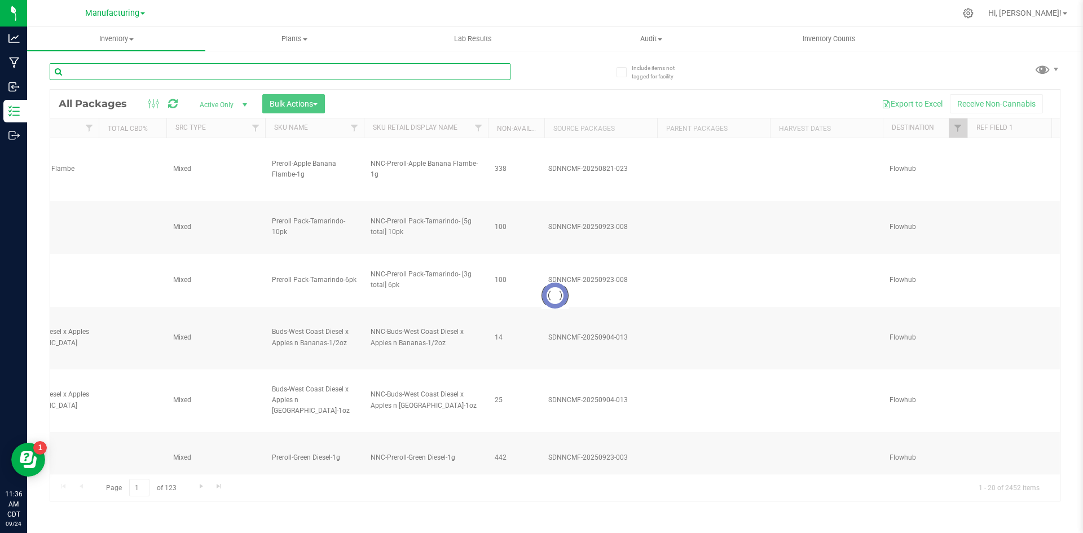
click at [207, 71] on input "text" at bounding box center [280, 71] width 461 height 17
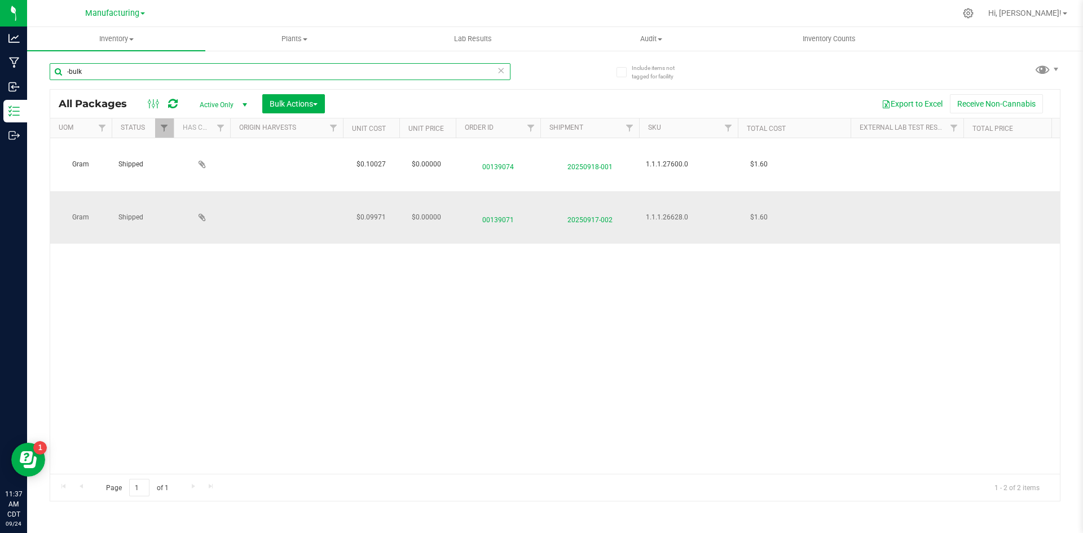
type input "-bulk"
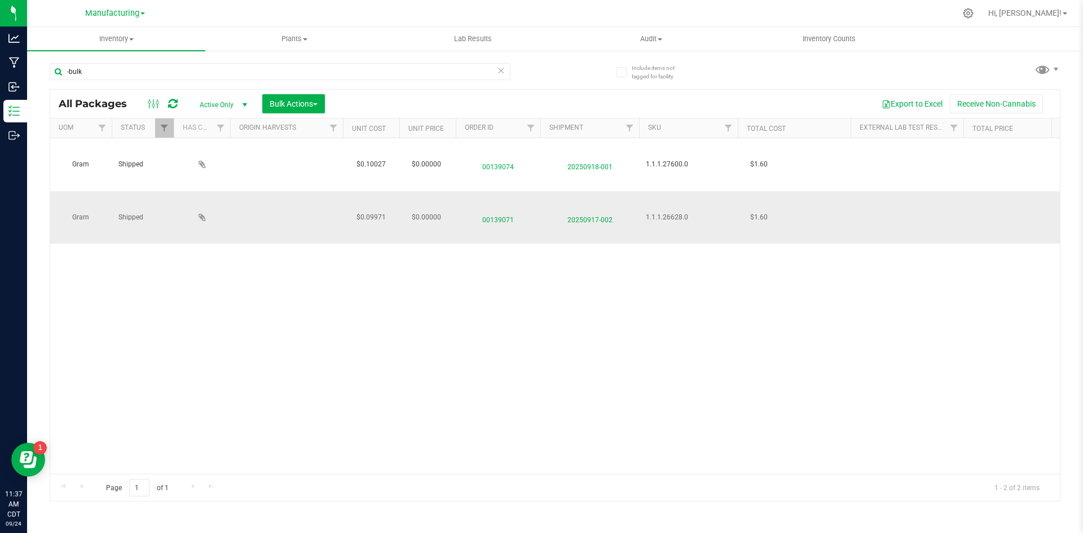
click at [594, 209] on span "20250917-002" at bounding box center [589, 217] width 85 height 16
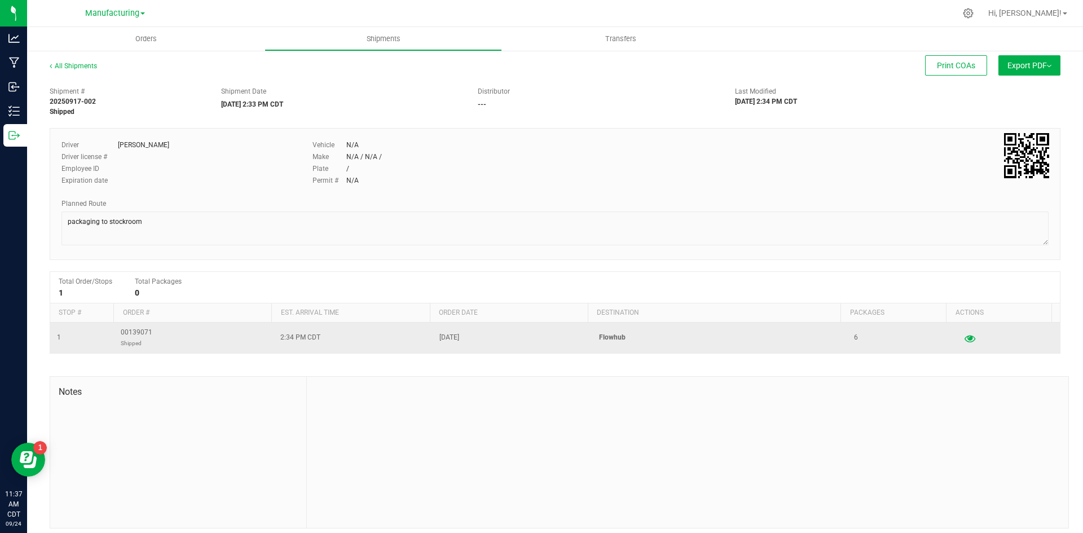
click at [965, 341] on icon "button" at bounding box center [970, 338] width 11 height 8
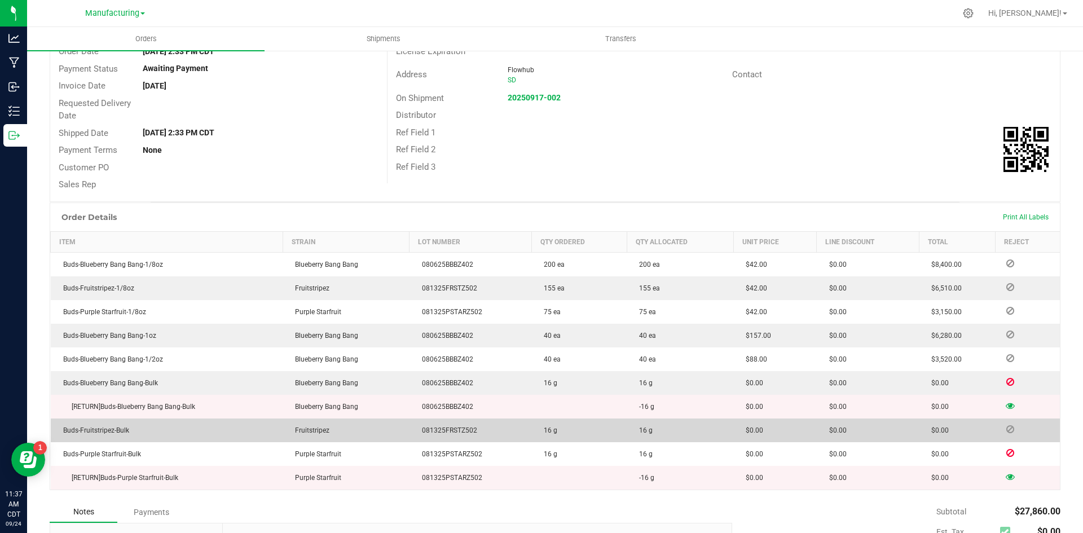
click at [1007, 429] on icon at bounding box center [1011, 429] width 8 height 7
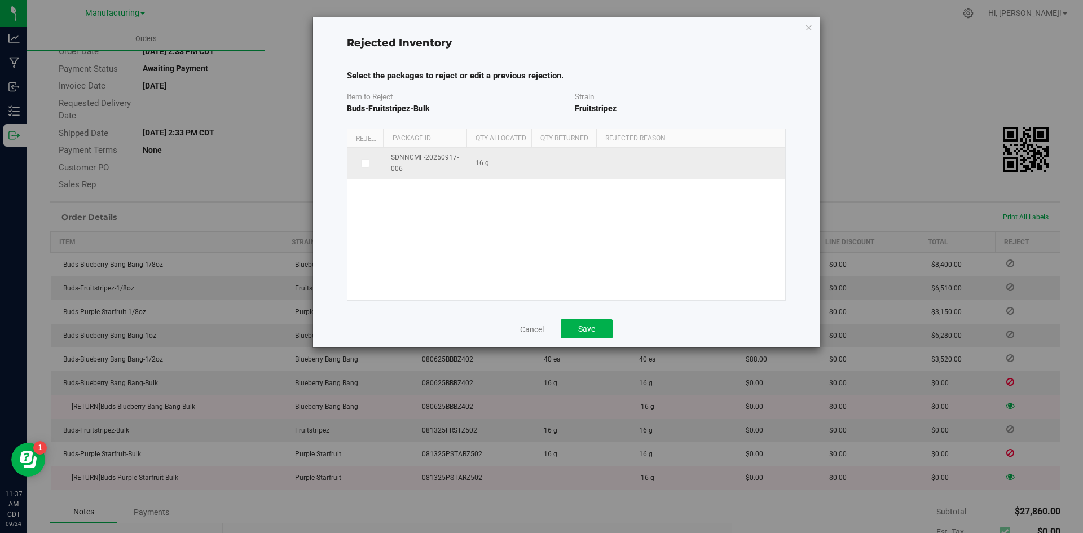
click at [366, 163] on icon at bounding box center [365, 163] width 6 height 0
click at [0, 0] on input "checkbox" at bounding box center [0, 0] width 0 height 0
click at [655, 170] on span at bounding box center [685, 164] width 155 height 16
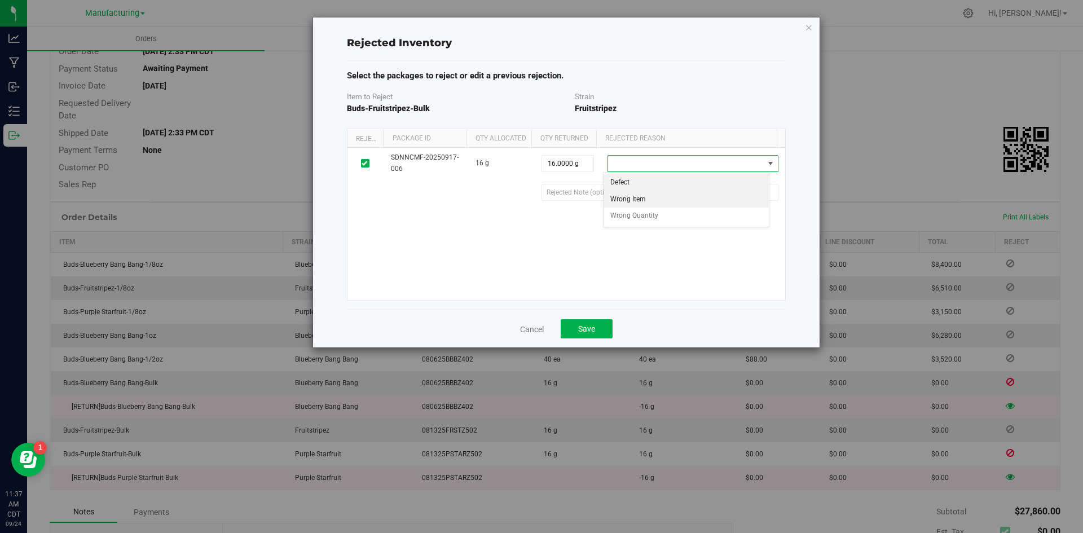
click at [649, 199] on li "Wrong Item" at bounding box center [687, 199] width 166 height 17
click at [640, 194] on 7574a940-dcda-4c67-ae66-8654544ec412 "text" at bounding box center [660, 192] width 237 height 17
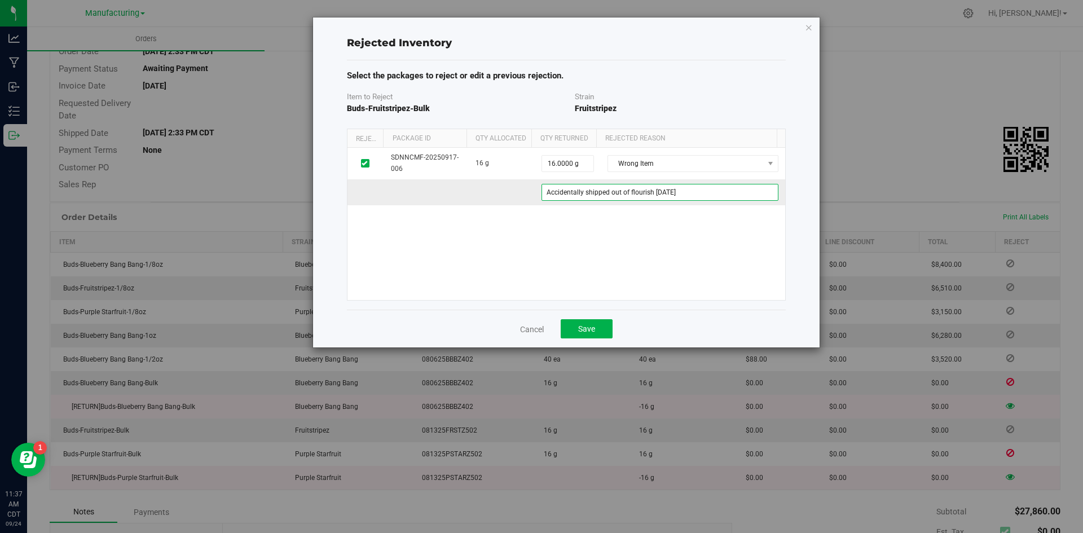
click at [663, 194] on 7574a940-dcda-4c67-ae66-8654544ec412 "Accidentally shipped out of flourish 9/09/25" at bounding box center [660, 192] width 237 height 17
type 7574a940-dcda-4c67-ae66-8654544ec412 "Accidentally shipped out of flourish 9/17/25"
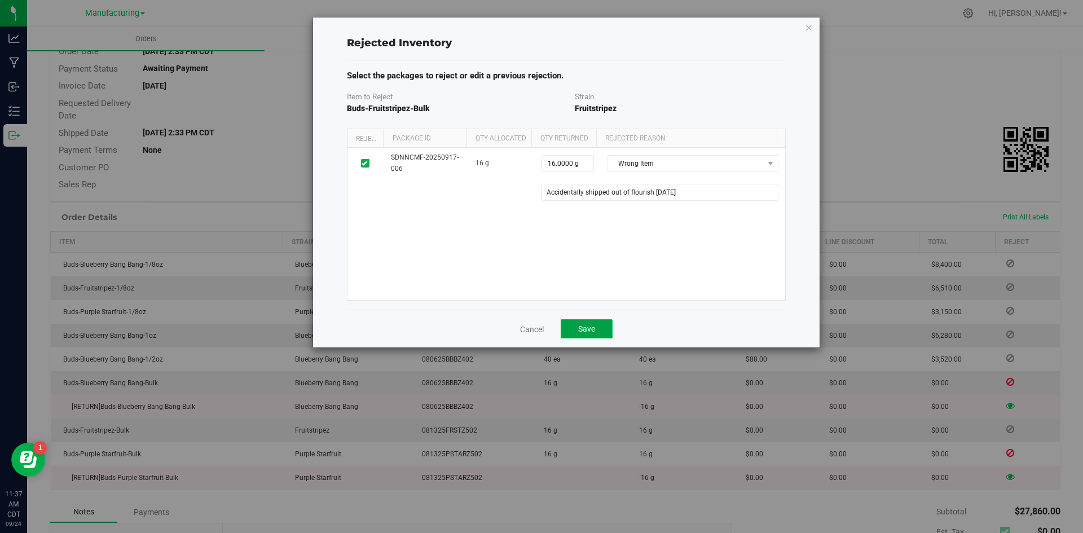
click at [596, 331] on button "Save" at bounding box center [587, 328] width 52 height 19
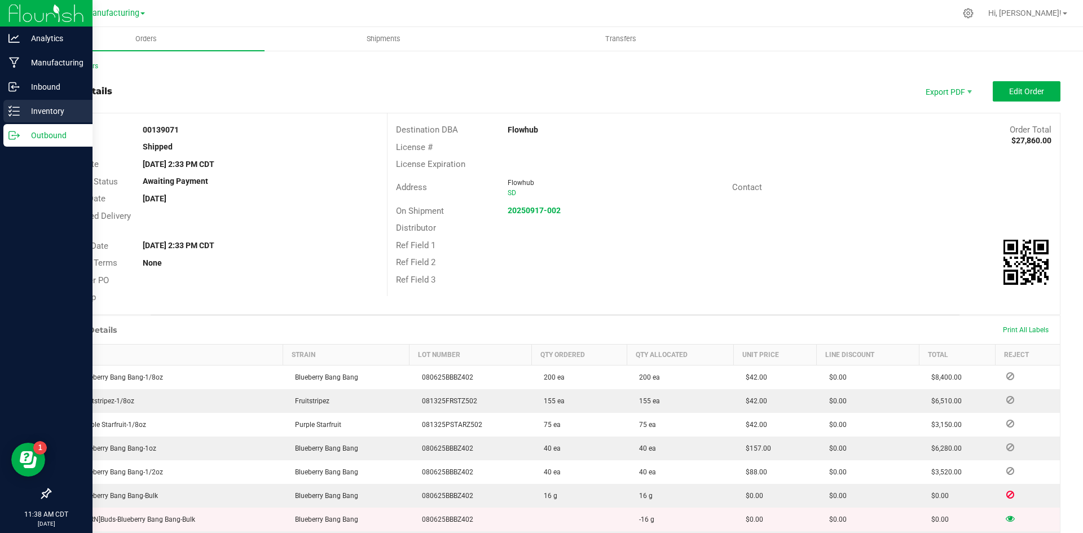
click at [19, 106] on icon at bounding box center [13, 111] width 11 height 11
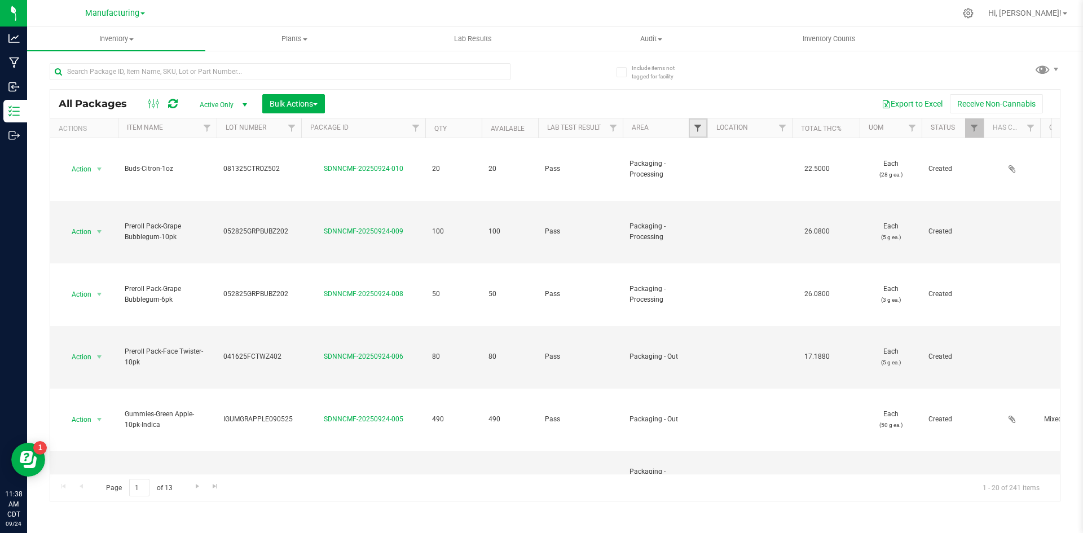
click at [701, 130] on span "Filter" at bounding box center [697, 128] width 9 height 9
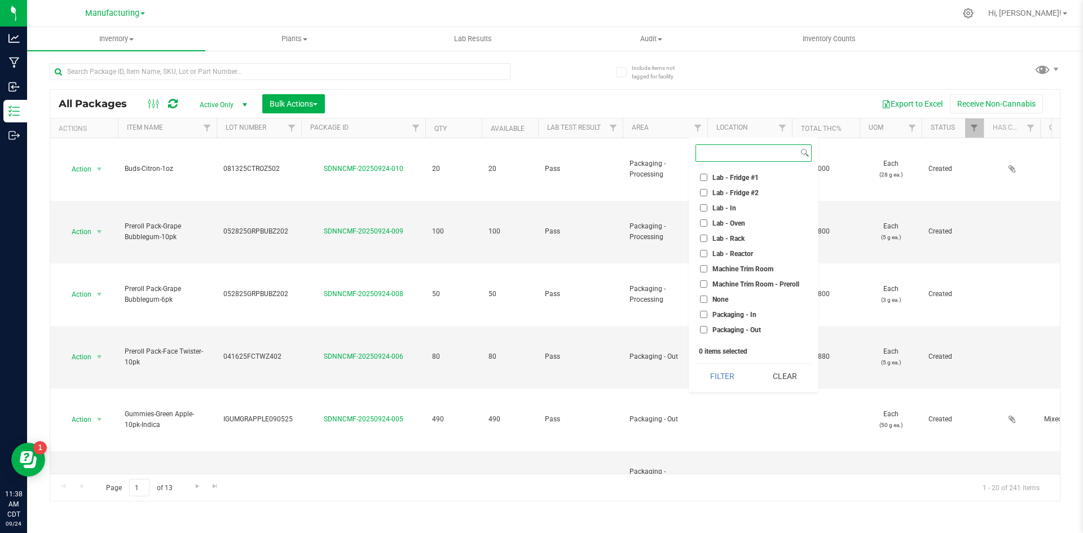
scroll to position [282, 0]
click at [726, 231] on span "Packaging - Out" at bounding box center [737, 229] width 49 height 7
click at [708, 231] on input "Packaging - Out" at bounding box center [703, 229] width 7 height 7
checkbox input "true"
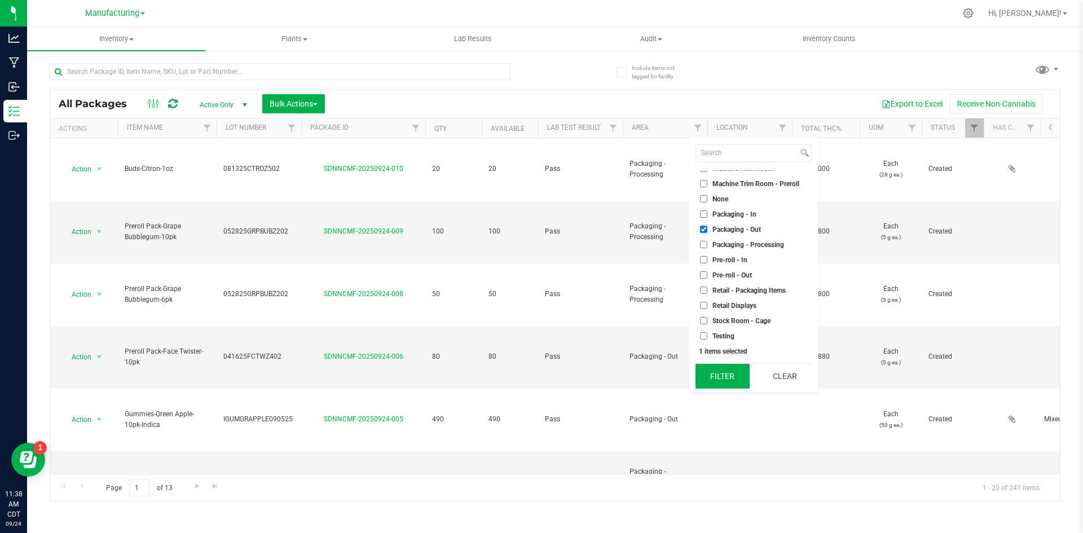
click at [719, 376] on button "Filter" at bounding box center [723, 376] width 54 height 25
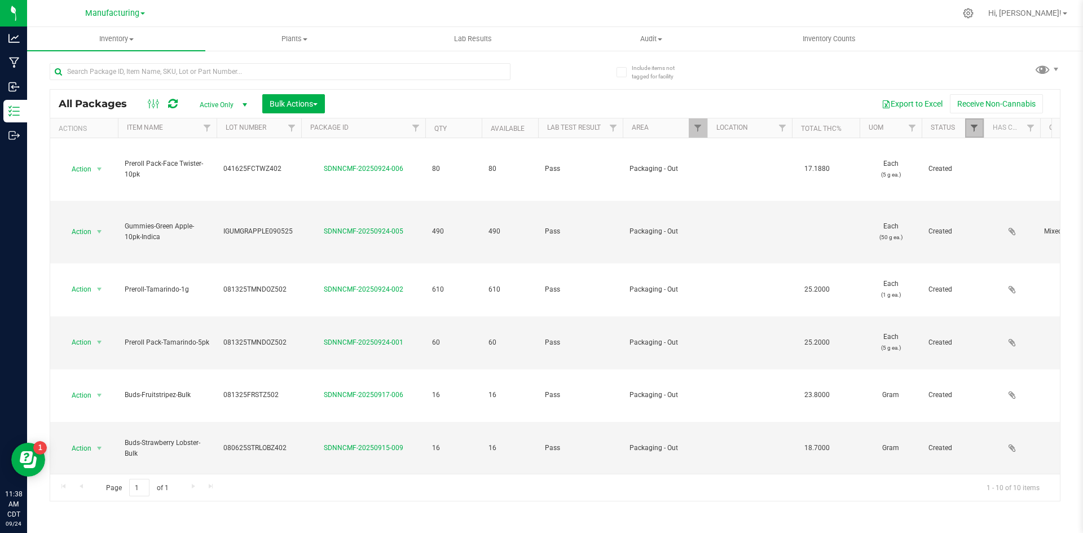
click at [977, 128] on span "Filter" at bounding box center [974, 128] width 9 height 9
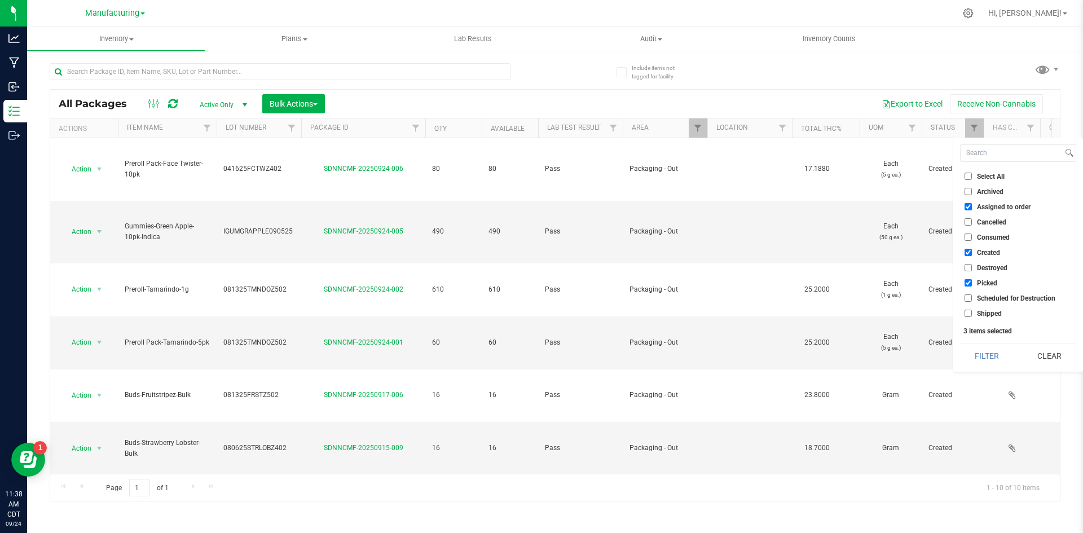
click at [971, 210] on input "Assigned to order" at bounding box center [968, 206] width 7 height 7
checkbox input "false"
drag, startPoint x: 967, startPoint y: 279, endPoint x: 968, endPoint y: 287, distance: 7.4
click at [967, 281] on input "Picked" at bounding box center [968, 282] width 7 height 7
checkbox input "false"
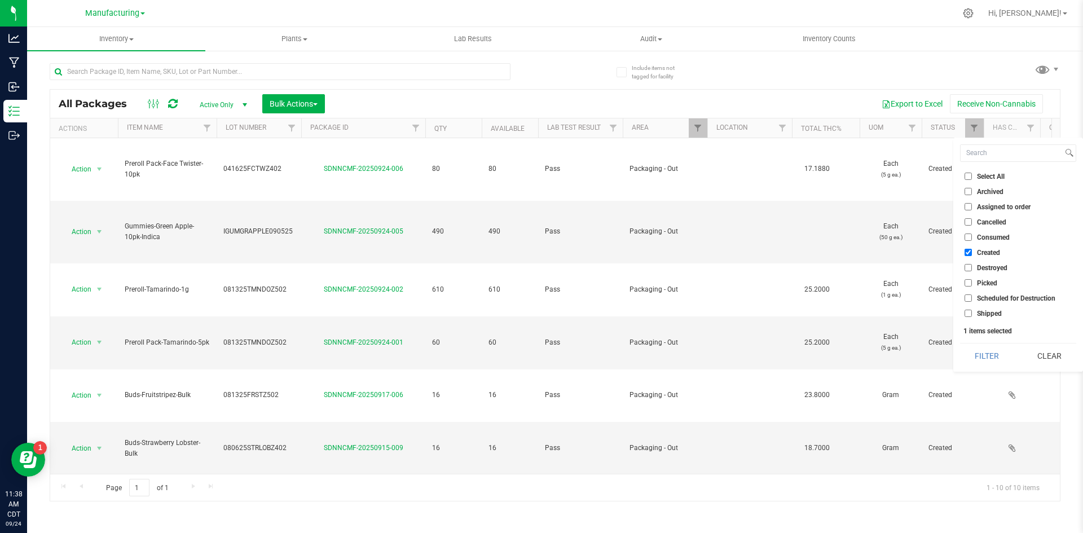
click at [968, 314] on input "Shipped" at bounding box center [968, 313] width 7 height 7
checkbox input "true"
click at [971, 254] on input "Created" at bounding box center [968, 252] width 7 height 7
checkbox input "false"
click at [980, 353] on button "Filter" at bounding box center [987, 356] width 54 height 25
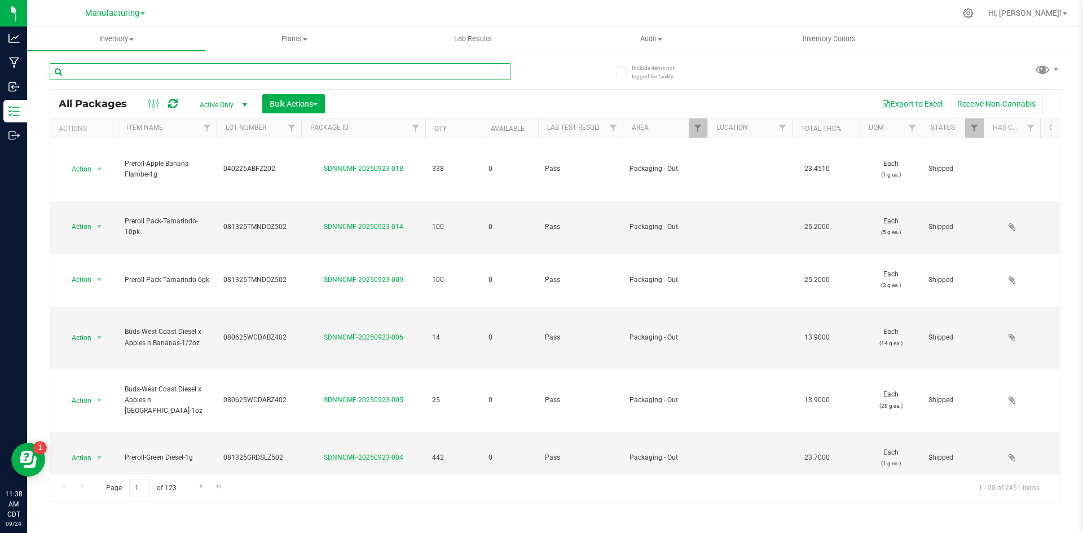
click at [233, 76] on input "text" at bounding box center [280, 71] width 461 height 17
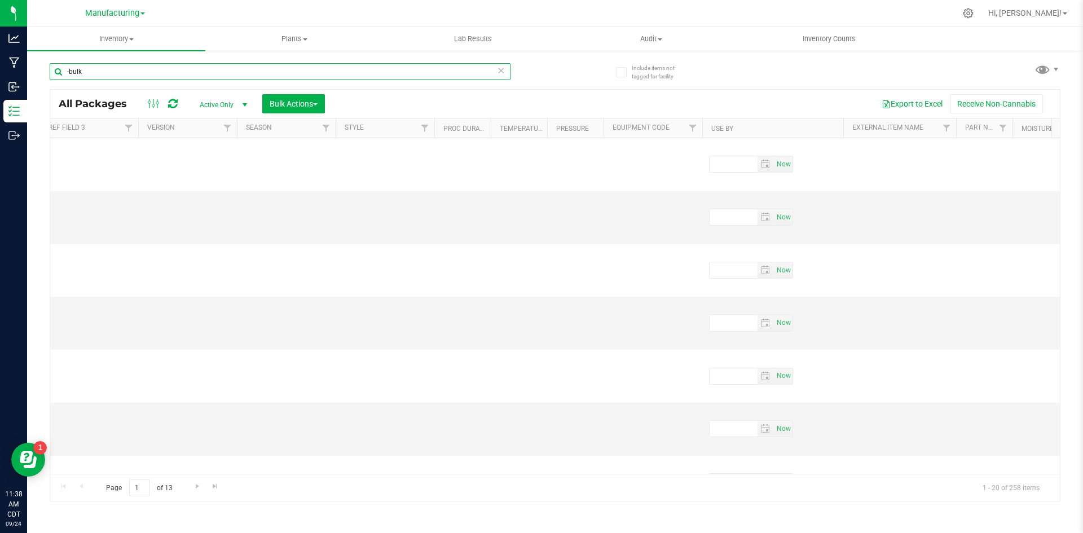
scroll to position [0, 3984]
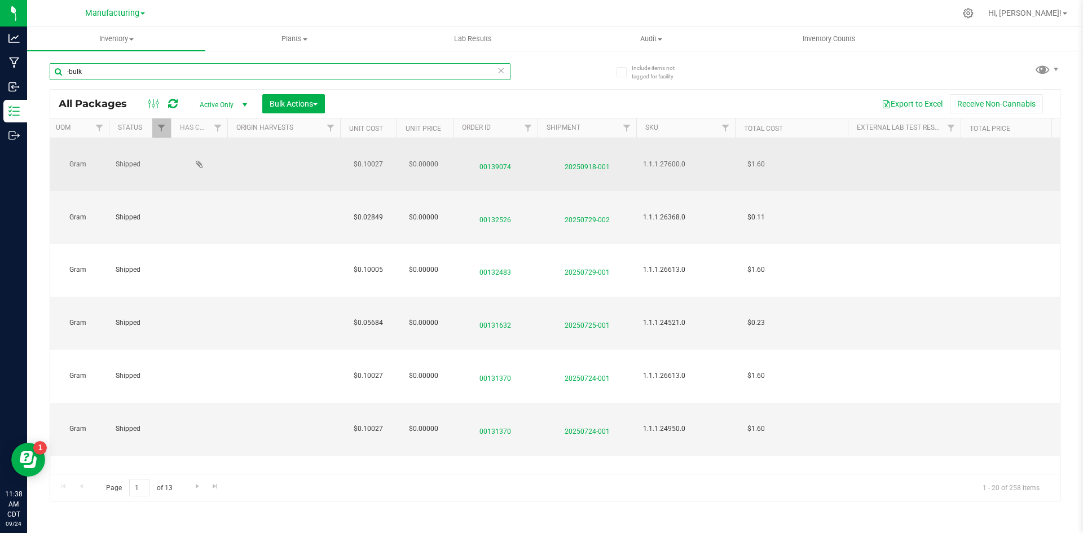
type input "-bulk"
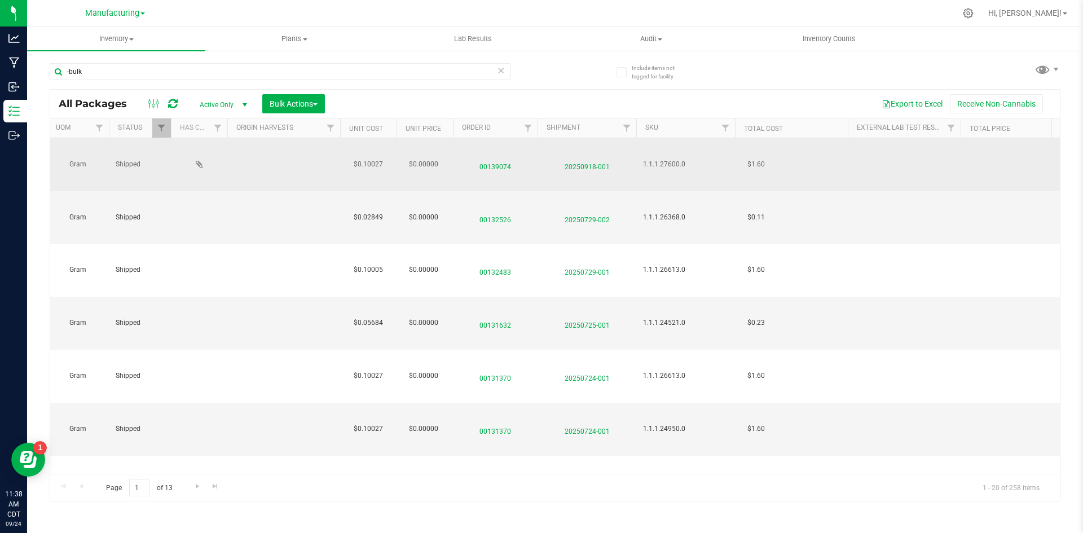
click at [595, 156] on span "20250918-001" at bounding box center [587, 164] width 85 height 16
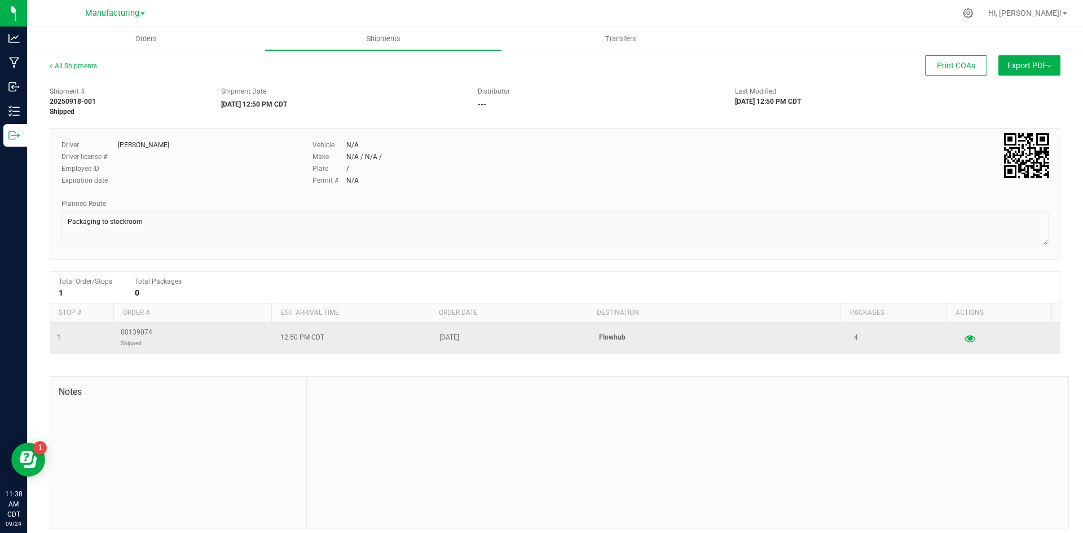
click at [960, 345] on button "button" at bounding box center [970, 338] width 20 height 18
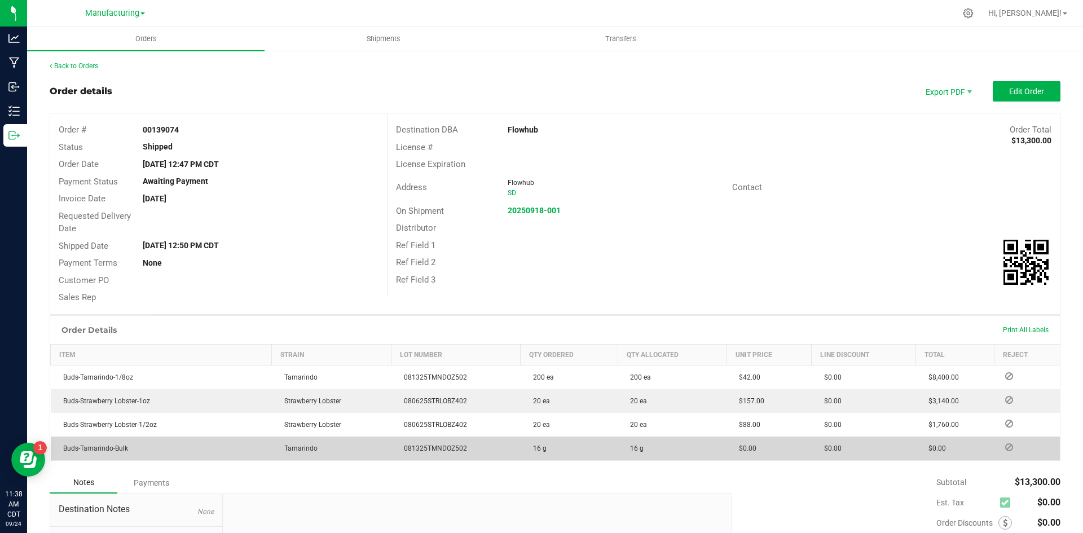
click at [1006, 448] on icon at bounding box center [1010, 447] width 8 height 7
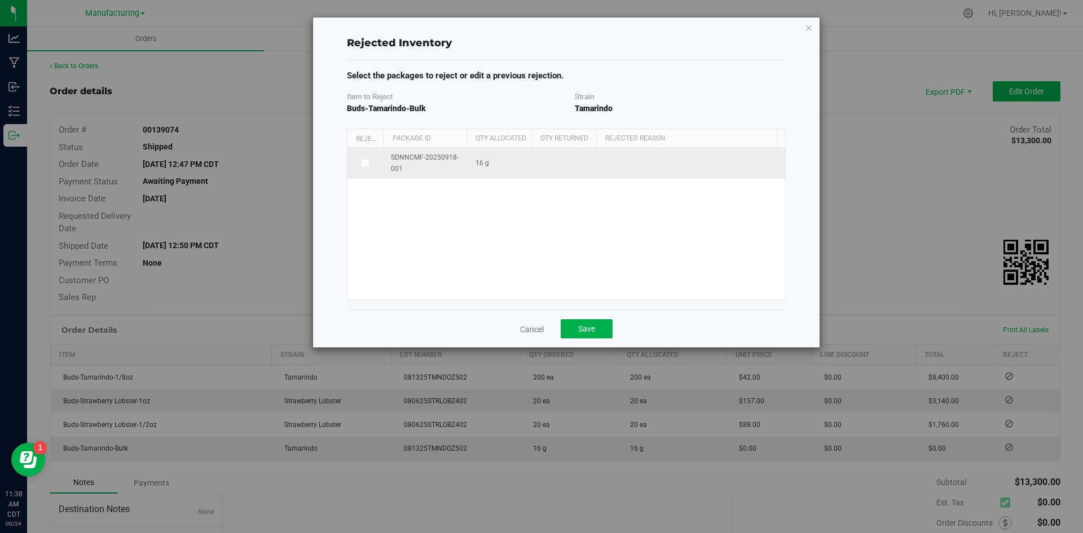
click at [371, 161] on label at bounding box center [365, 163] width 23 height 9
click at [0, 0] on input "checkbox" at bounding box center [0, 0] width 0 height 0
click at [625, 169] on span at bounding box center [685, 164] width 155 height 16
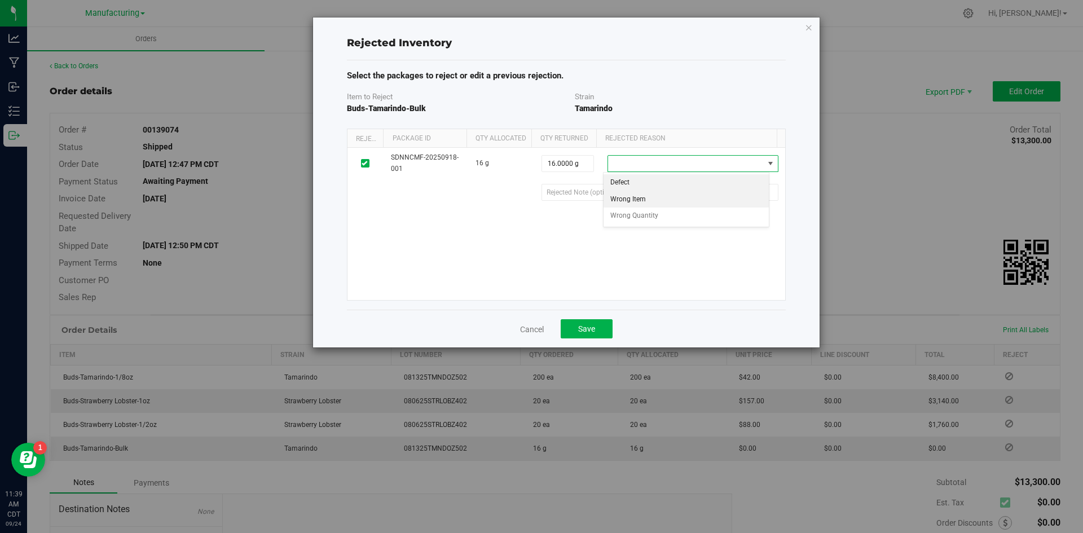
click at [627, 203] on li "Wrong Item" at bounding box center [687, 199] width 166 height 17
click at [612, 192] on ed3387be-cf5a-4361-a527-64735d7dc6f6 "text" at bounding box center [660, 192] width 237 height 17
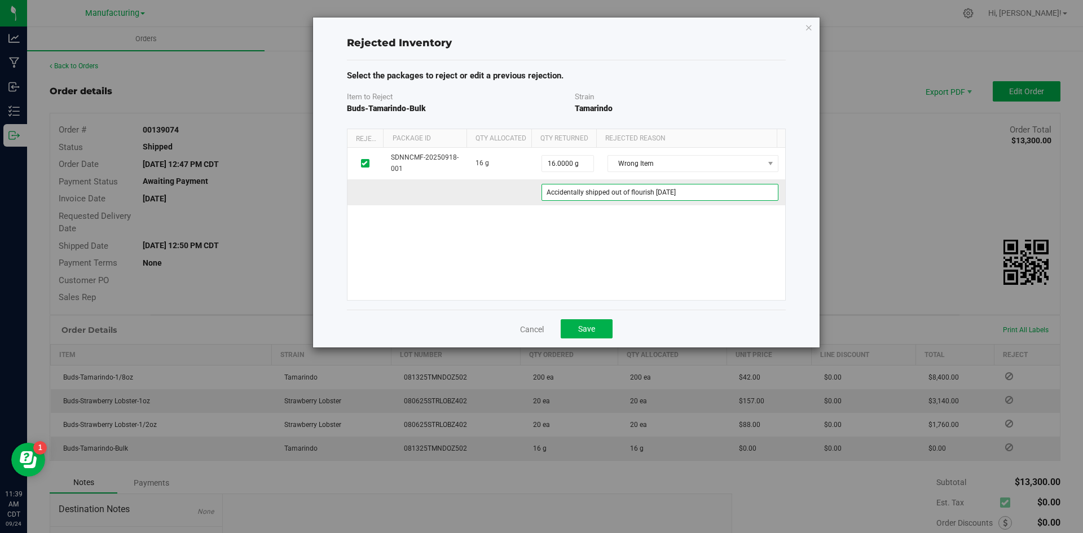
click at [662, 191] on ed3387be-cf5a-4361-a527-64735d7dc6f6 "Accidentally shipped out of flourish 9/09/25" at bounding box center [660, 192] width 237 height 17
type ed3387be-cf5a-4361-a527-64735d7dc6f6 "Accidentally shipped out of flourish 9/18/25"
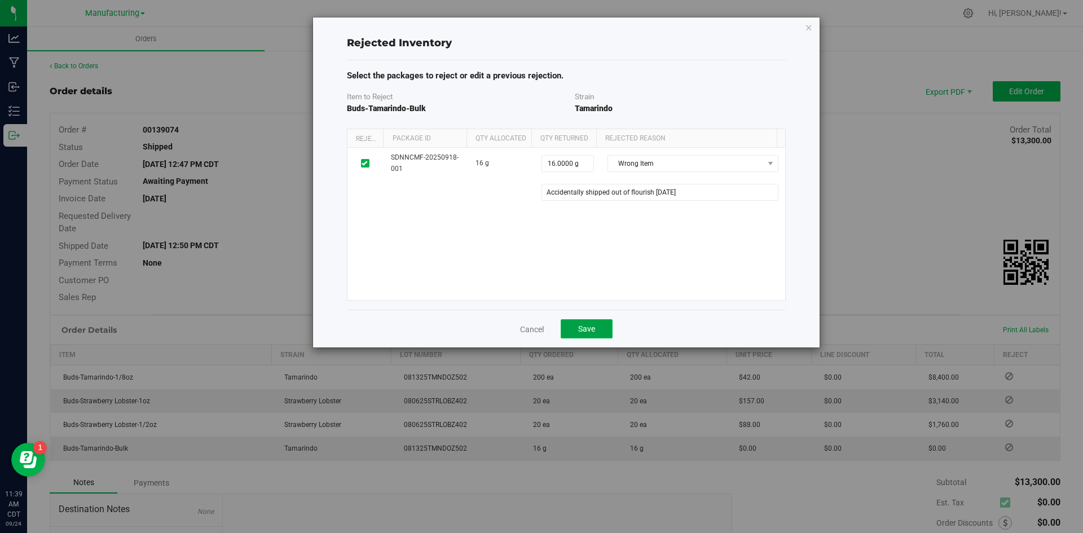
click at [594, 330] on span "Save" at bounding box center [586, 328] width 17 height 9
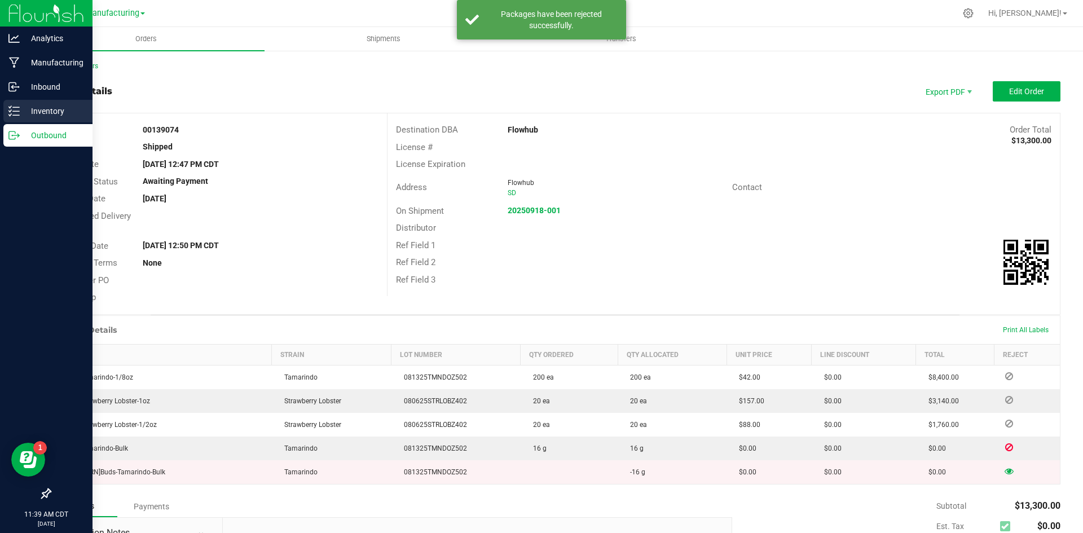
click at [21, 107] on p "Inventory" at bounding box center [54, 111] width 68 height 14
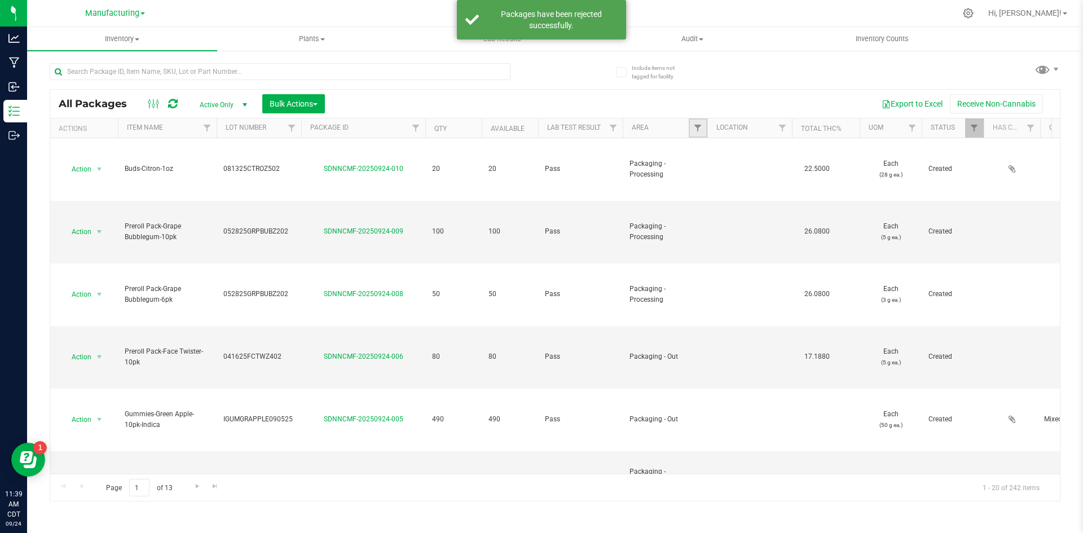
click at [696, 132] on span "Filter" at bounding box center [697, 128] width 9 height 9
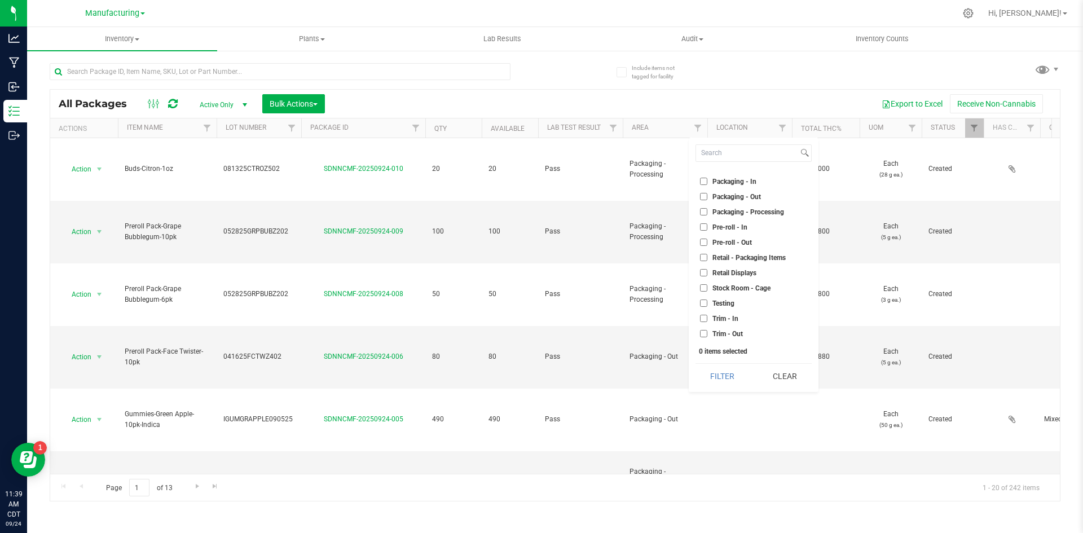
click at [725, 198] on span "Packaging - Out" at bounding box center [737, 197] width 49 height 7
click at [708, 198] on input "Packaging - Out" at bounding box center [703, 196] width 7 height 7
checkbox input "true"
click at [717, 369] on button "Filter" at bounding box center [723, 376] width 54 height 25
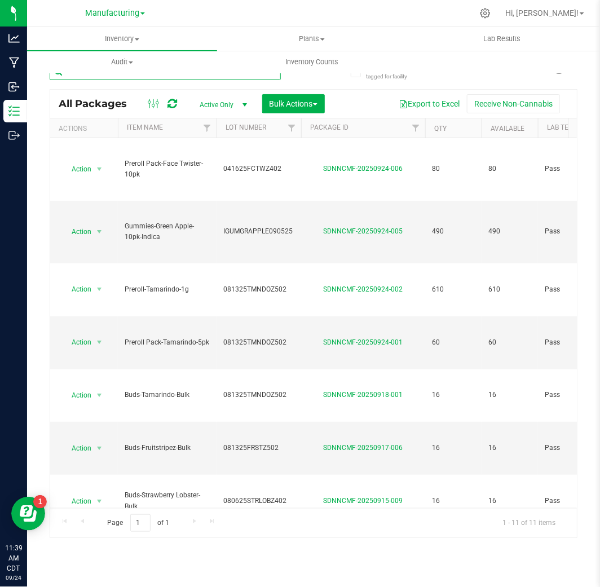
drag, startPoint x: 511, startPoint y: 1, endPoint x: 160, endPoint y: 74, distance: 358.6
click at [160, 74] on input "text" at bounding box center [165, 71] width 231 height 17
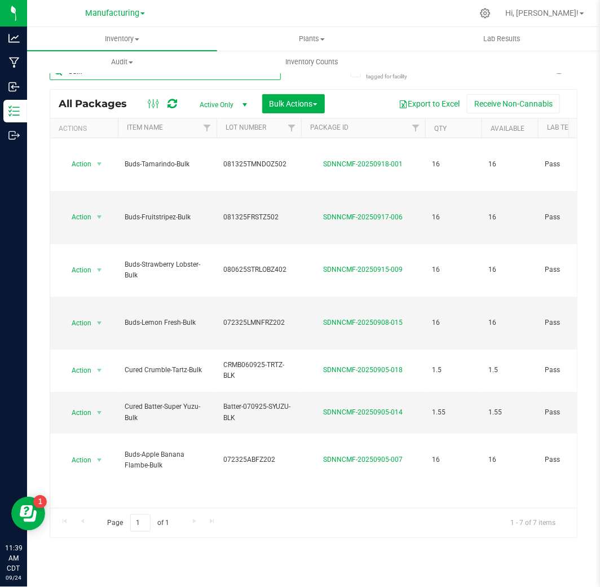
type input "-bulk"
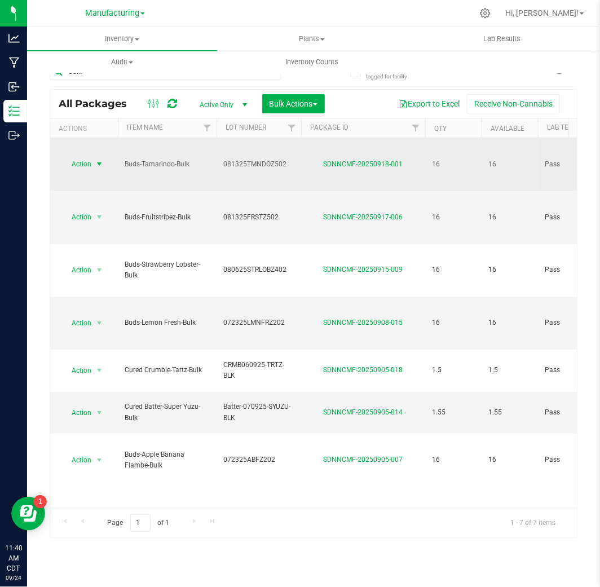
click at [97, 160] on span "select" at bounding box center [99, 164] width 9 height 9
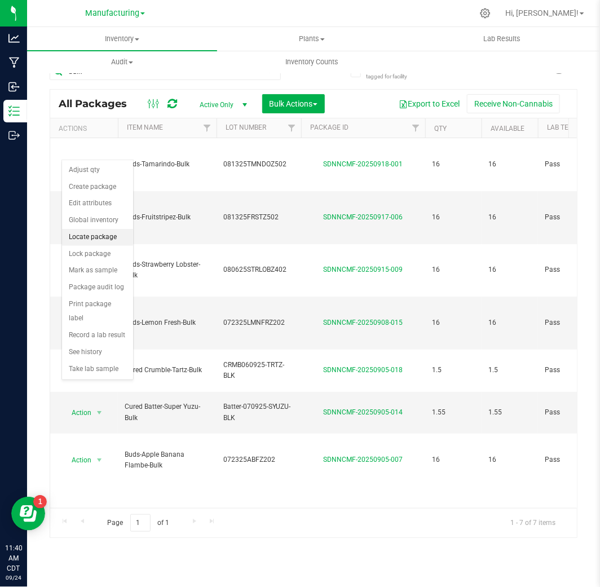
click at [93, 238] on li "Locate package" at bounding box center [97, 237] width 71 height 17
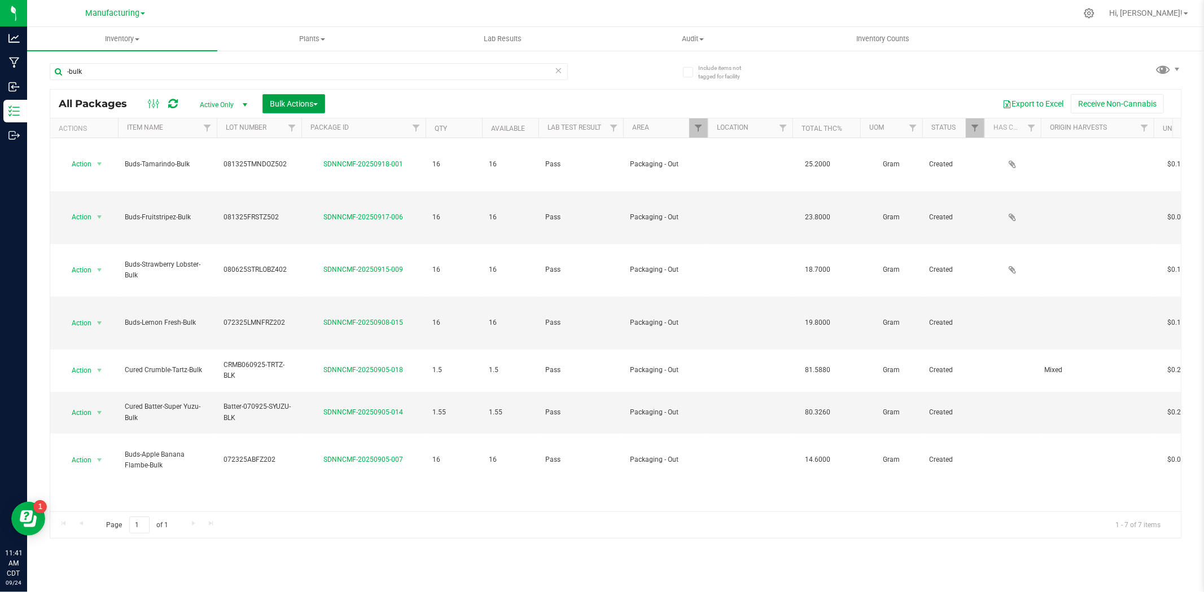
click at [309, 104] on span "Bulk Actions" at bounding box center [294, 103] width 48 height 9
click at [305, 190] on span "Locate packages" at bounding box center [297, 191] width 57 height 9
click at [291, 102] on span "Bulk Actions" at bounding box center [294, 103] width 48 height 9
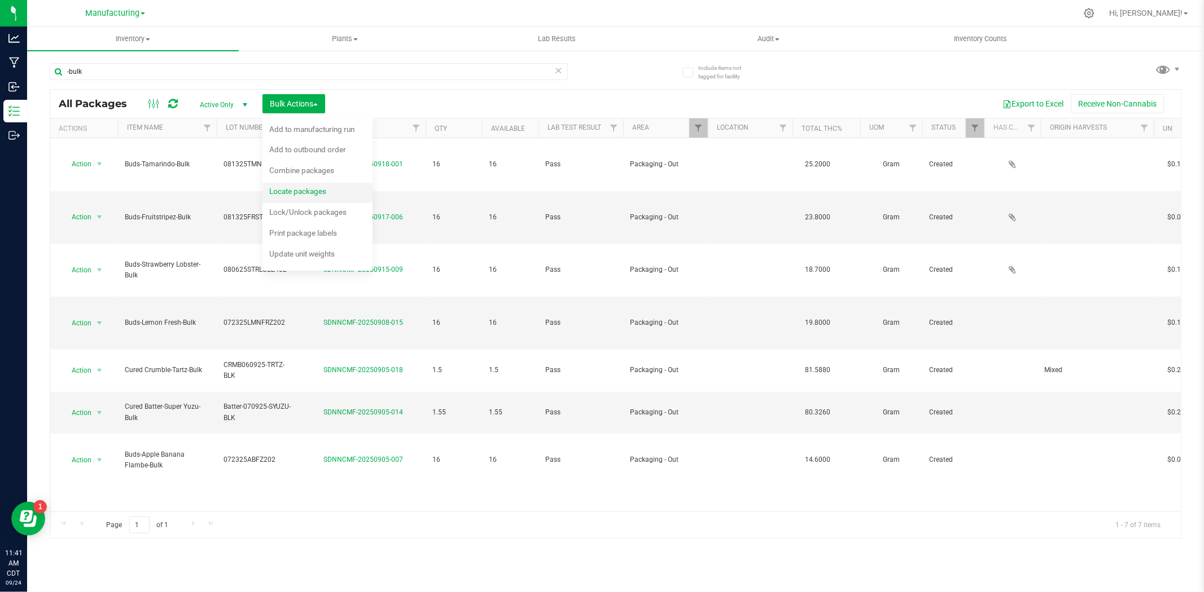
click at [291, 191] on span "Locate packages" at bounding box center [297, 191] width 57 height 9
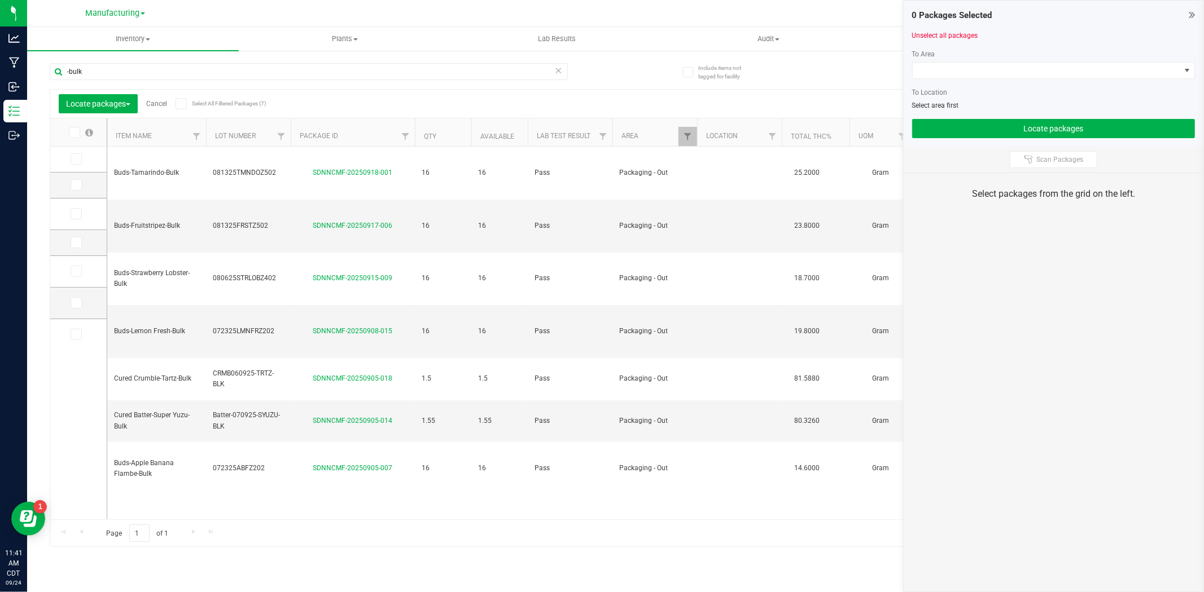
click at [74, 133] on icon at bounding box center [73, 133] width 7 height 0
click at [0, 0] on input "checkbox" at bounding box center [0, 0] width 0 height 0
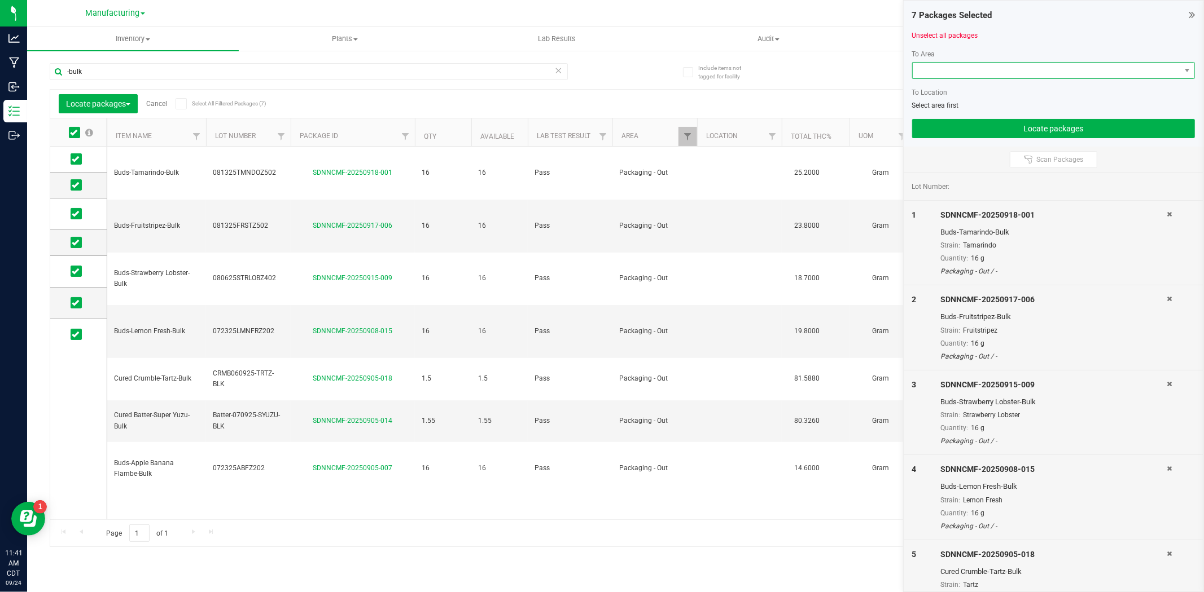
drag, startPoint x: 946, startPoint y: 61, endPoint x: 949, endPoint y: 73, distance: 12.9
click at [946, 62] on span at bounding box center [1053, 70] width 283 height 17
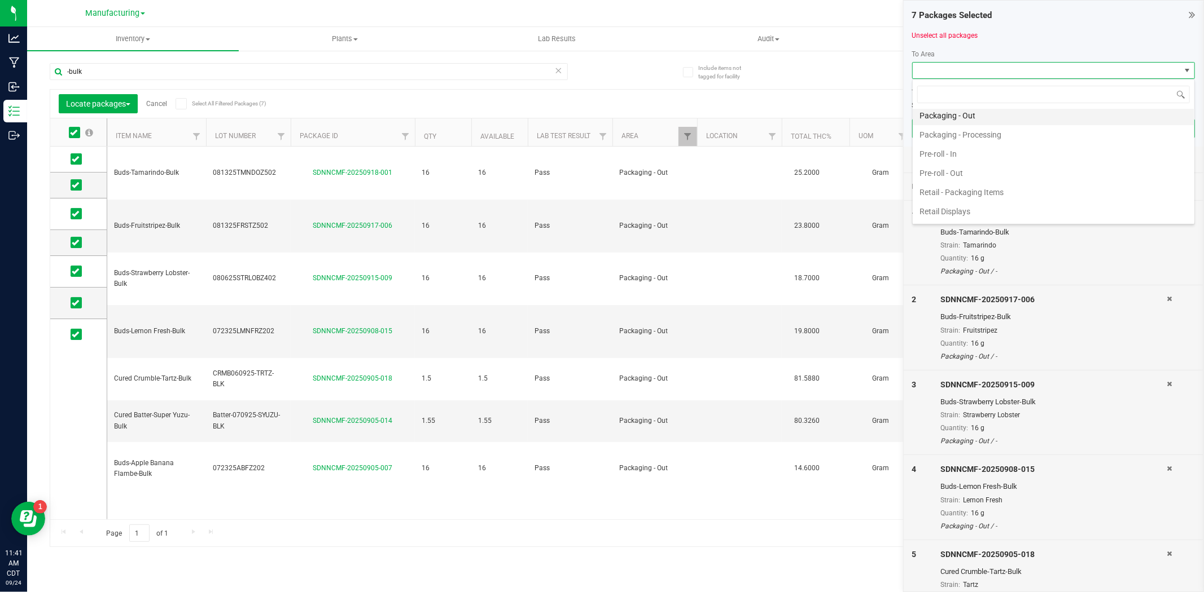
scroll to position [438, 0]
click at [963, 141] on li "Retail Displays" at bounding box center [1053, 140] width 282 height 19
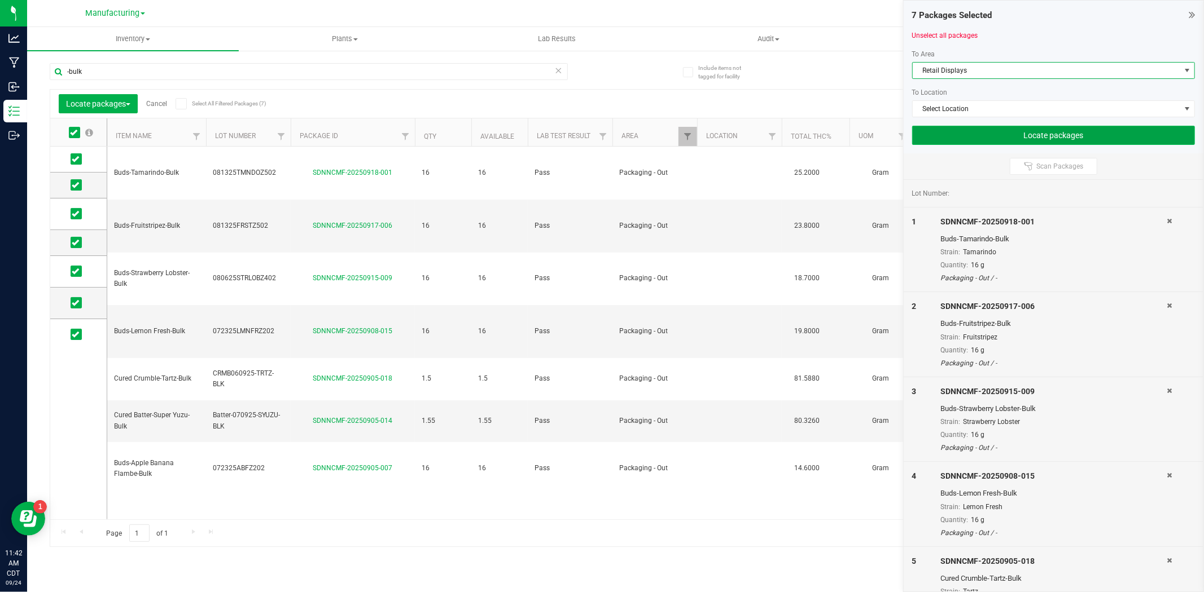
click at [966, 138] on button "Locate packages" at bounding box center [1053, 135] width 283 height 19
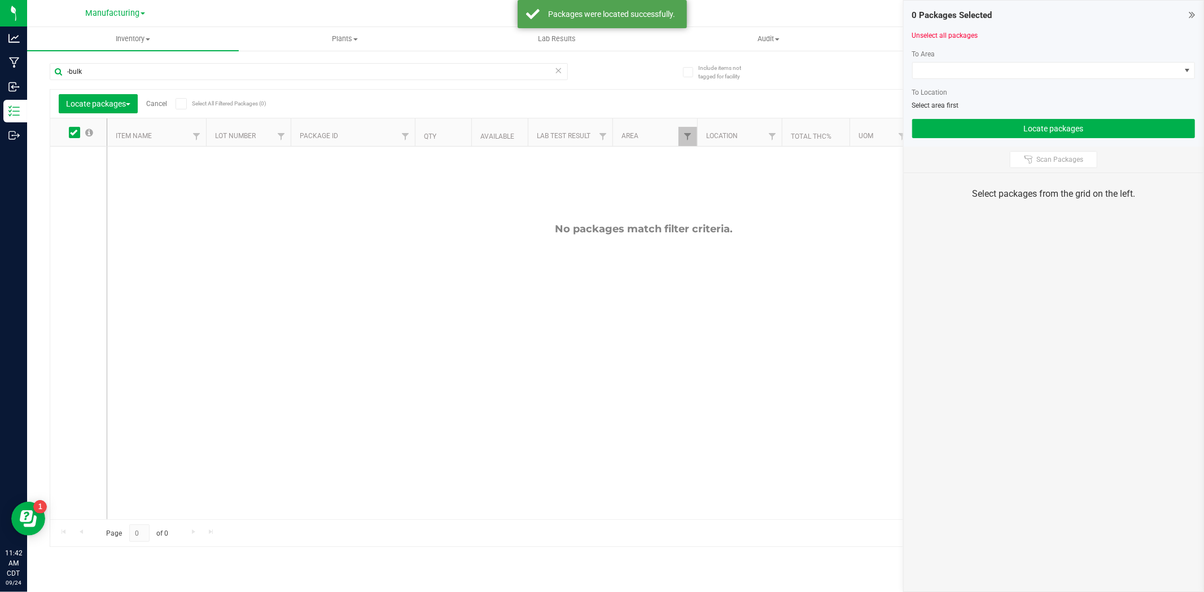
click at [152, 103] on link "Cancel" at bounding box center [156, 104] width 21 height 8
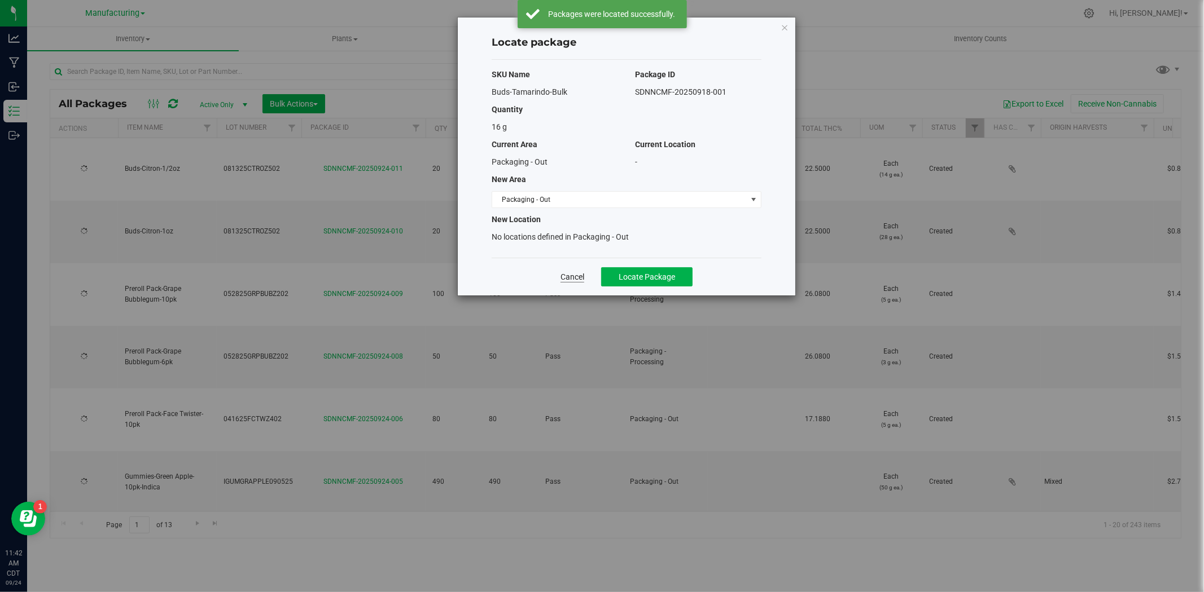
click at [560, 274] on div "Cancel Locate Package" at bounding box center [626, 277] width 270 height 38
click at [565, 275] on link "Cancel" at bounding box center [572, 276] width 24 height 11
click at [779, 27] on div "Locate package SKU Name Package ID Buds-Tamarindo-Bulk SDNNCMF-20250918-001 Qua…" at bounding box center [626, 156] width 337 height 278
click at [784, 26] on icon "button" at bounding box center [784, 27] width 8 height 14
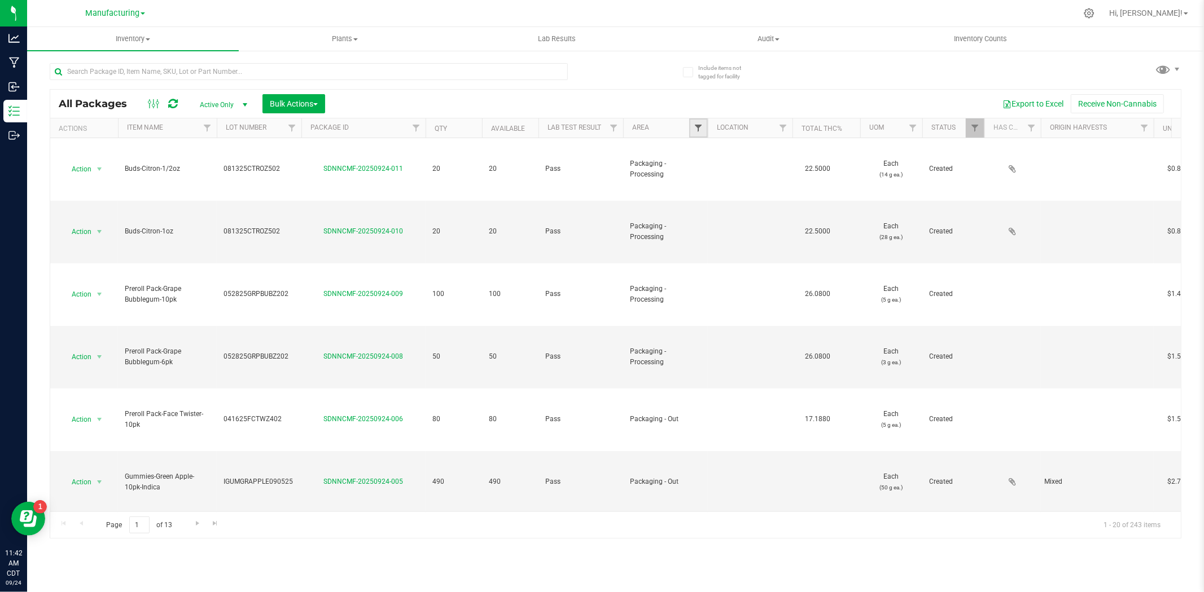
click at [700, 125] on span "Filter" at bounding box center [697, 128] width 9 height 9
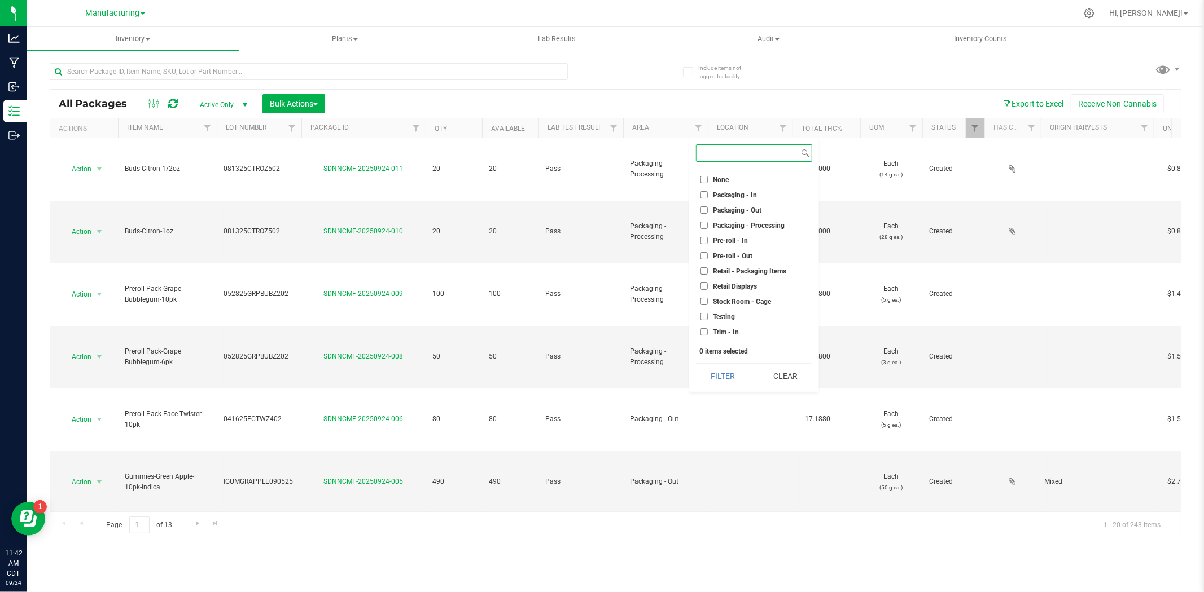
scroll to position [313, 0]
click at [723, 242] on span "Pre-roll - Out" at bounding box center [732, 244] width 39 height 7
click at [708, 242] on input "Pre-roll - Out" at bounding box center [703, 243] width 7 height 7
click at [723, 241] on span "Pre-roll - Out" at bounding box center [732, 244] width 39 height 7
click at [708, 241] on input "Pre-roll - Out" at bounding box center [703, 243] width 7 height 7
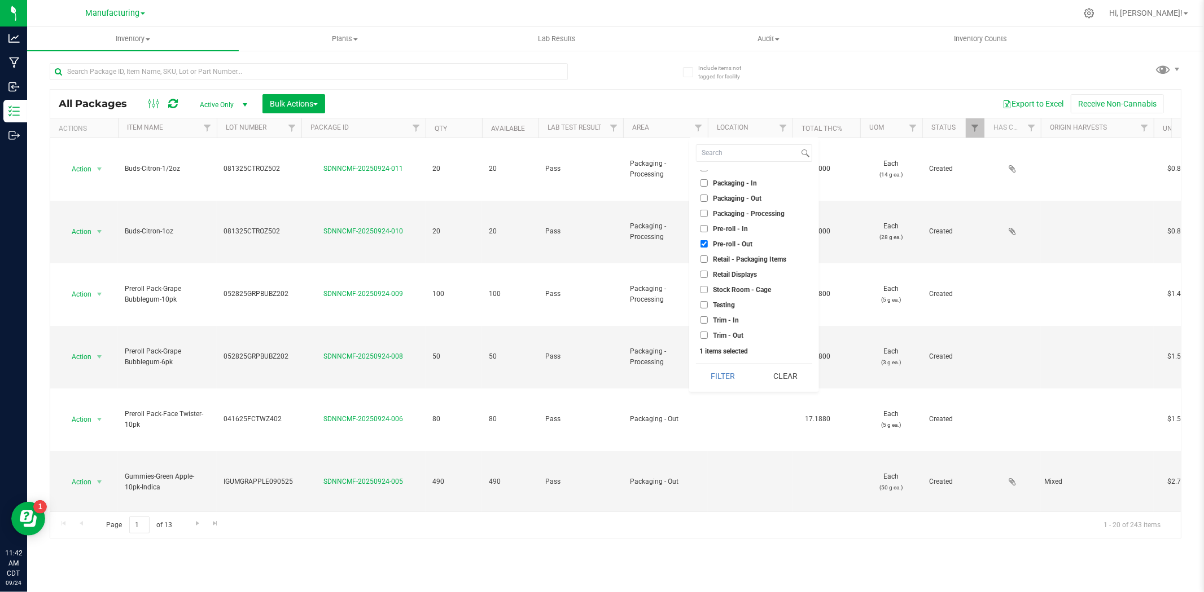
checkbox input "false"
click at [723, 199] on span "Packaging - Out" at bounding box center [737, 198] width 49 height 7
click at [708, 199] on input "Packaging - Out" at bounding box center [703, 198] width 7 height 7
click at [722, 376] on button "Filter" at bounding box center [723, 376] width 54 height 25
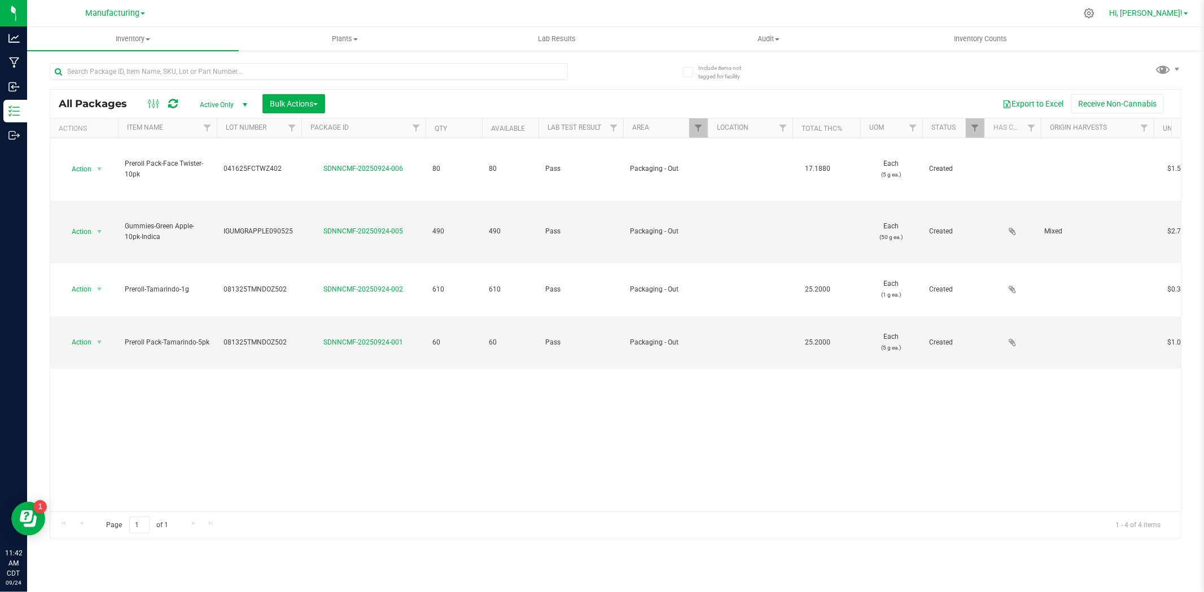
click at [1164, 14] on span "Hi, [PERSON_NAME]!" at bounding box center [1145, 12] width 73 height 9
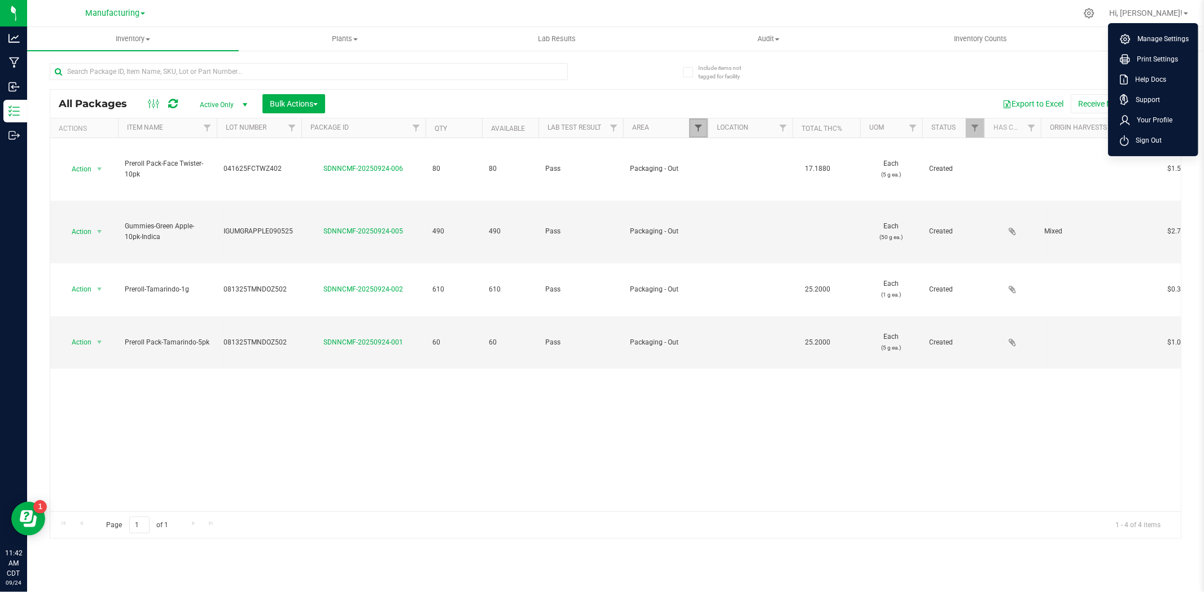
click at [698, 129] on span "Filter" at bounding box center [697, 128] width 9 height 9
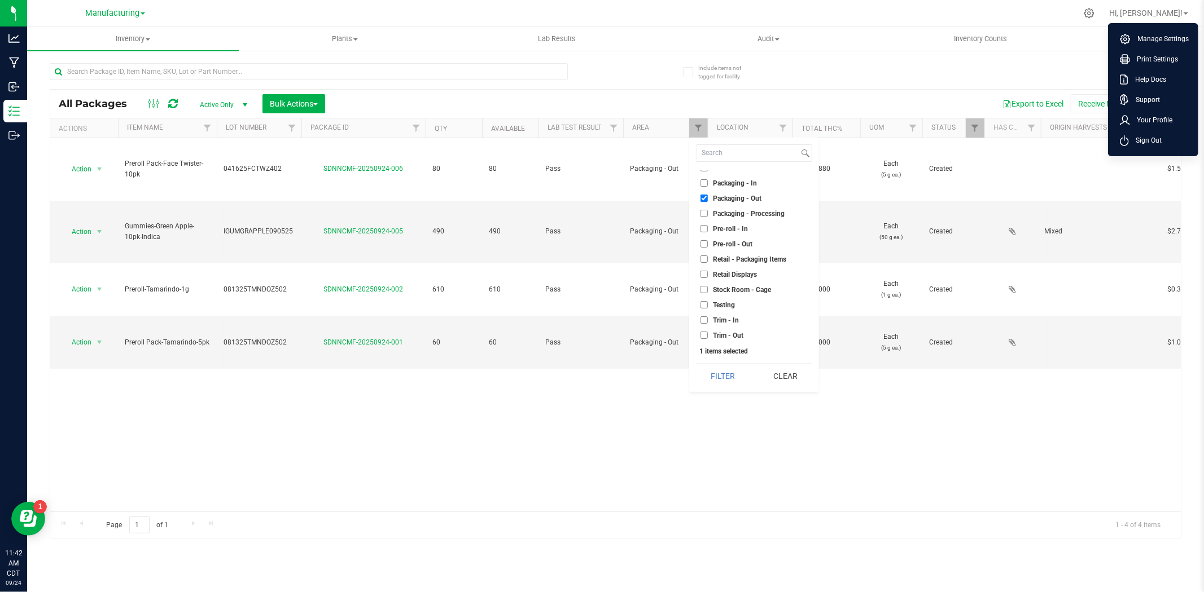
click at [708, 195] on label "Packaging - Out" at bounding box center [730, 198] width 61 height 7
click at [708, 195] on input "Packaging - Out" at bounding box center [703, 198] width 7 height 7
checkbox input "false"
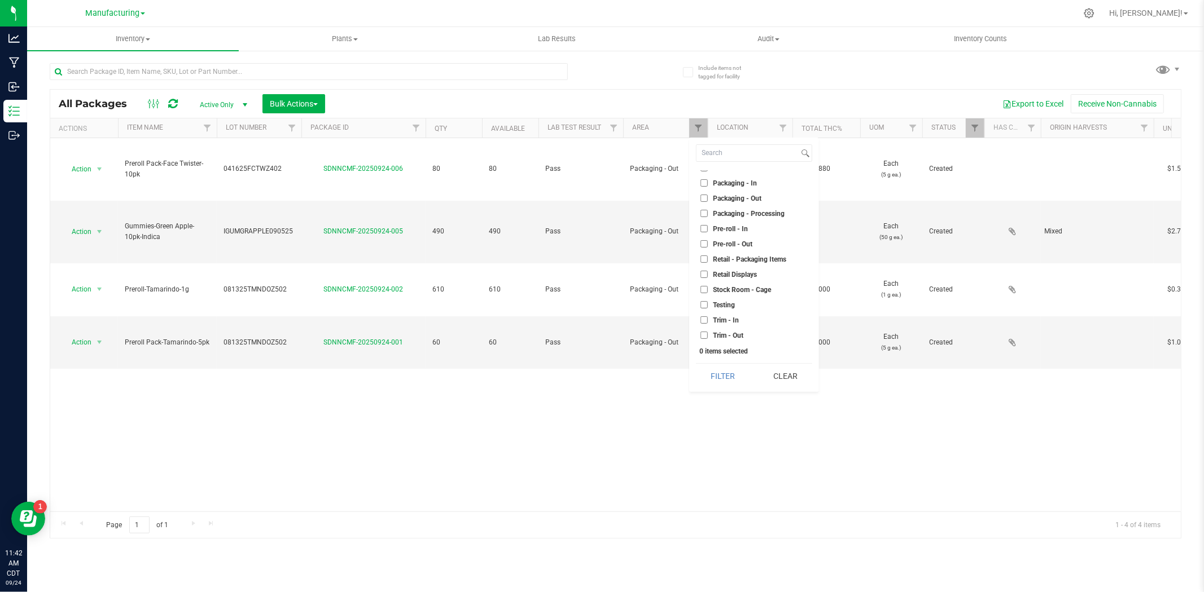
scroll to position [314, 0]
click at [729, 288] on span "Stock Room - Cage" at bounding box center [742, 289] width 58 height 7
click at [708, 288] on input "Stock Room - Cage" at bounding box center [703, 289] width 7 height 7
checkbox input "true"
click at [726, 367] on button "Filter" at bounding box center [723, 376] width 54 height 25
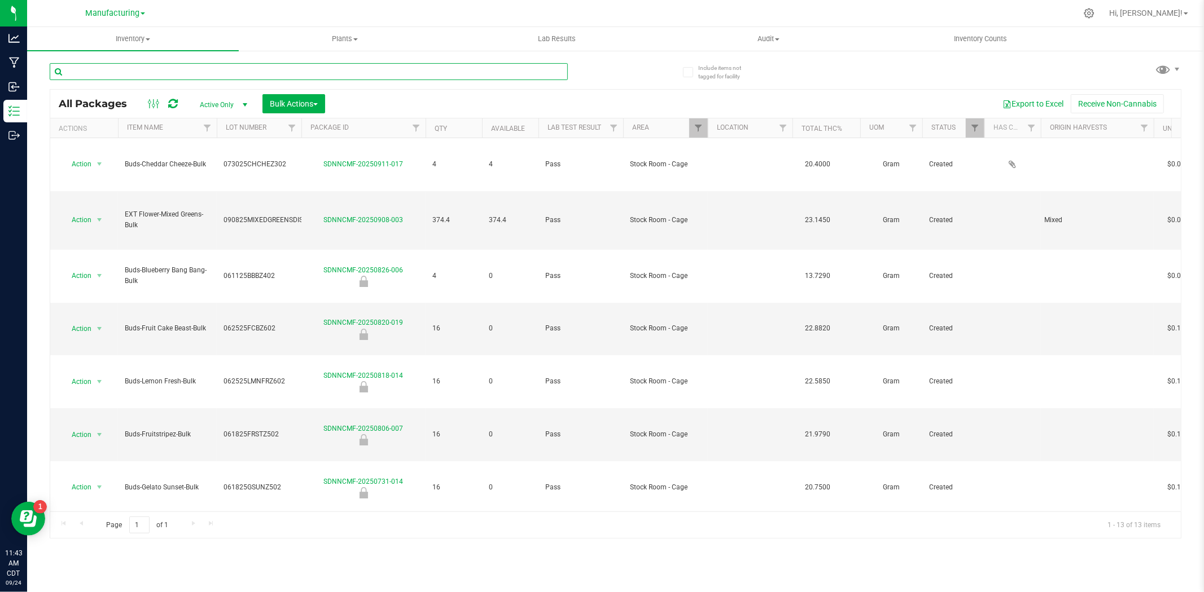
click at [244, 71] on input "text" at bounding box center [309, 71] width 518 height 17
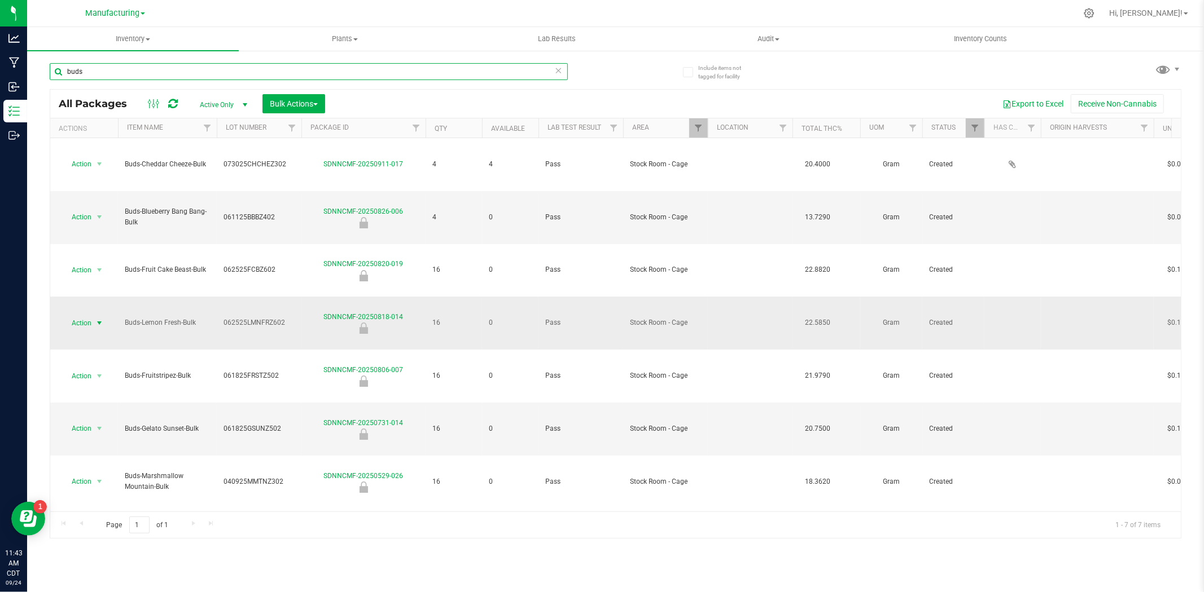
type input "buds"
click at [85, 315] on span "Action" at bounding box center [77, 323] width 30 height 16
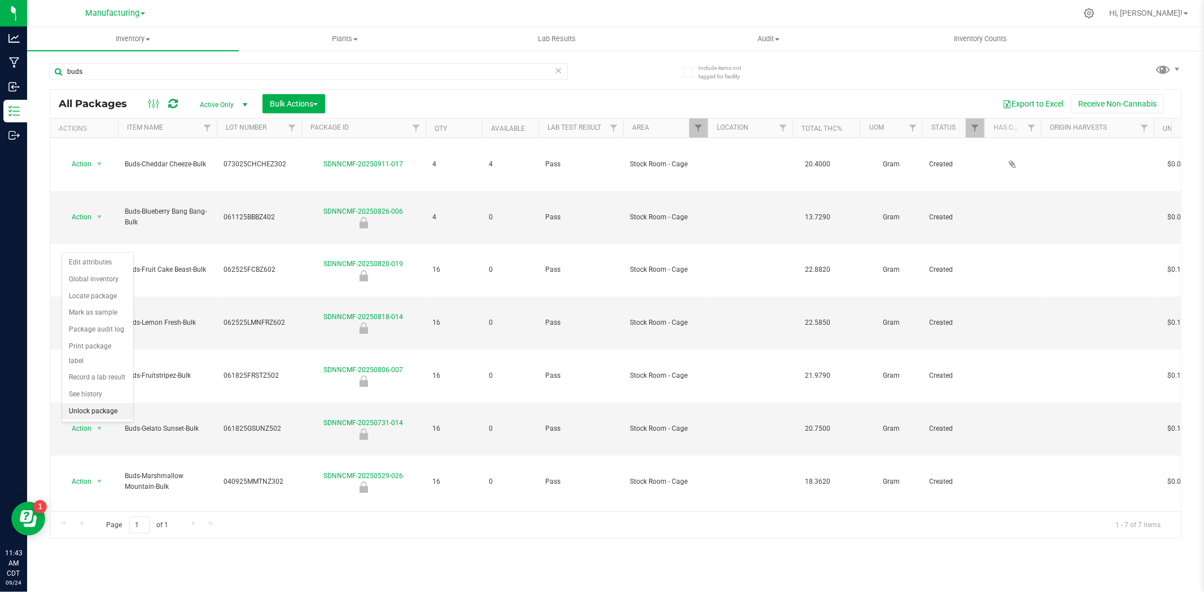
click at [104, 407] on li "Unlock package" at bounding box center [97, 411] width 71 height 17
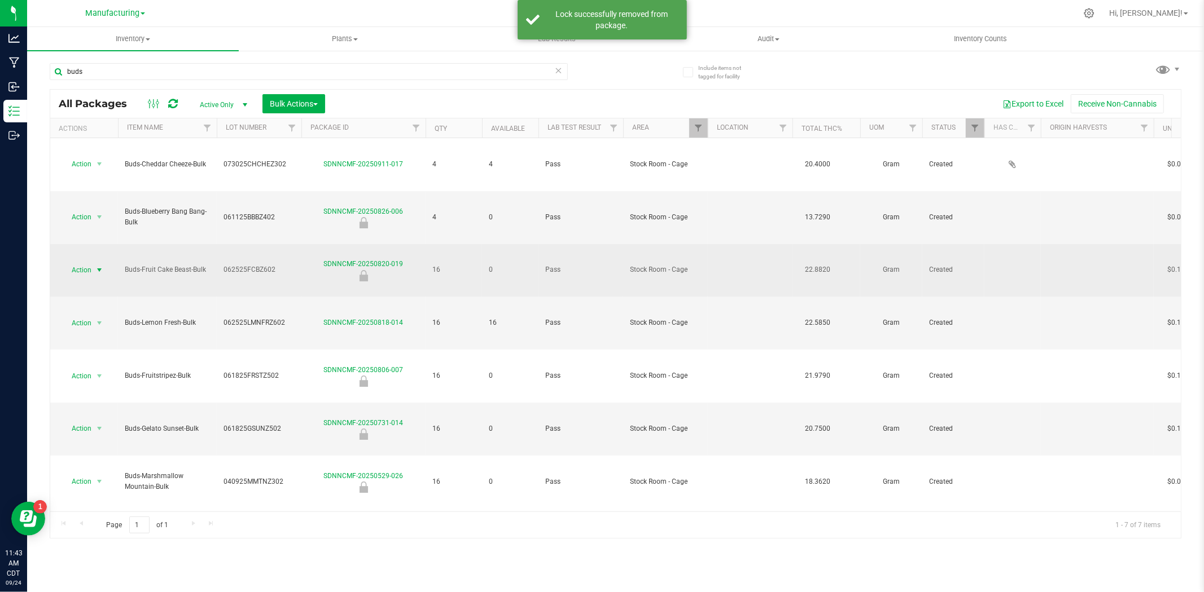
click at [94, 262] on span "select" at bounding box center [100, 270] width 14 height 16
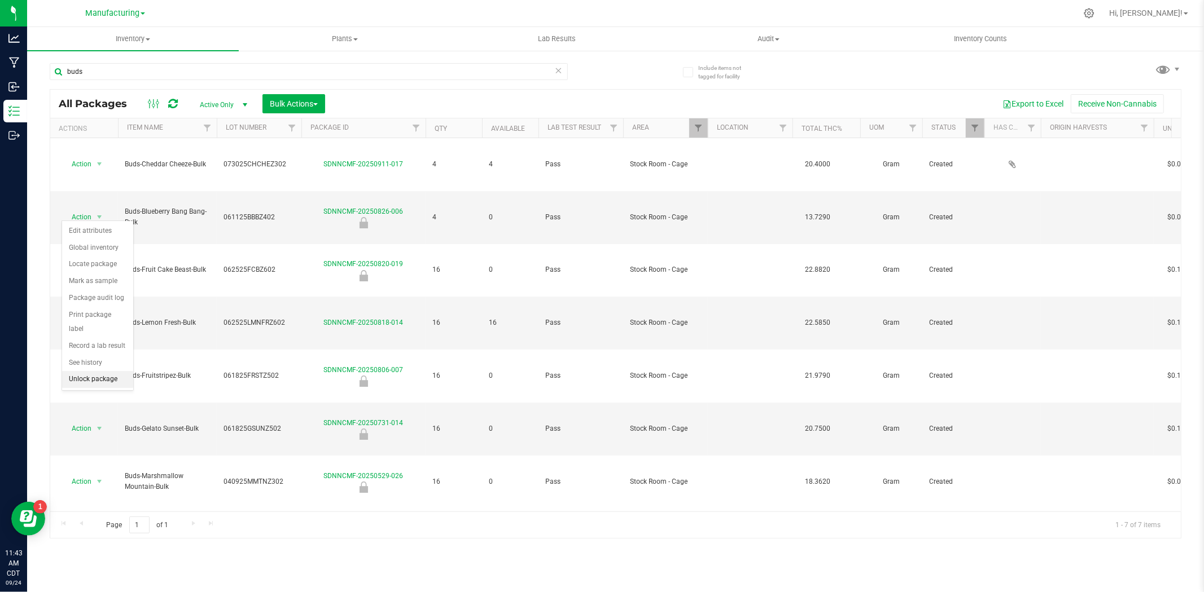
click at [106, 380] on li "Unlock package" at bounding box center [97, 379] width 71 height 17
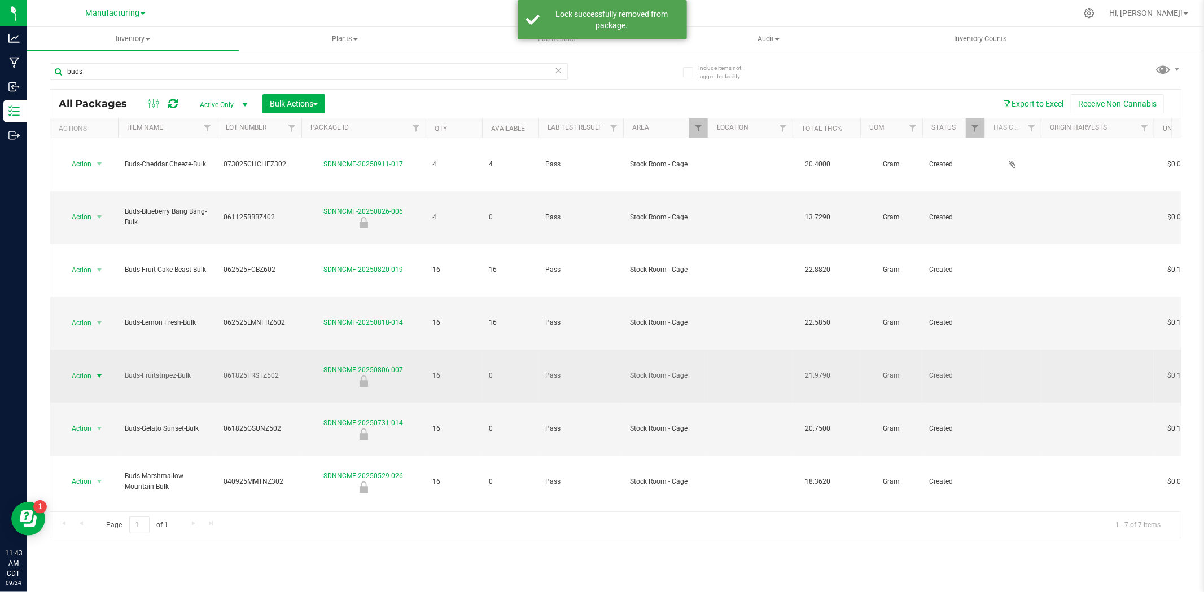
click at [89, 368] on span "Action" at bounding box center [77, 376] width 30 height 16
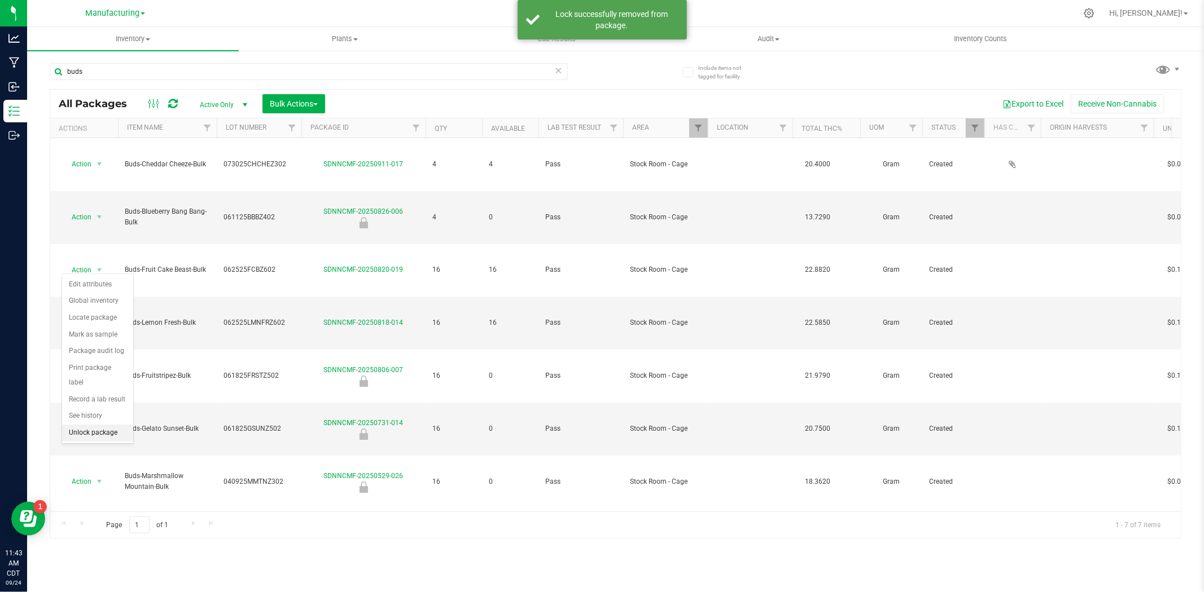
click at [105, 435] on li "Unlock package" at bounding box center [97, 433] width 71 height 17
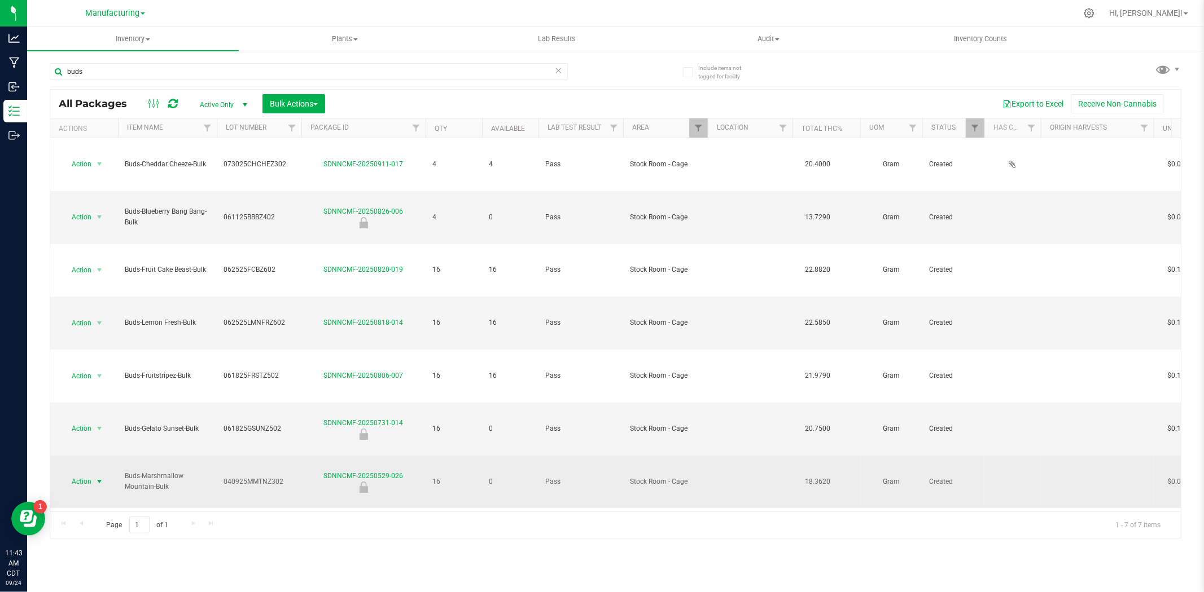
click at [89, 474] on span "Action" at bounding box center [77, 482] width 30 height 16
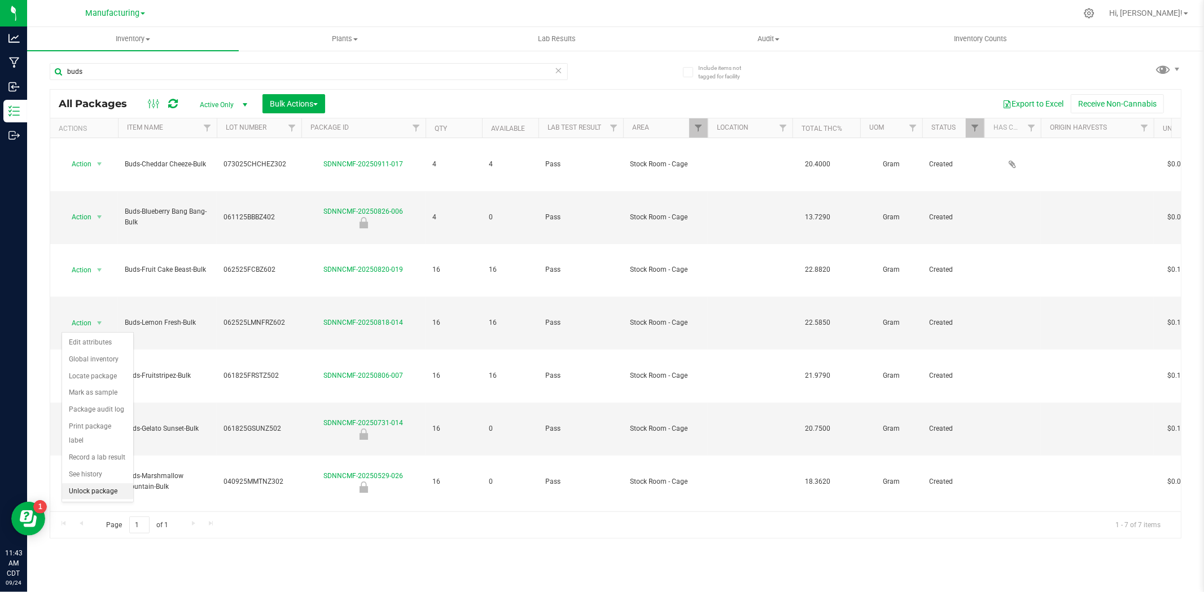
click at [109, 495] on li "Unlock package" at bounding box center [97, 492] width 71 height 17
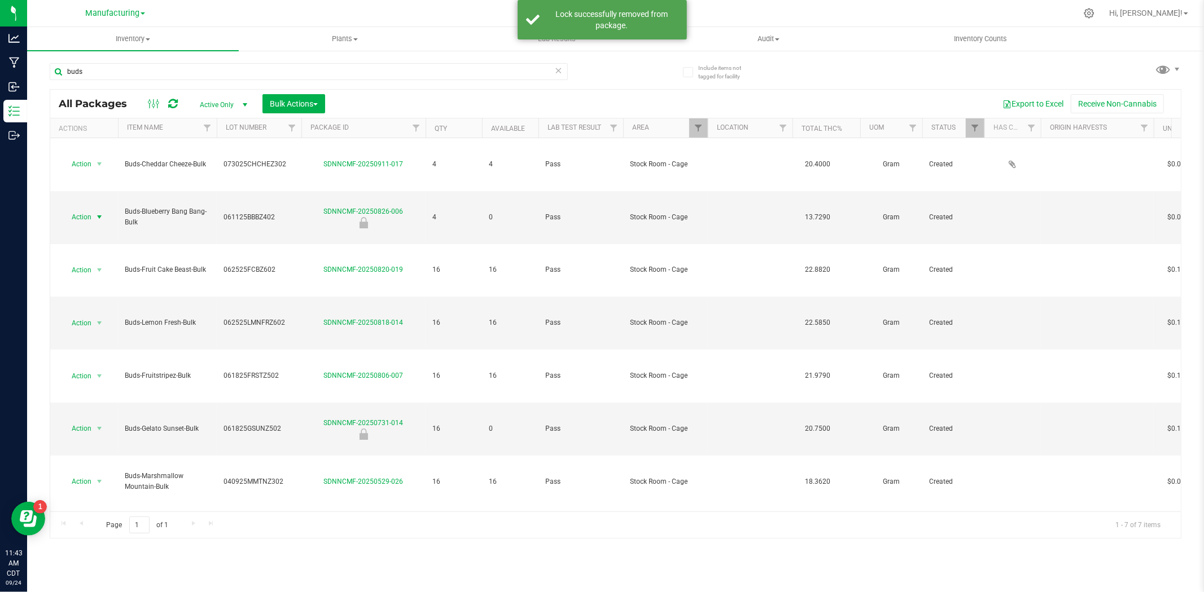
drag, startPoint x: 98, startPoint y: 179, endPoint x: 99, endPoint y: 207, distance: 28.2
click at [98, 213] on span "select" at bounding box center [99, 217] width 9 height 9
click at [94, 354] on li "Unlock package" at bounding box center [97, 348] width 71 height 17
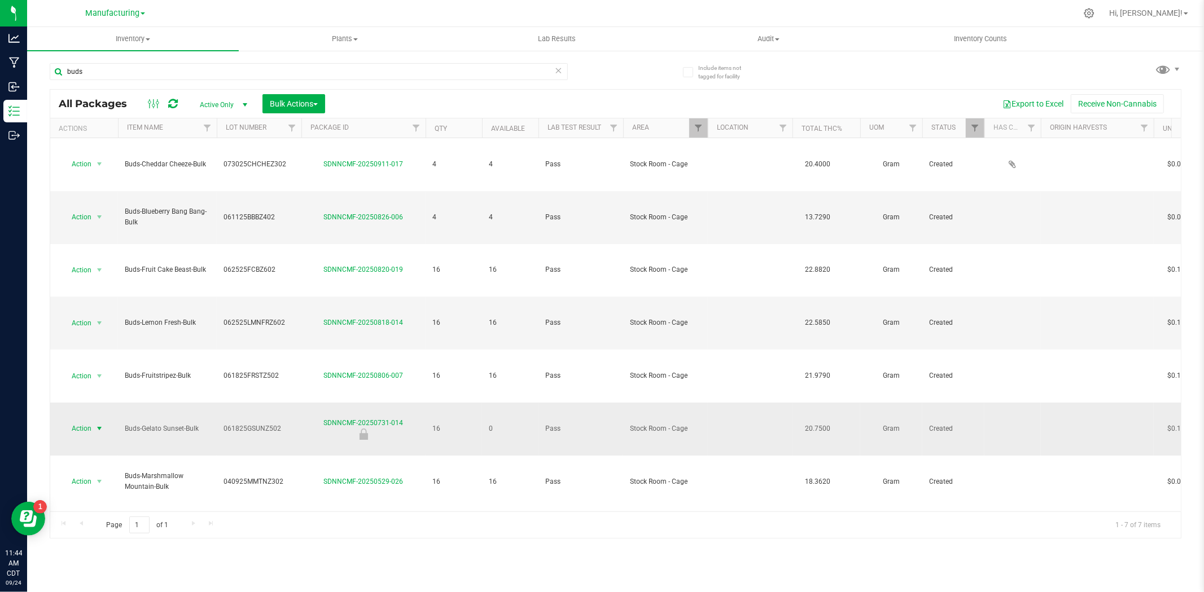
click at [93, 421] on span "select" at bounding box center [100, 429] width 14 height 16
click at [103, 459] on li "Unlock package" at bounding box center [97, 459] width 71 height 17
click at [142, 67] on input "buds" at bounding box center [309, 71] width 518 height 17
type input "b"
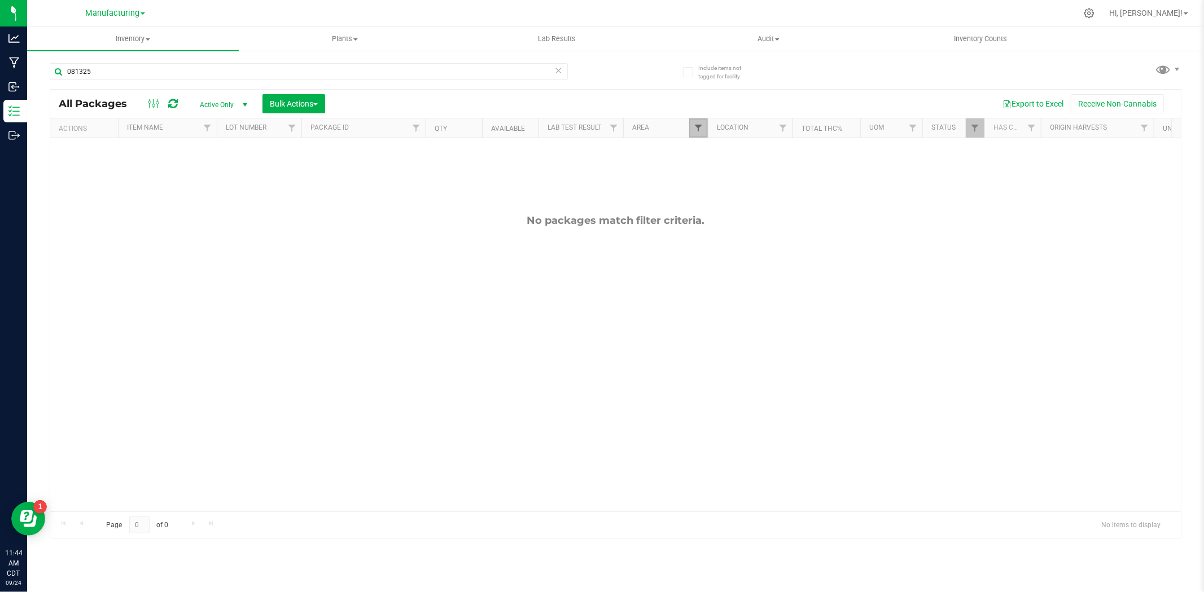
click at [696, 129] on span "Filter" at bounding box center [697, 128] width 9 height 9
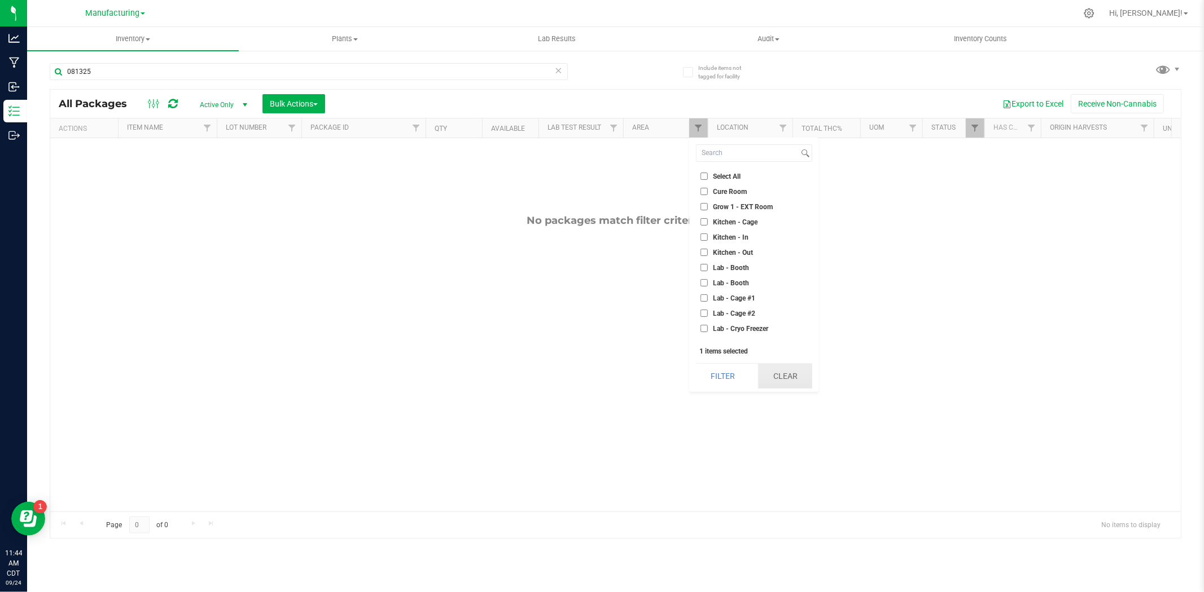
click at [791, 381] on button "Clear" at bounding box center [785, 376] width 54 height 25
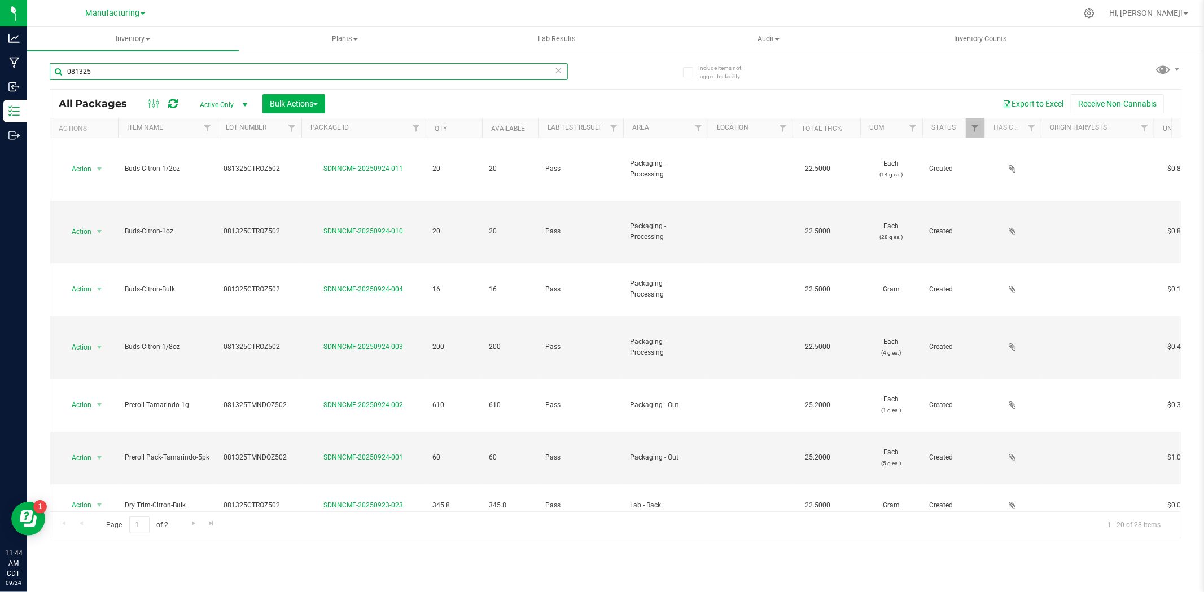
click at [120, 71] on input "081325" at bounding box center [309, 71] width 518 height 17
type input "0"
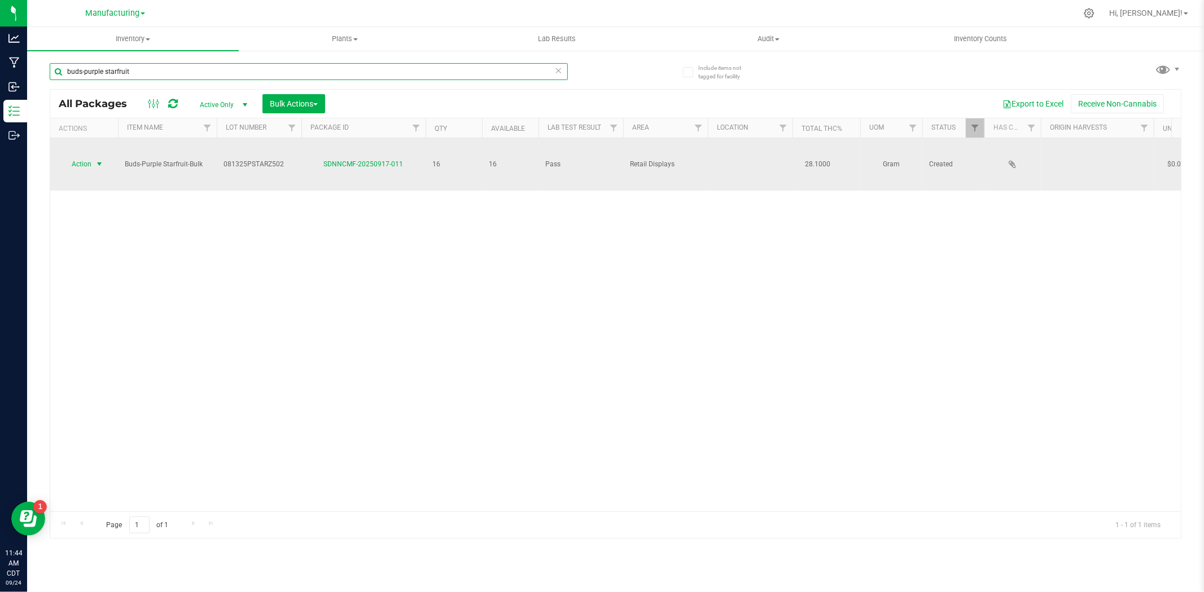
type input "buds-purple starfruit"
click at [98, 160] on span "select" at bounding box center [99, 164] width 9 height 9
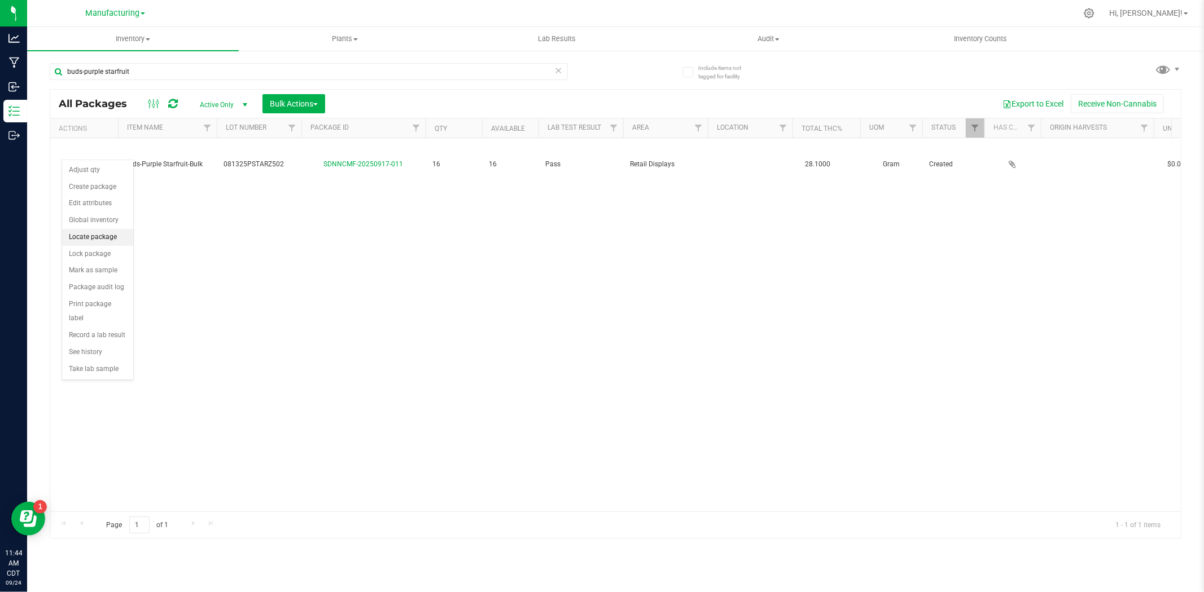
click at [98, 237] on li "Locate package" at bounding box center [97, 237] width 71 height 17
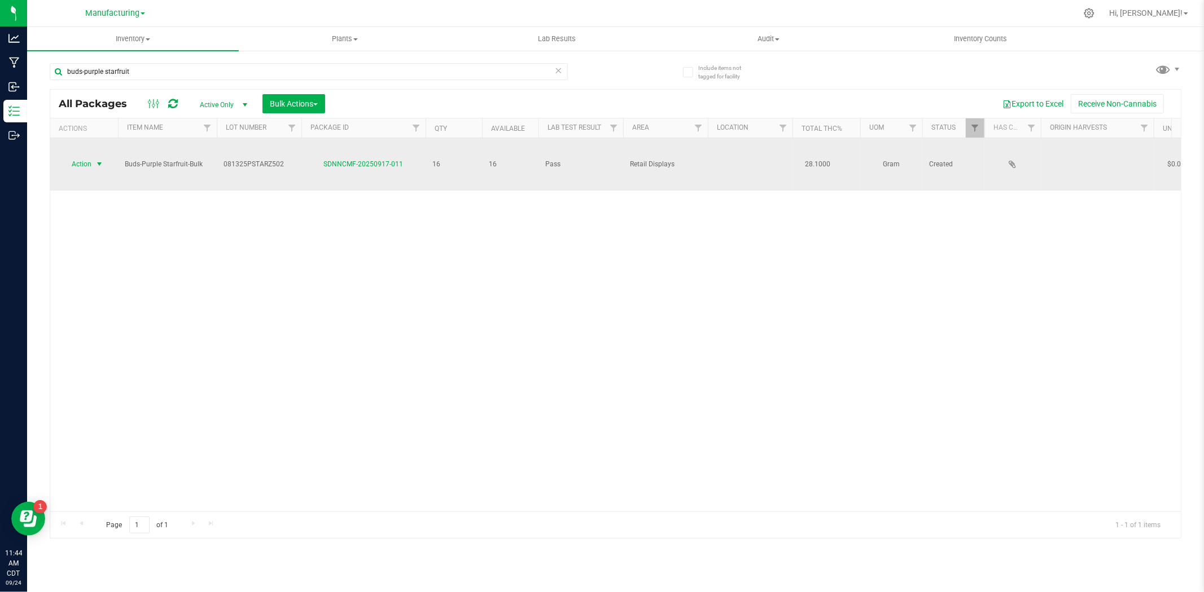
click at [89, 156] on span "Action" at bounding box center [77, 164] width 30 height 16
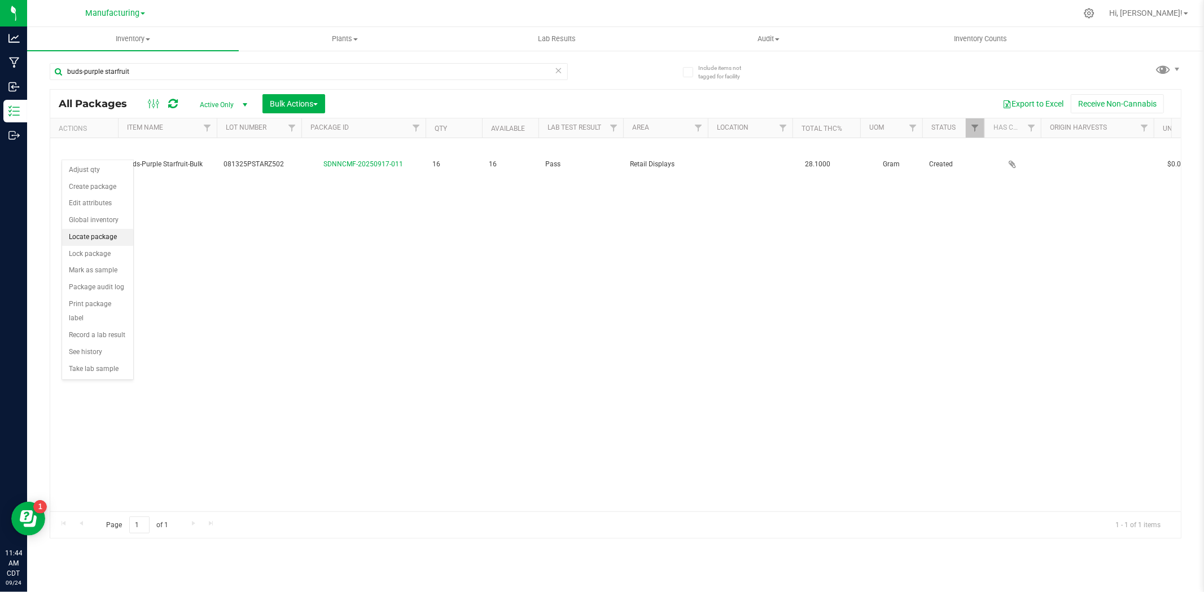
click at [82, 239] on li "Locate package" at bounding box center [97, 237] width 71 height 17
click at [1170, 15] on span "Hi, [PERSON_NAME]!" at bounding box center [1145, 12] width 73 height 9
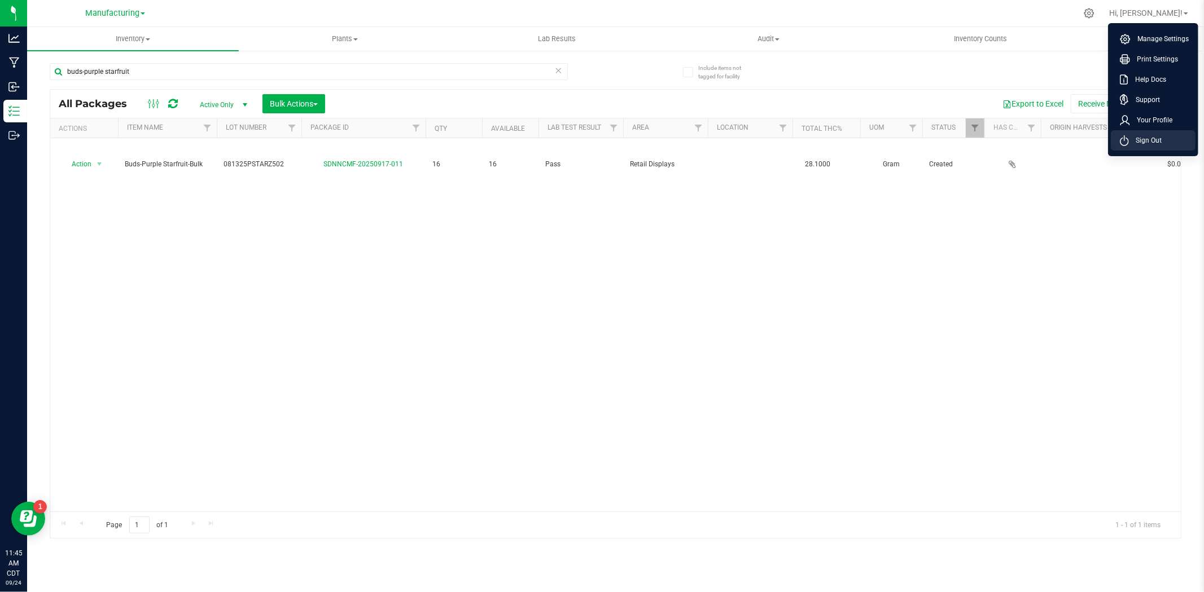
click at [1164, 146] on li "Sign Out" at bounding box center [1152, 140] width 85 height 20
